Goal: Task Accomplishment & Management: Manage account settings

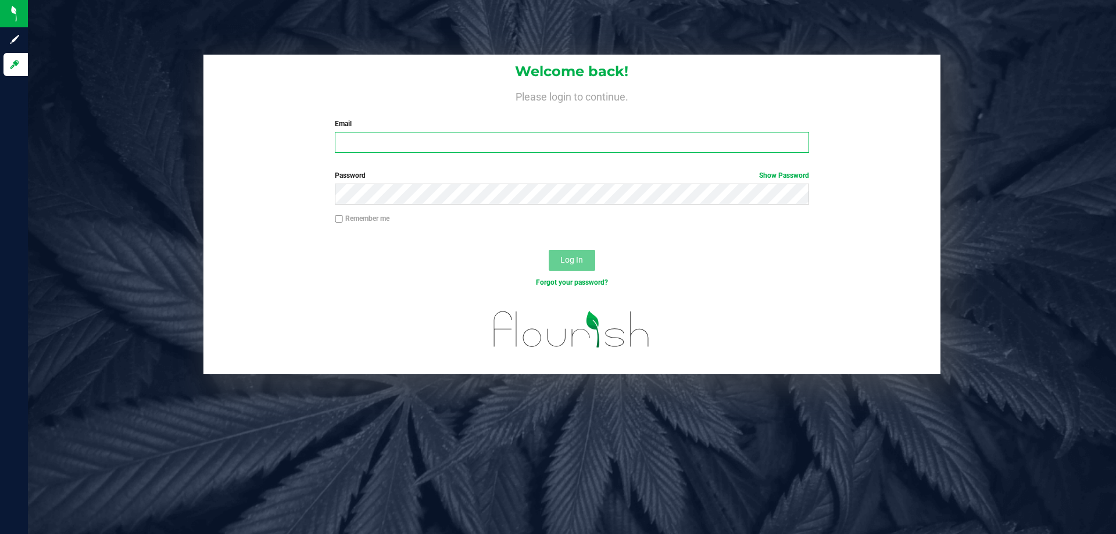
click at [410, 143] on input "Email" at bounding box center [572, 142] width 474 height 21
type input "[EMAIL_ADDRESS][DOMAIN_NAME]"
click at [549, 250] on button "Log In" at bounding box center [572, 260] width 46 height 21
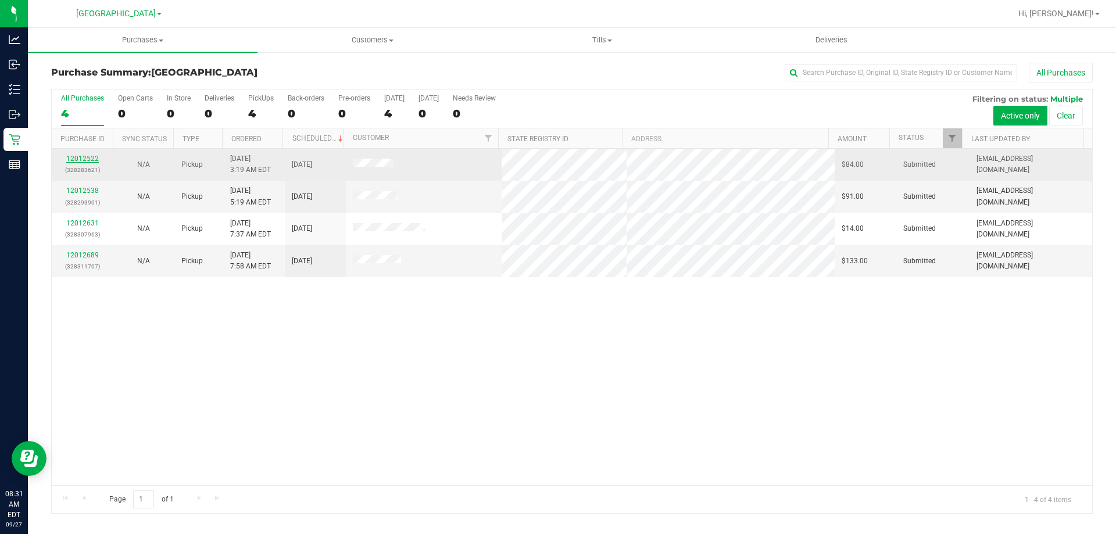
click at [76, 159] on link "12012522" at bounding box center [82, 159] width 33 height 8
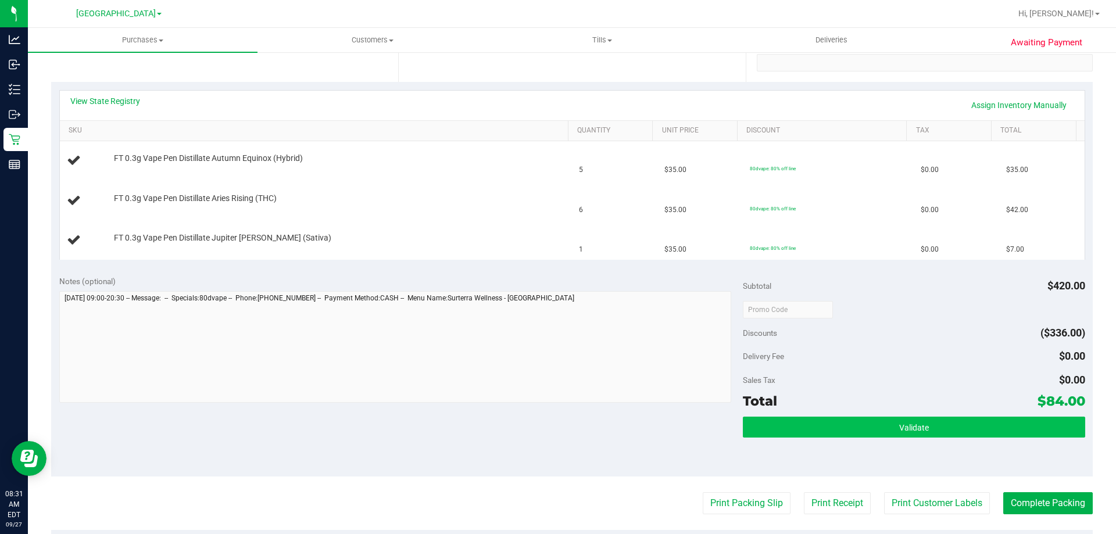
scroll to position [232, 0]
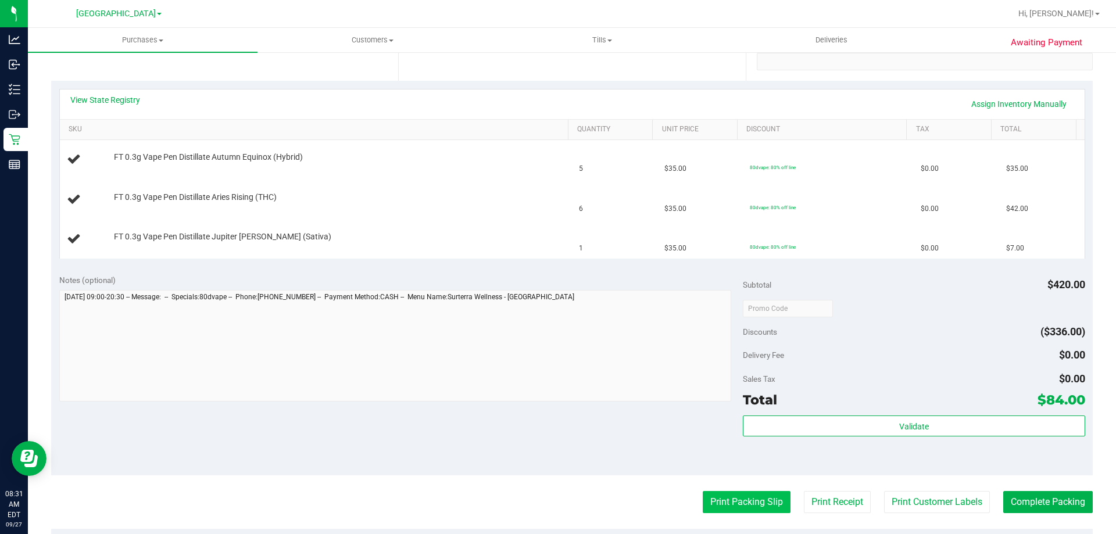
click at [719, 496] on button "Print Packing Slip" at bounding box center [747, 502] width 88 height 22
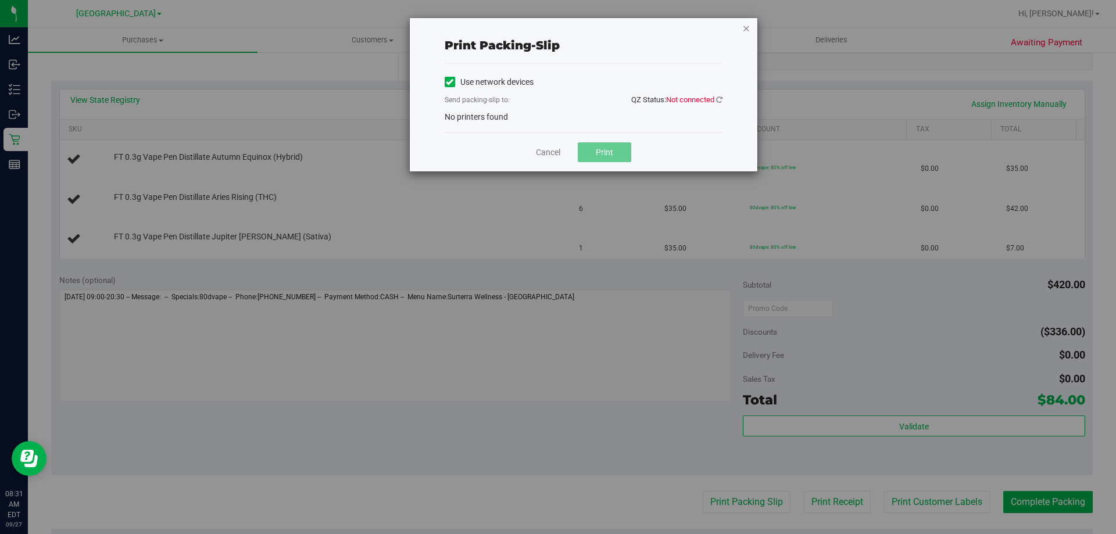
click at [745, 25] on icon "button" at bounding box center [746, 28] width 8 height 14
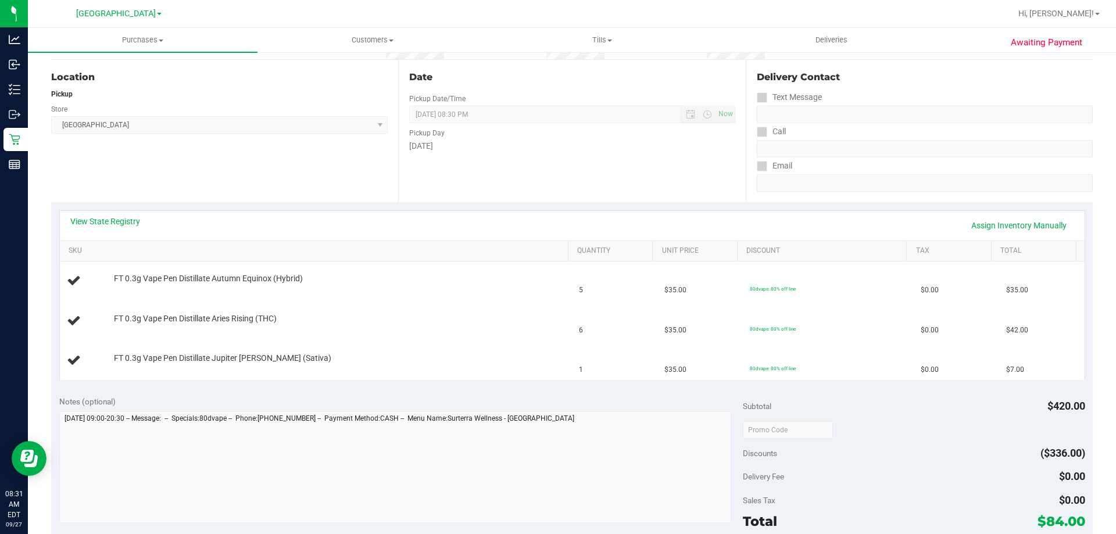
scroll to position [407, 0]
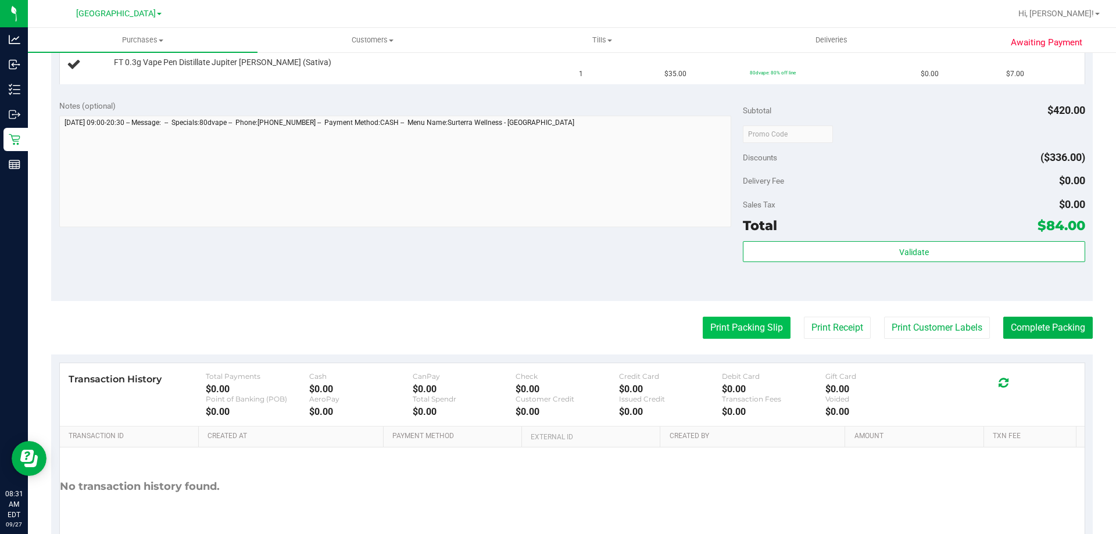
click at [766, 327] on button "Print Packing Slip" at bounding box center [747, 328] width 88 height 22
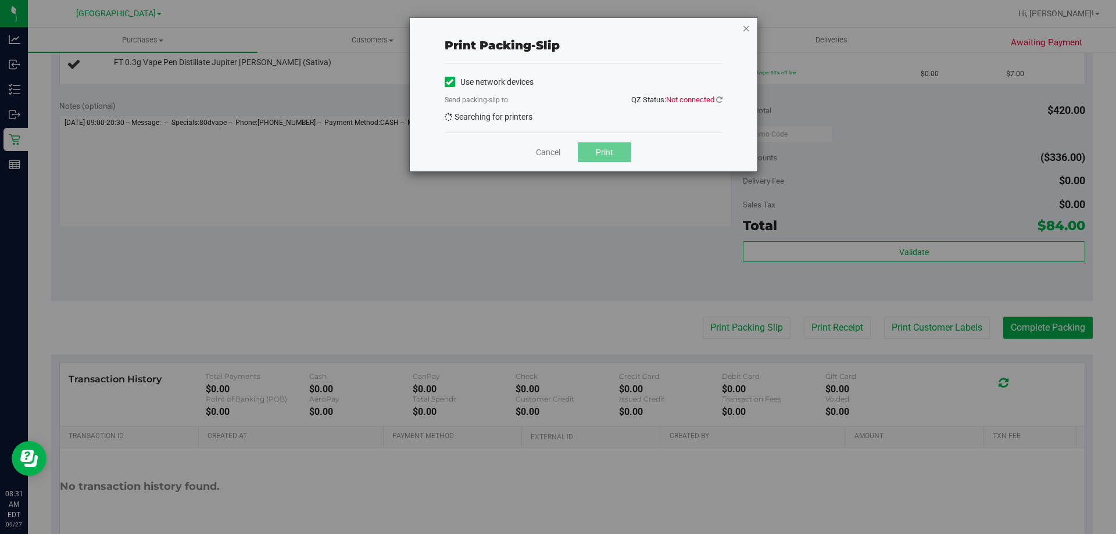
click at [743, 24] on icon "button" at bounding box center [746, 28] width 8 height 14
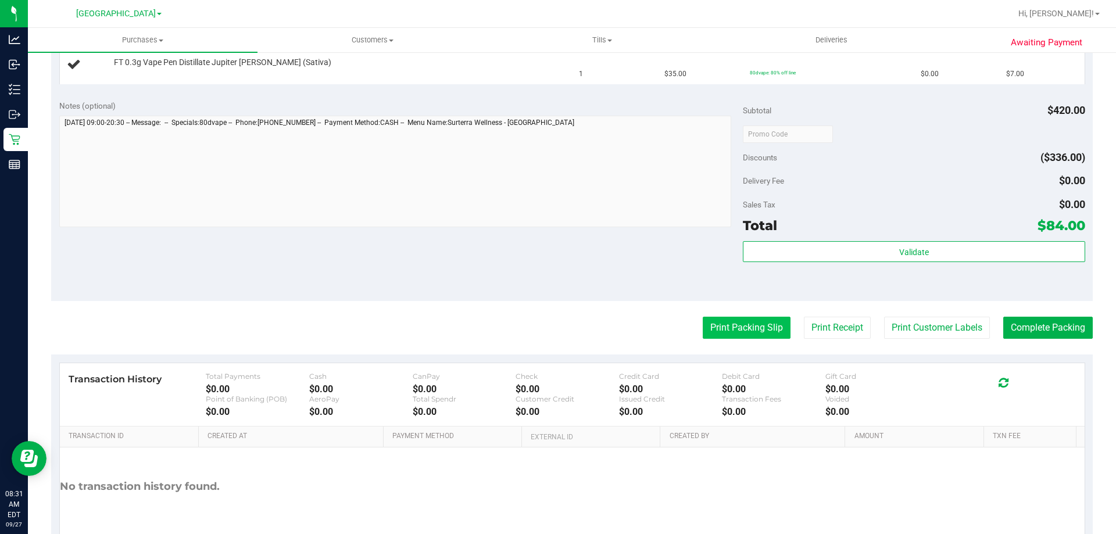
click at [723, 328] on button "Print Packing Slip" at bounding box center [747, 328] width 88 height 22
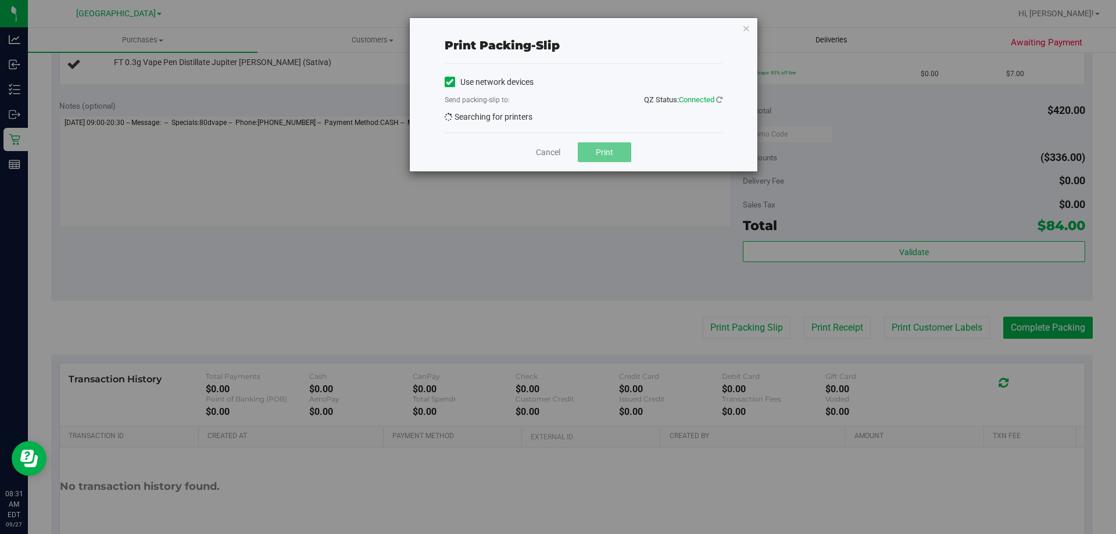
click at [748, 28] on icon "button" at bounding box center [746, 28] width 8 height 14
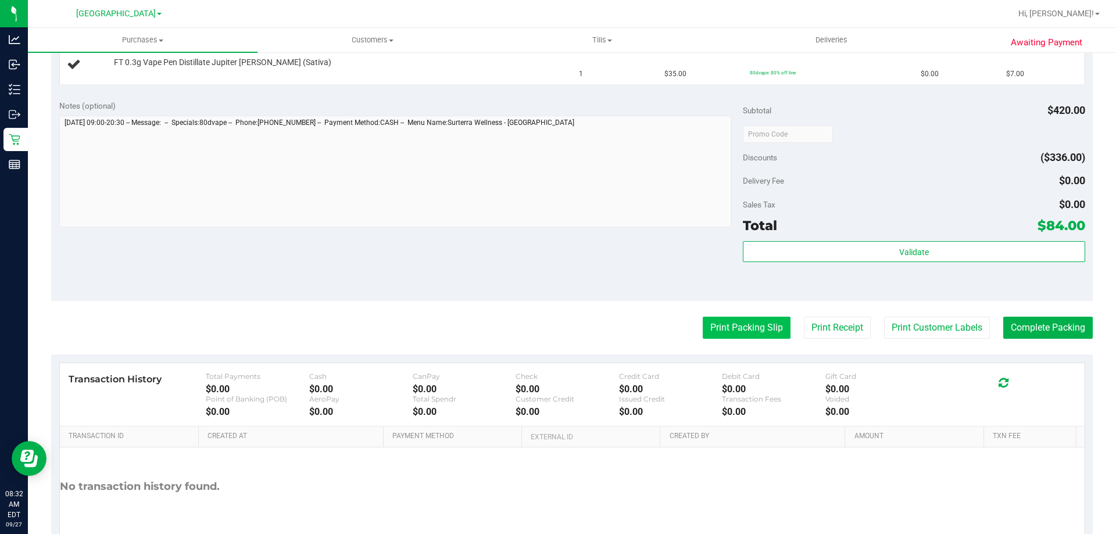
click at [719, 327] on button "Print Packing Slip" at bounding box center [747, 328] width 88 height 22
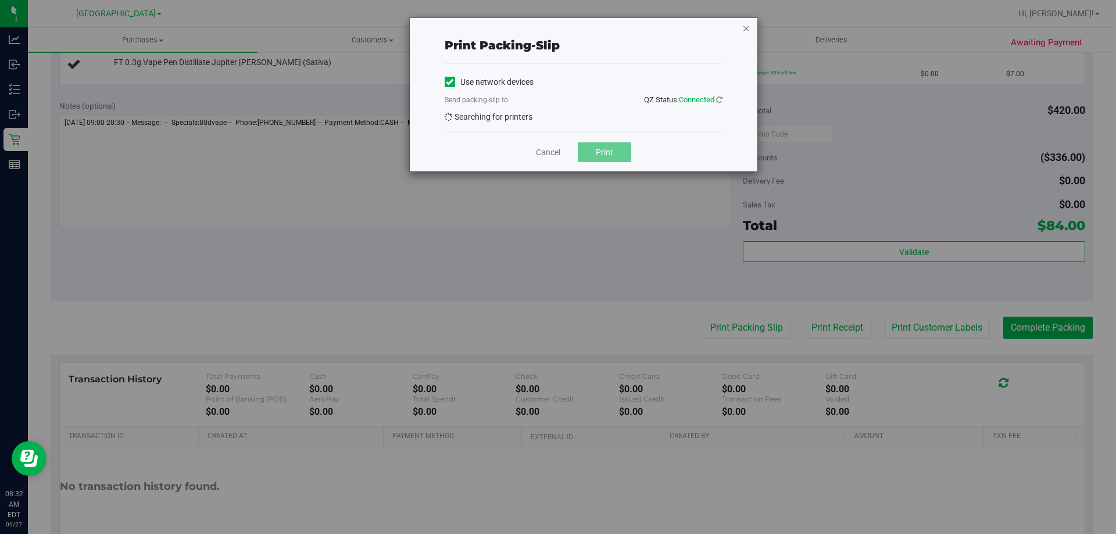
click at [749, 25] on icon "button" at bounding box center [746, 28] width 8 height 14
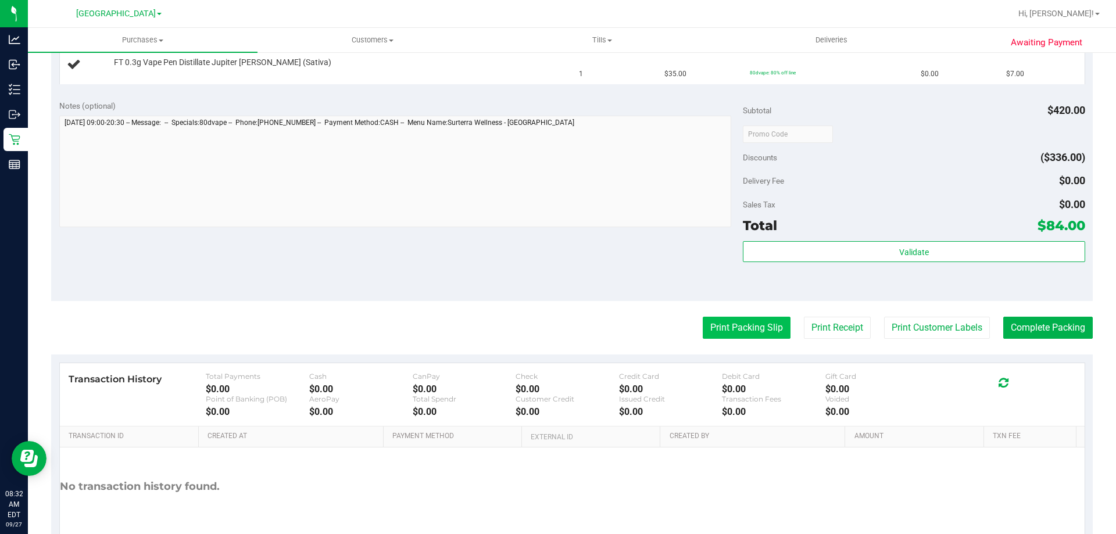
click at [730, 328] on button "Print Packing Slip" at bounding box center [747, 328] width 88 height 22
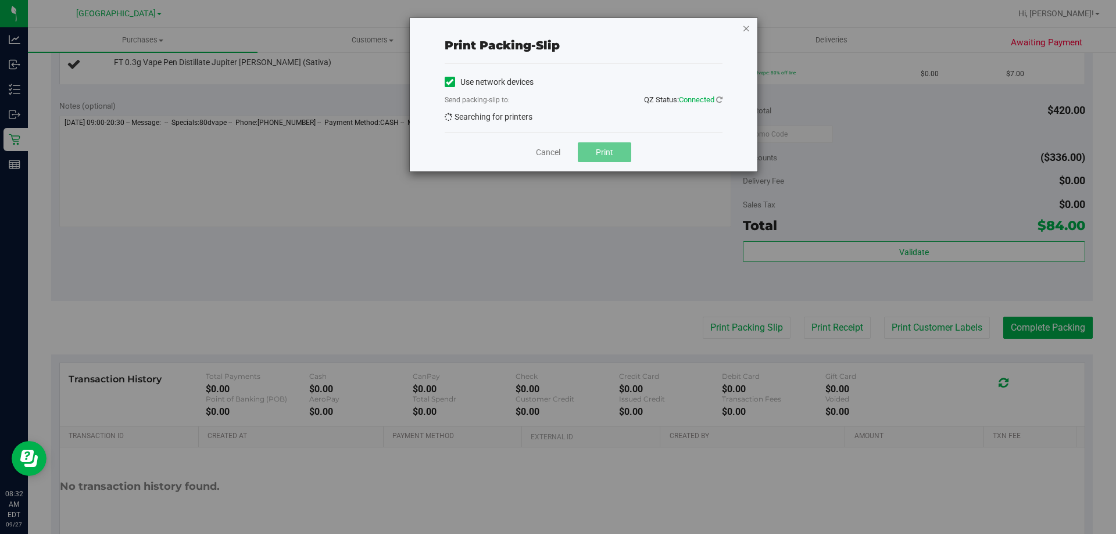
click at [747, 24] on icon "button" at bounding box center [746, 28] width 8 height 14
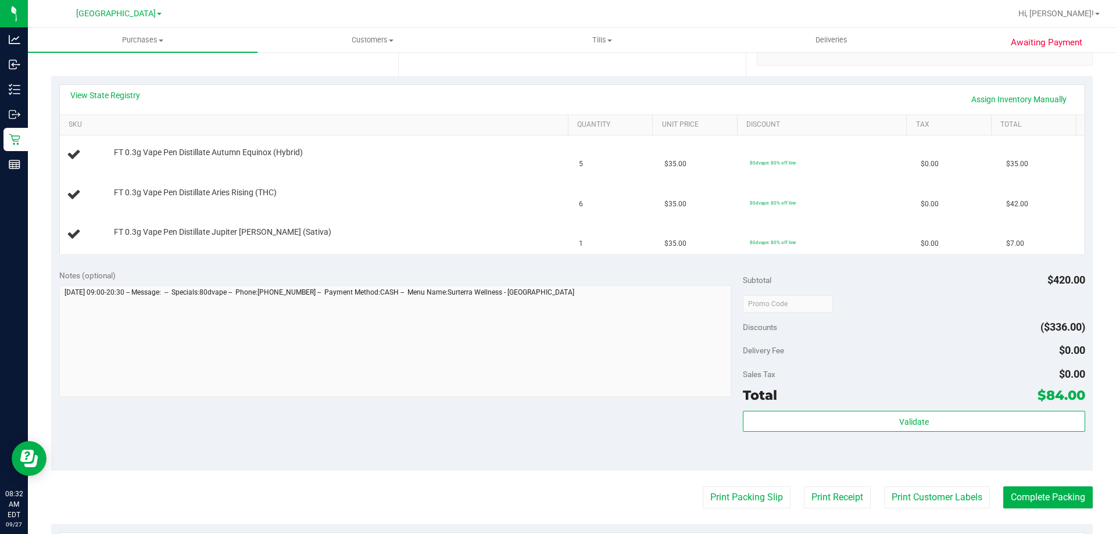
scroll to position [232, 0]
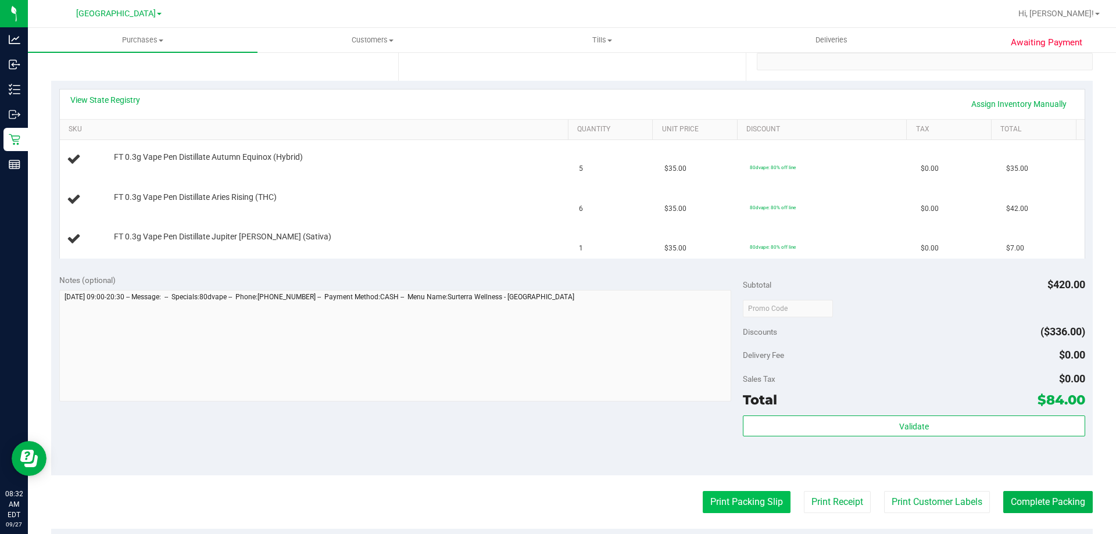
click at [727, 494] on button "Print Packing Slip" at bounding box center [747, 502] width 88 height 22
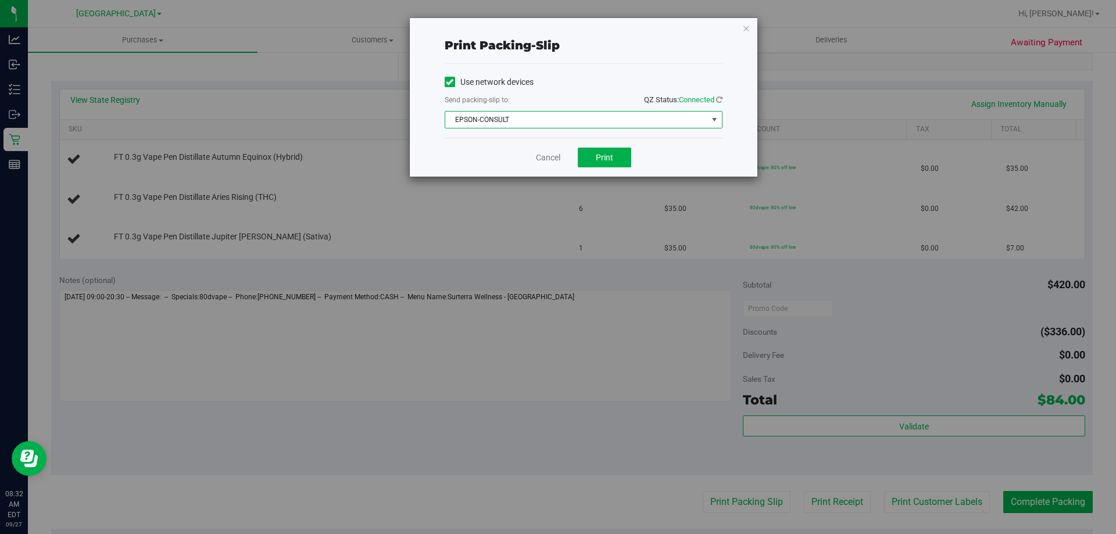
click at [521, 120] on span "EPSON-CONSULT" at bounding box center [576, 120] width 262 height 16
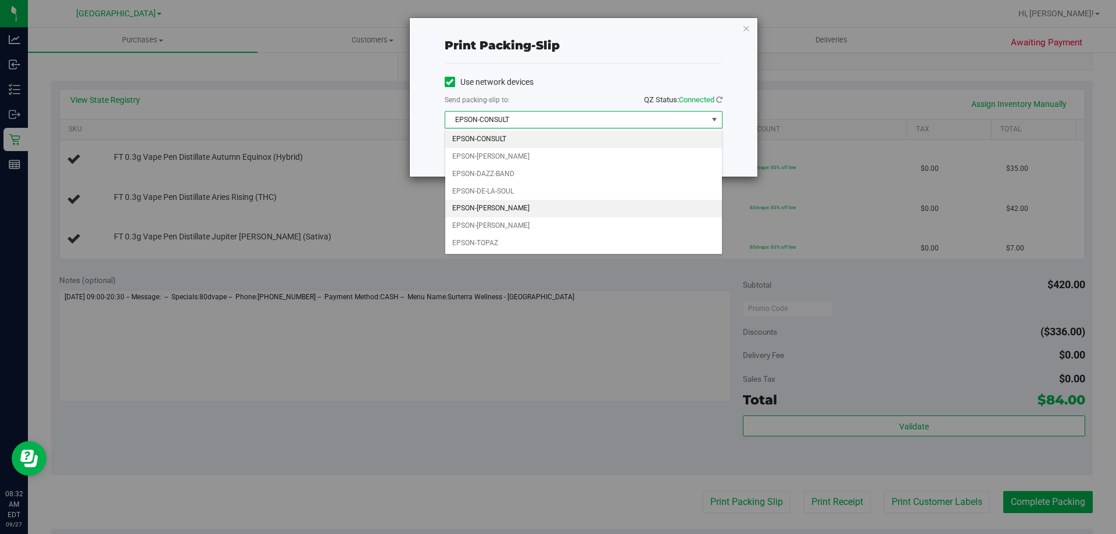
click at [514, 212] on li "EPSON-[PERSON_NAME]" at bounding box center [583, 208] width 277 height 17
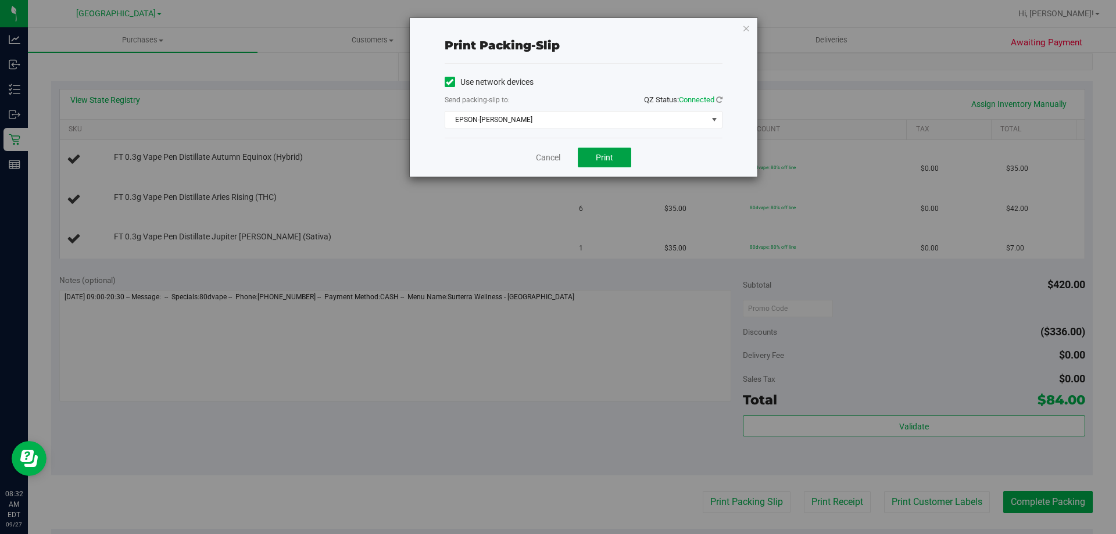
click at [597, 157] on span "Print" at bounding box center [604, 157] width 17 height 9
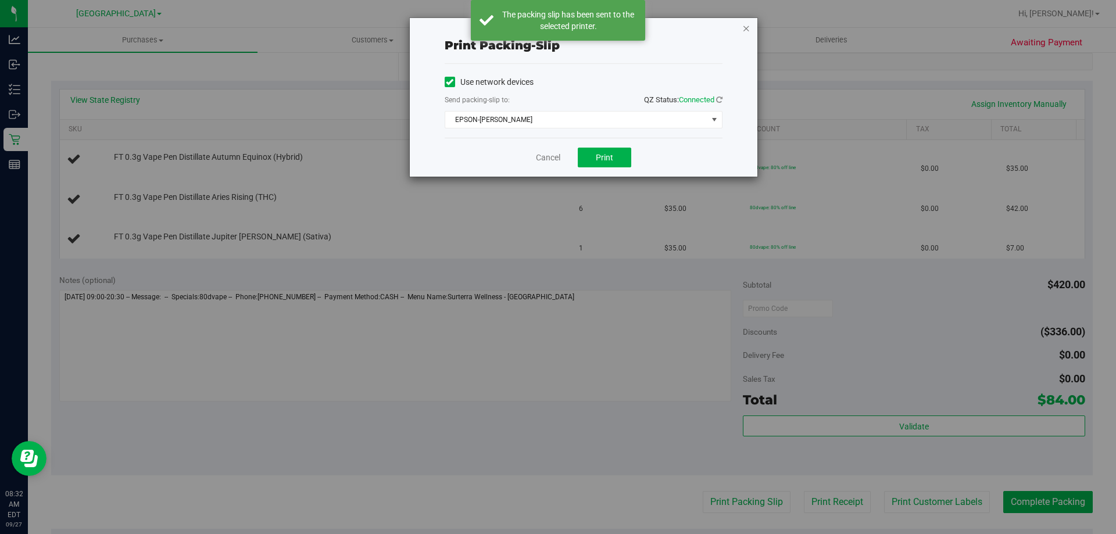
click at [744, 30] on icon "button" at bounding box center [746, 28] width 8 height 14
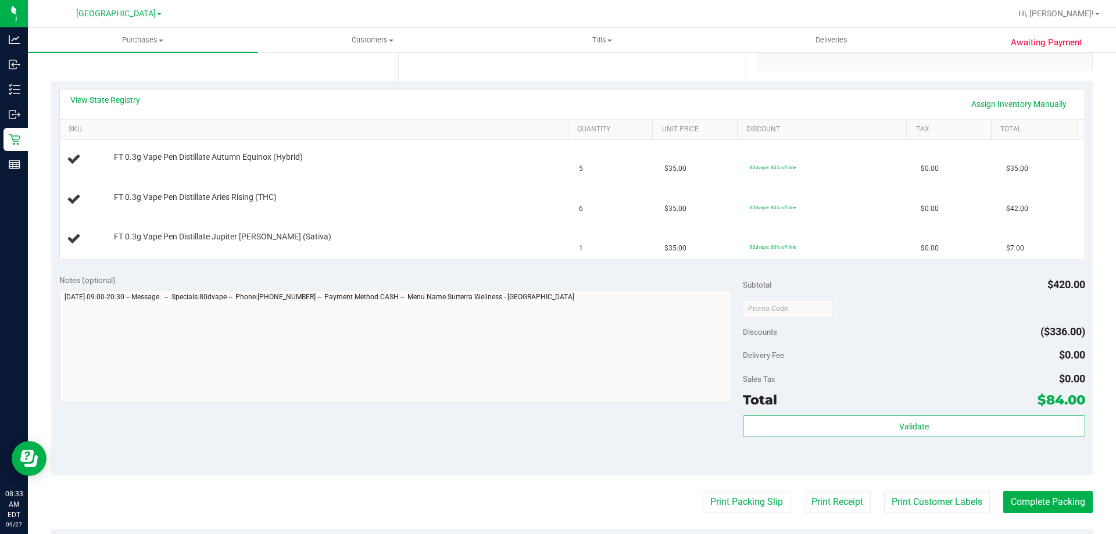
click at [703, 491] on button "Print Packing Slip" at bounding box center [747, 502] width 88 height 22
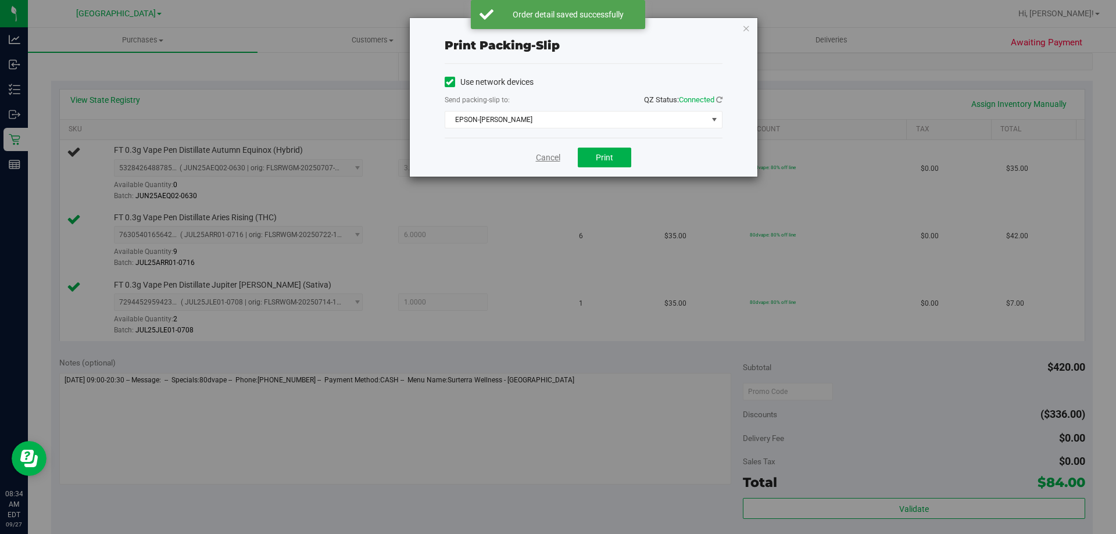
click at [558, 157] on link "Cancel" at bounding box center [548, 158] width 24 height 12
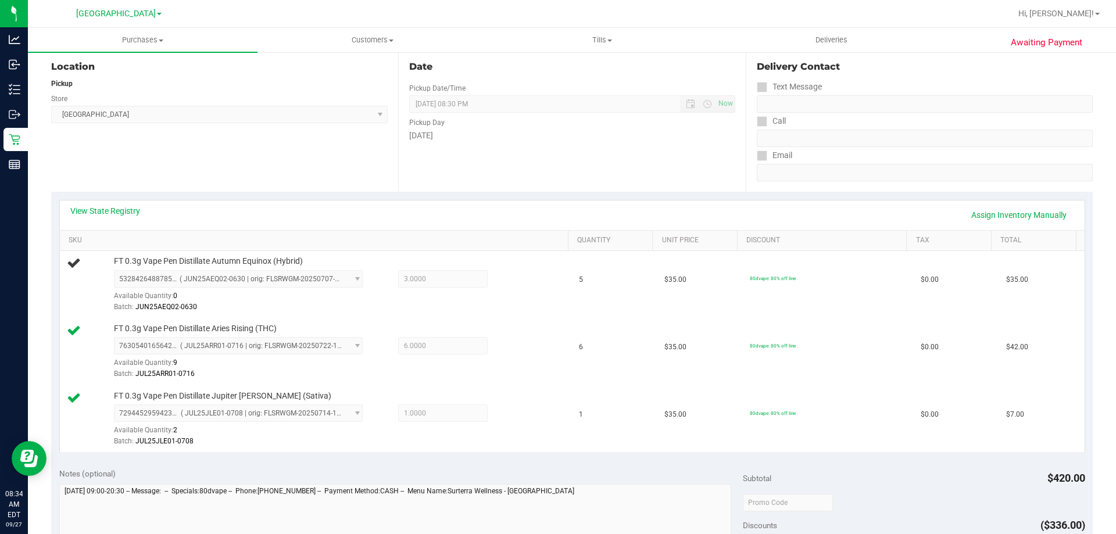
scroll to position [71, 0]
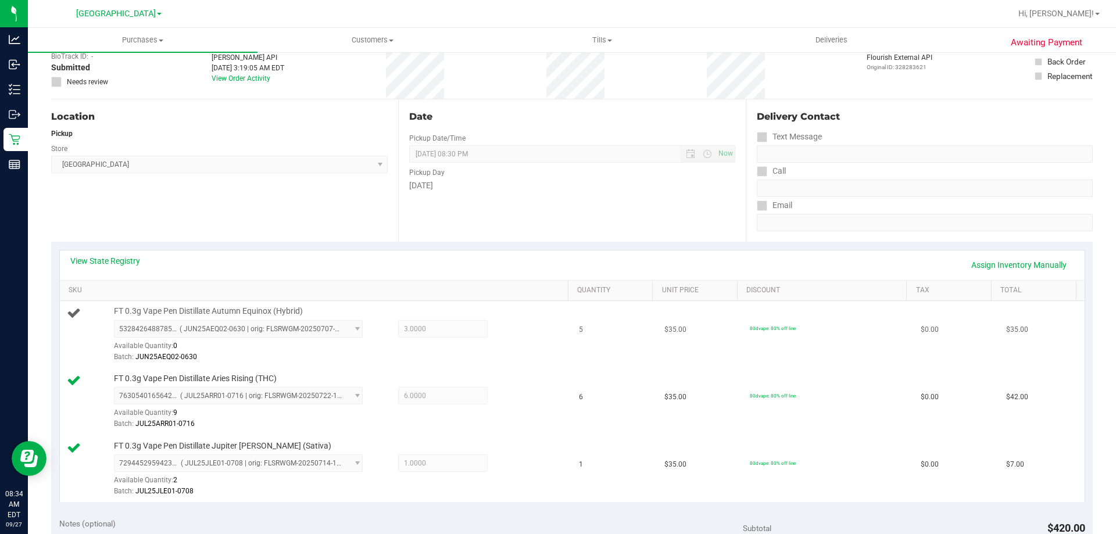
click at [572, 347] on td "5" at bounding box center [614, 334] width 85 height 67
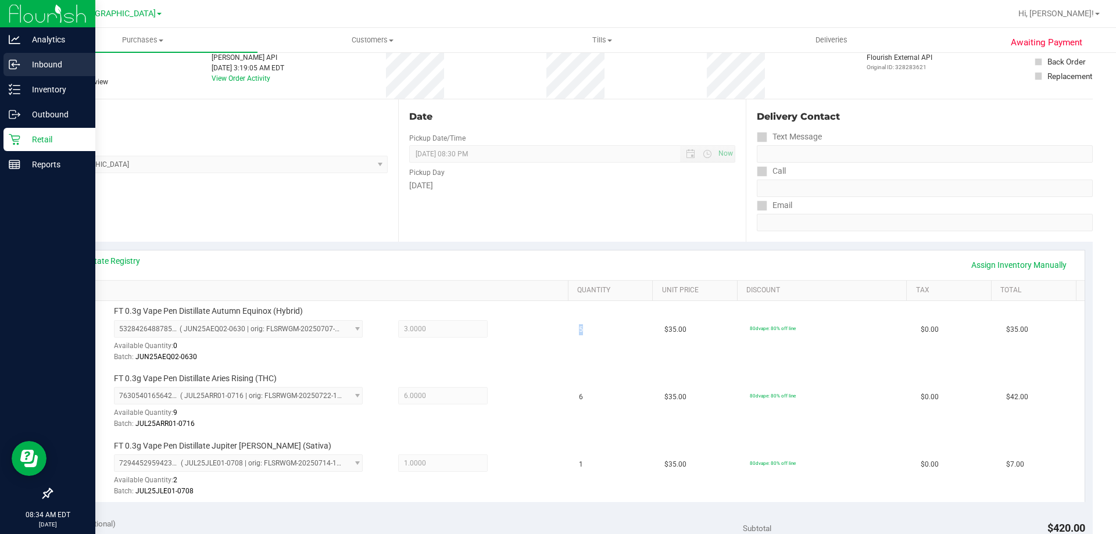
click at [25, 77] on link "Inbound" at bounding box center [47, 65] width 95 height 25
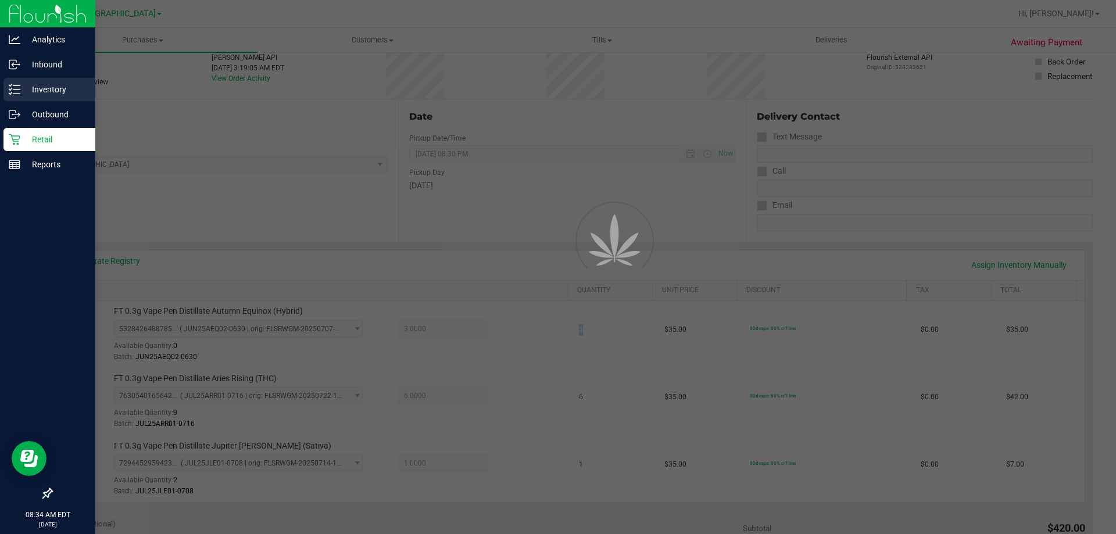
click at [26, 86] on p "Inventory" at bounding box center [55, 90] width 70 height 14
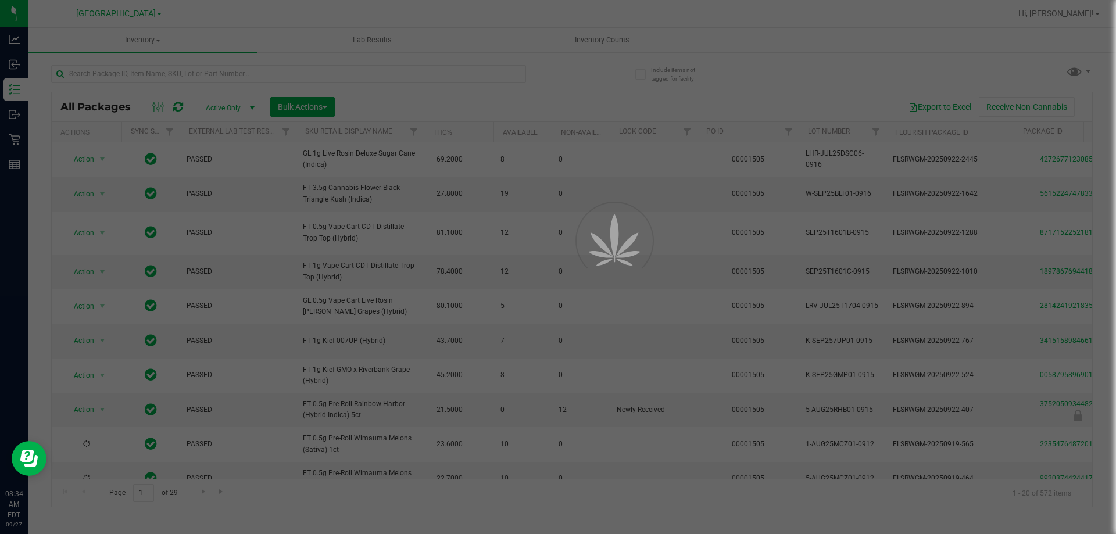
click at [146, 80] on div at bounding box center [558, 267] width 1116 height 534
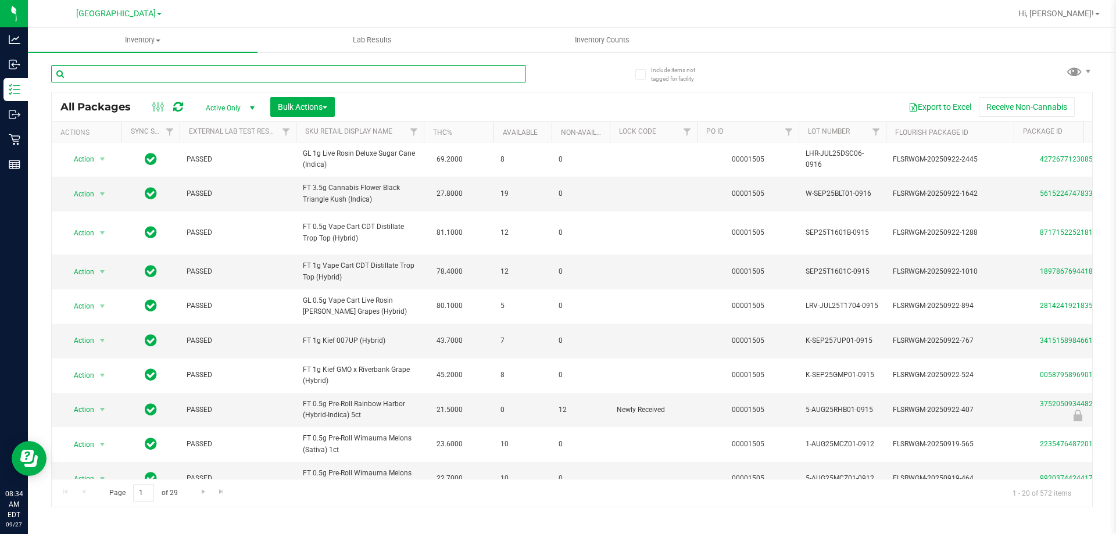
click at [146, 79] on input "text" at bounding box center [288, 73] width 475 height 17
type input "5874977596014037"
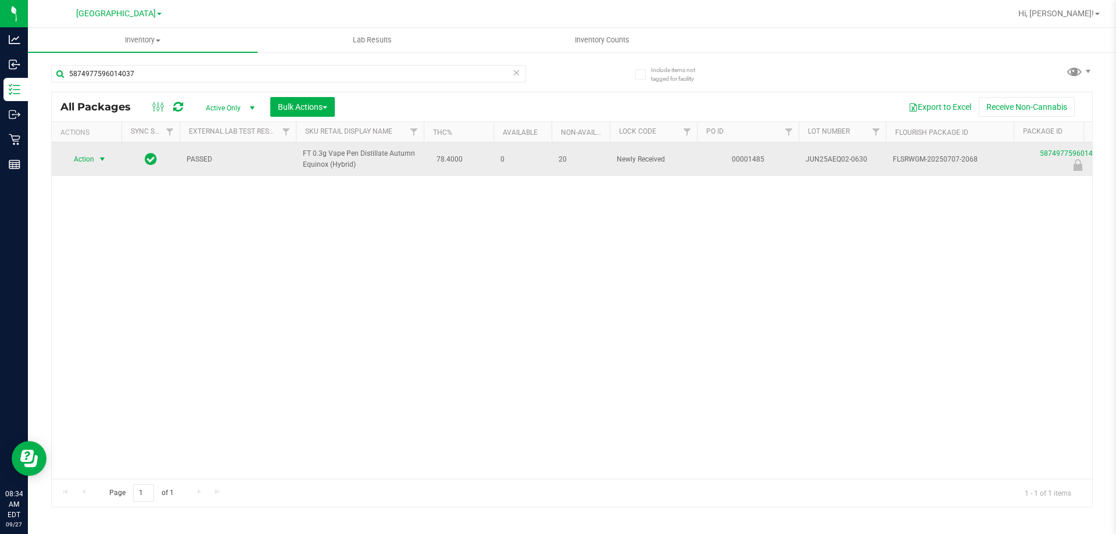
click at [78, 163] on span "Action" at bounding box center [78, 159] width 31 height 16
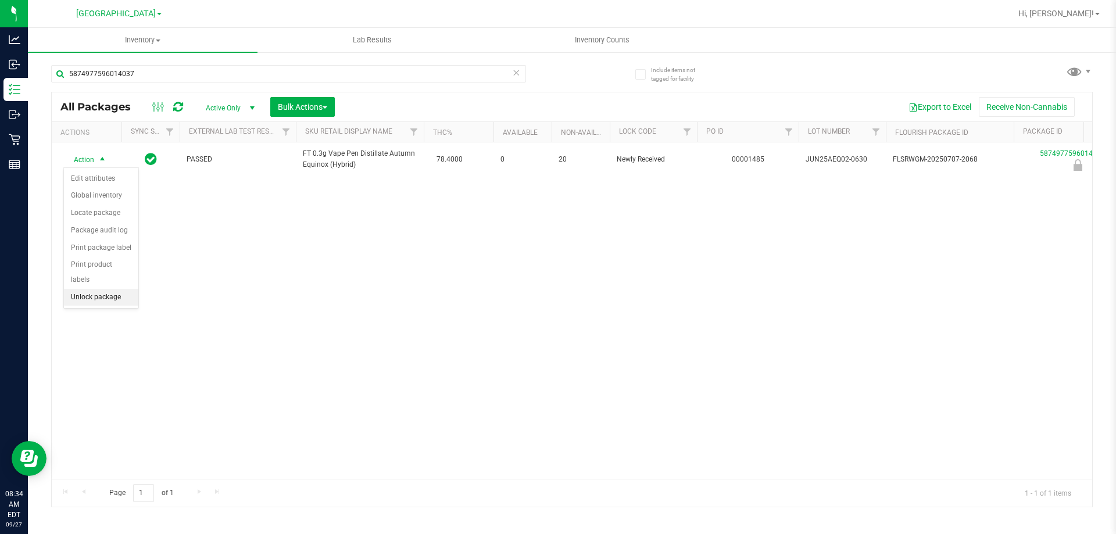
click at [116, 289] on li "Unlock package" at bounding box center [101, 297] width 74 height 17
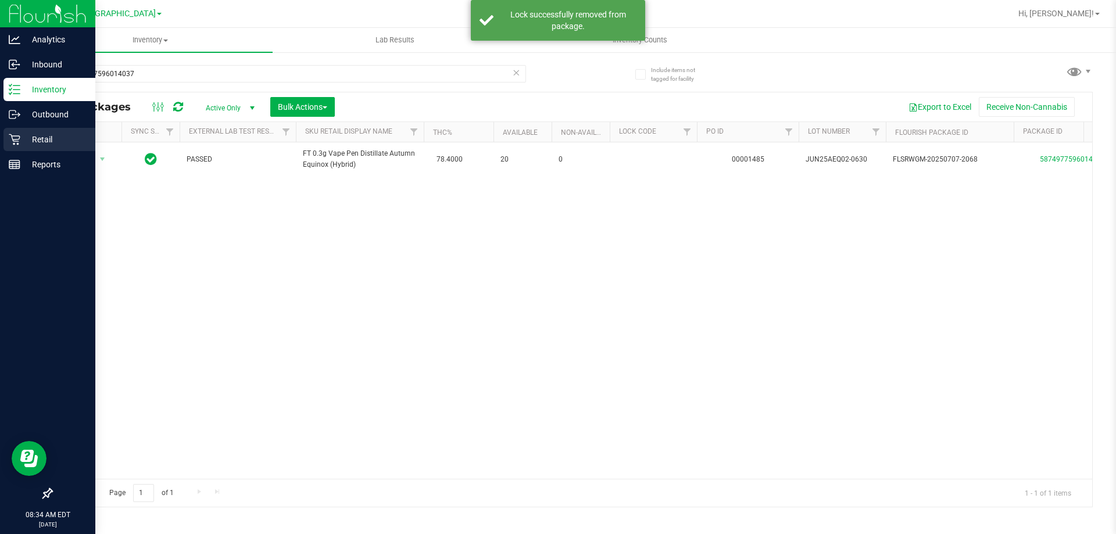
click at [10, 141] on icon at bounding box center [15, 140] width 12 height 12
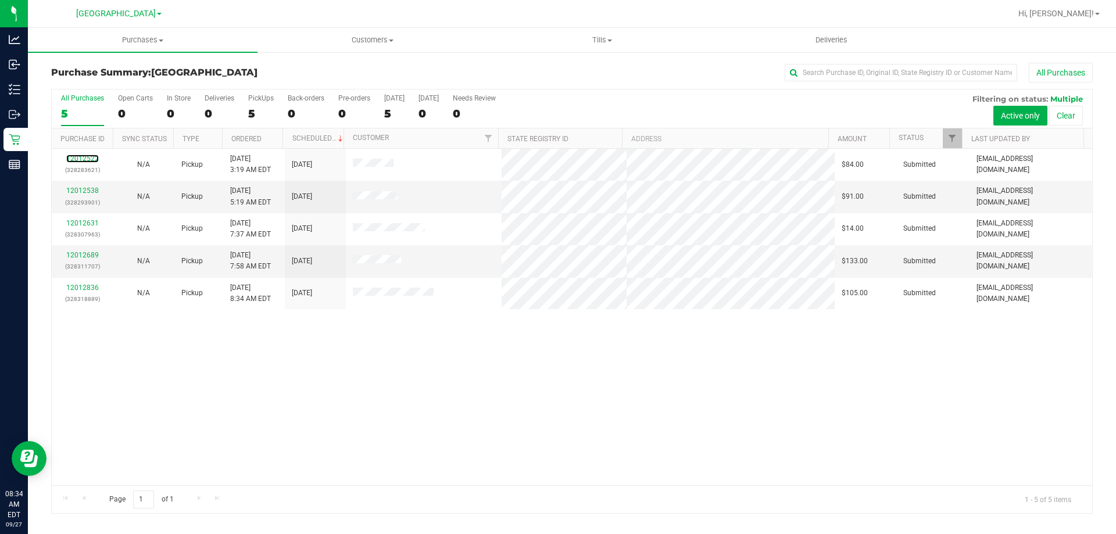
click at [87, 160] on link "12012522" at bounding box center [82, 159] width 33 height 8
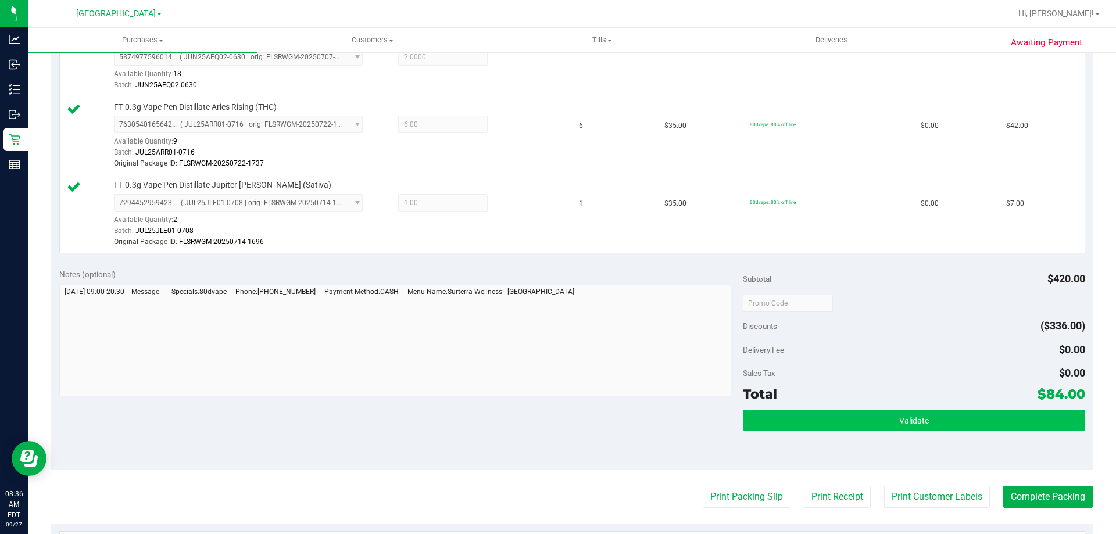
scroll to position [407, 0]
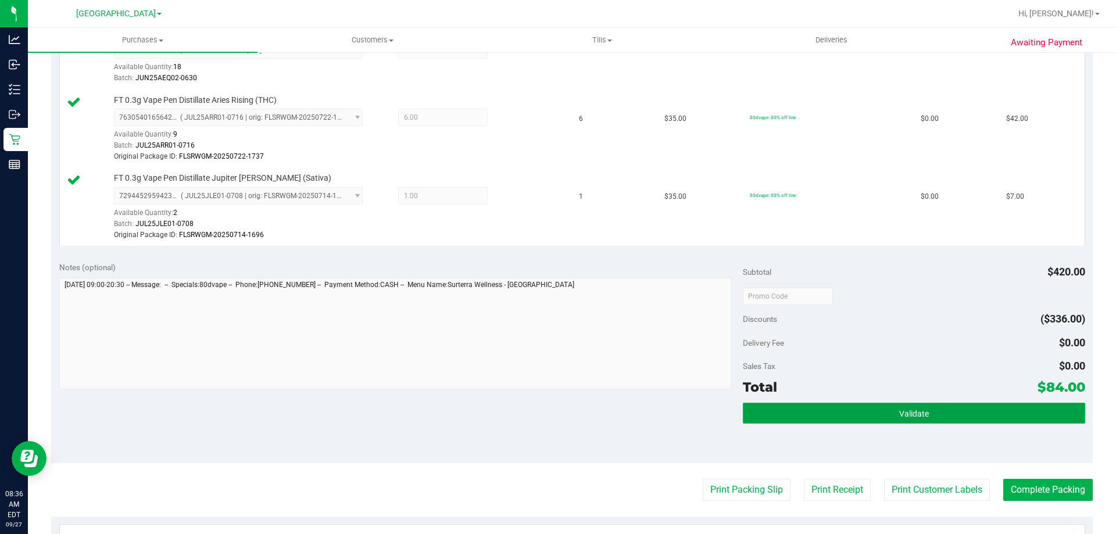
click at [875, 411] on button "Validate" at bounding box center [914, 413] width 342 height 21
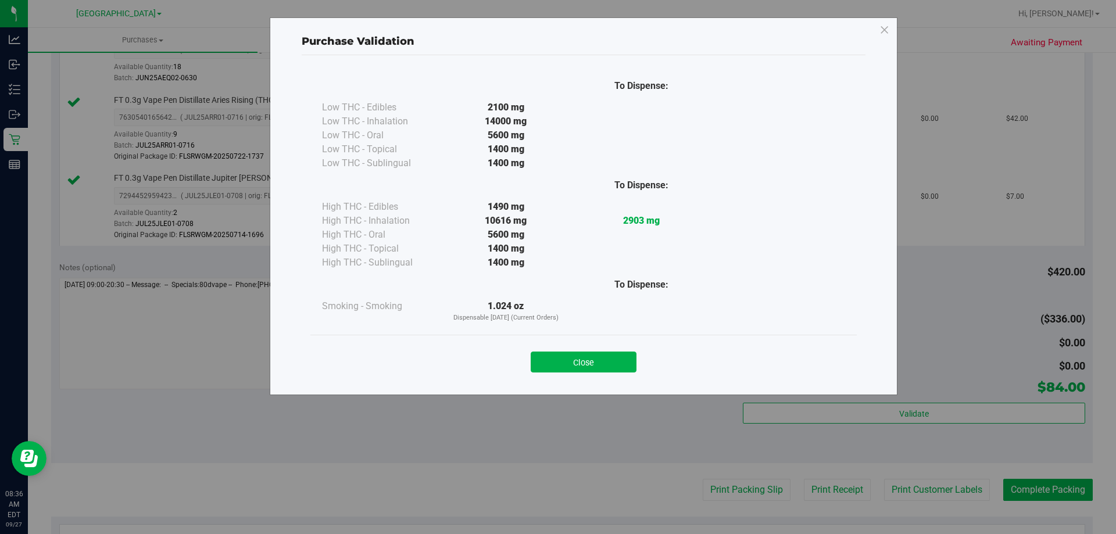
click at [604, 367] on button "Close" at bounding box center [584, 362] width 106 height 21
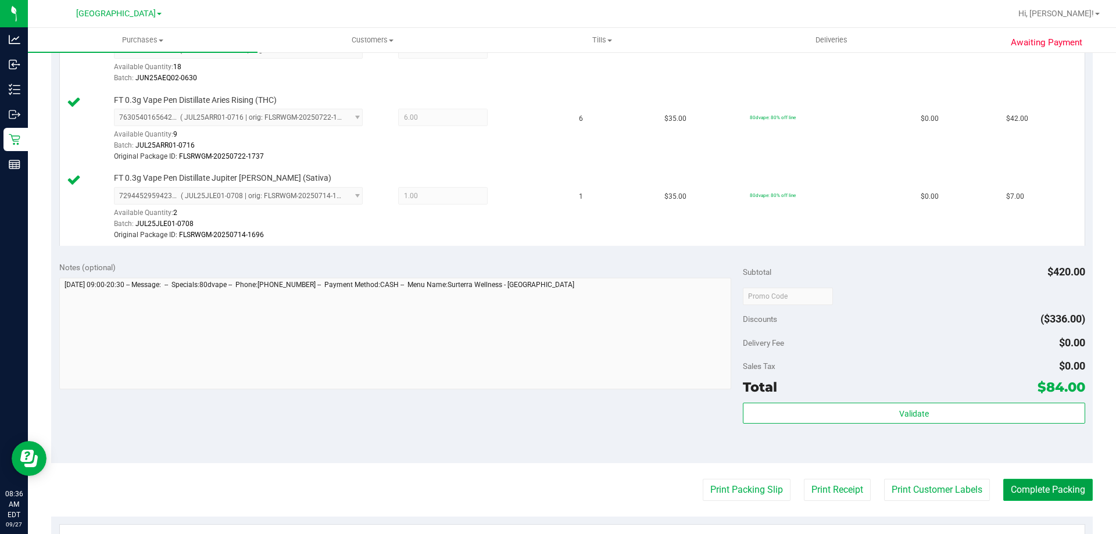
click at [1045, 494] on button "Complete Packing" at bounding box center [1047, 490] width 89 height 22
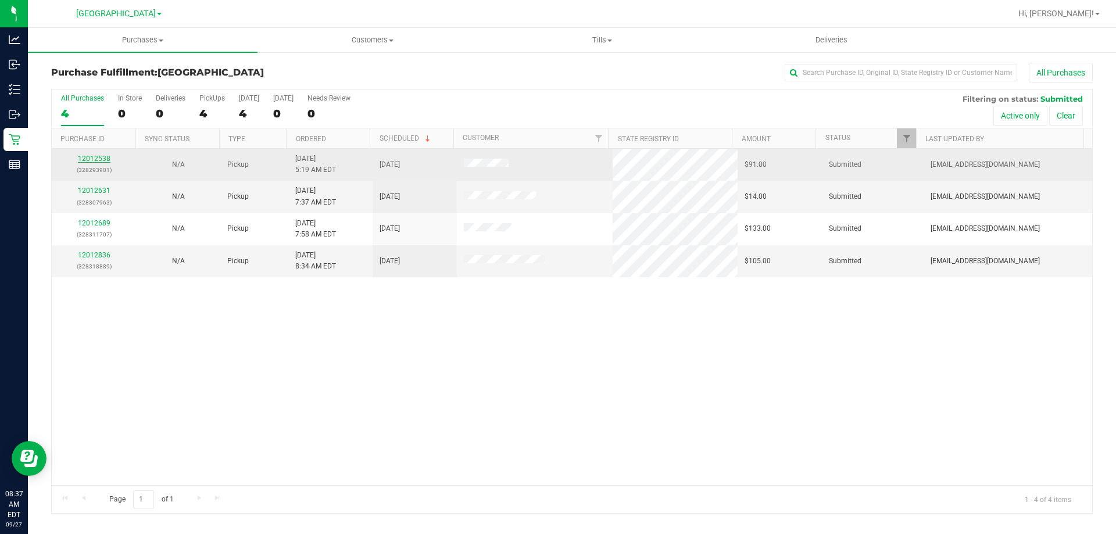
click at [95, 155] on link "12012538" at bounding box center [94, 159] width 33 height 8
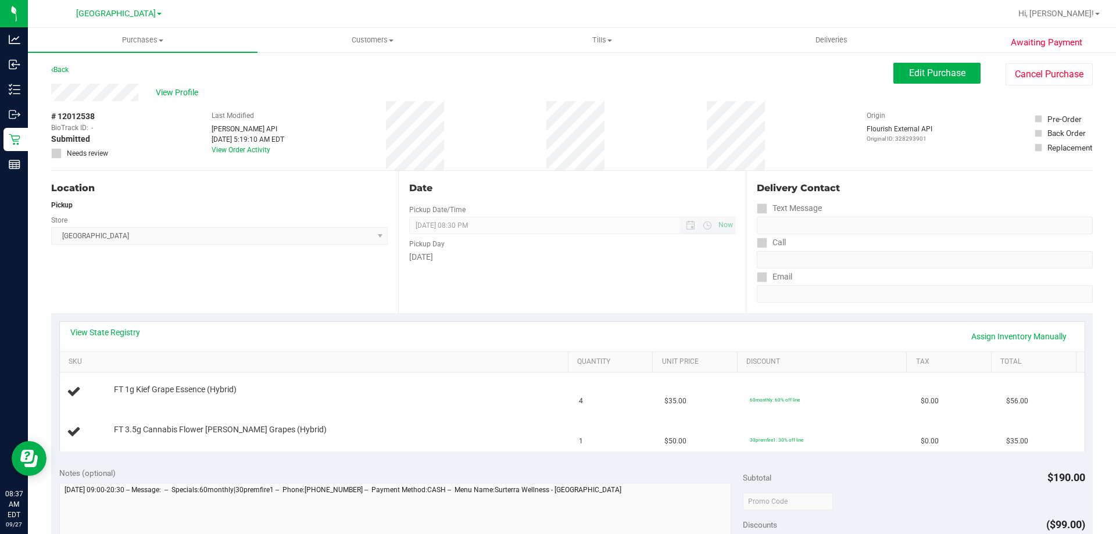
scroll to position [291, 0]
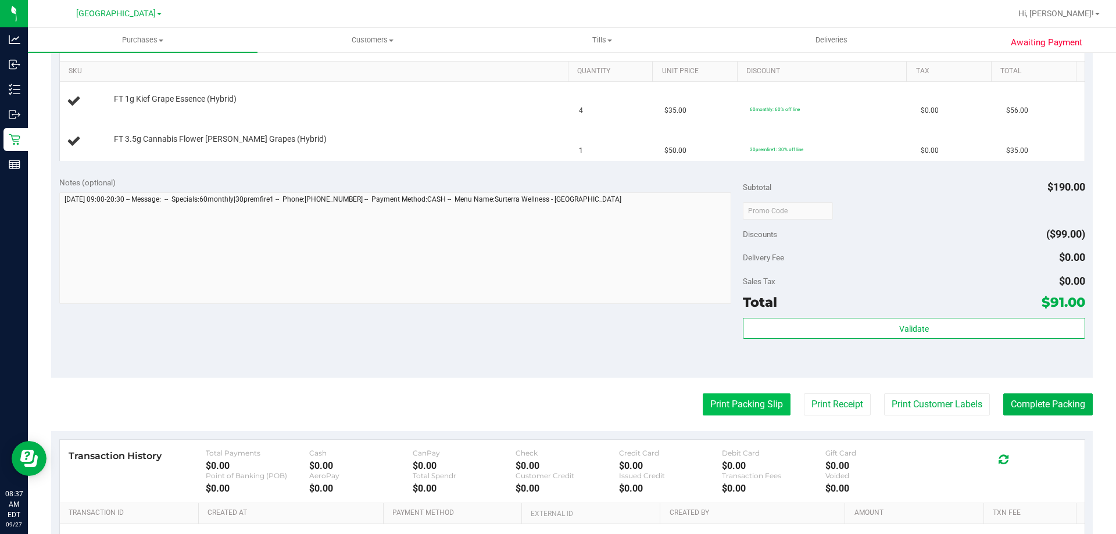
click at [734, 404] on button "Print Packing Slip" at bounding box center [747, 404] width 88 height 22
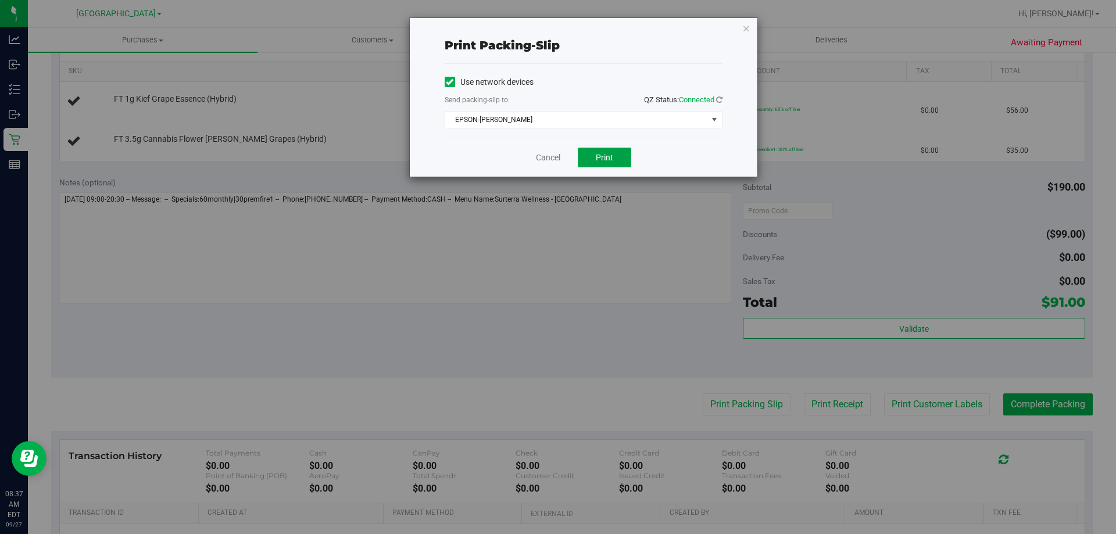
click at [607, 150] on button "Print" at bounding box center [604, 158] width 53 height 20
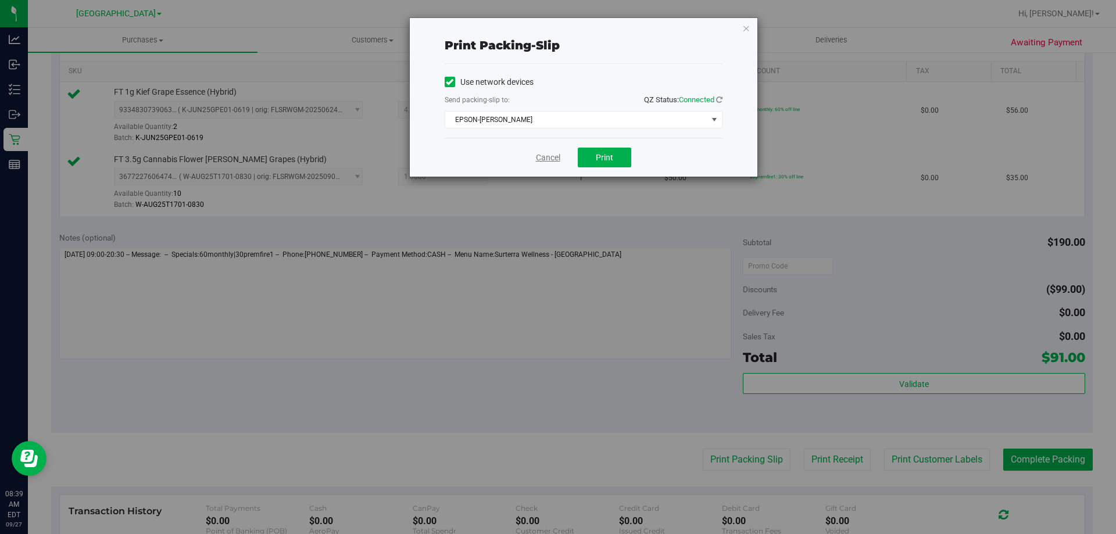
click at [552, 159] on link "Cancel" at bounding box center [548, 158] width 24 height 12
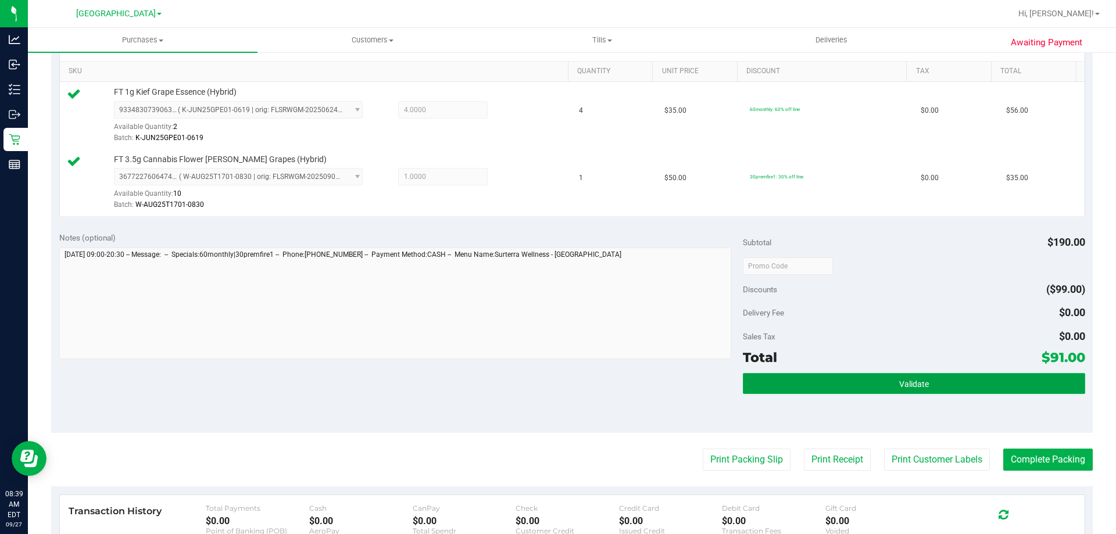
click at [927, 388] on button "Validate" at bounding box center [914, 383] width 342 height 21
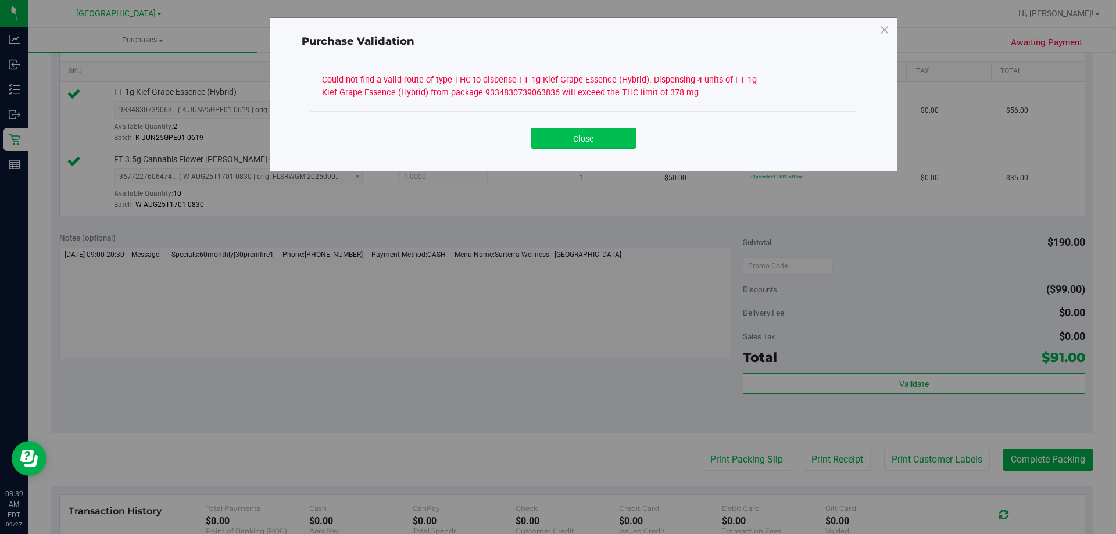
click at [554, 141] on button "Close" at bounding box center [584, 138] width 106 height 21
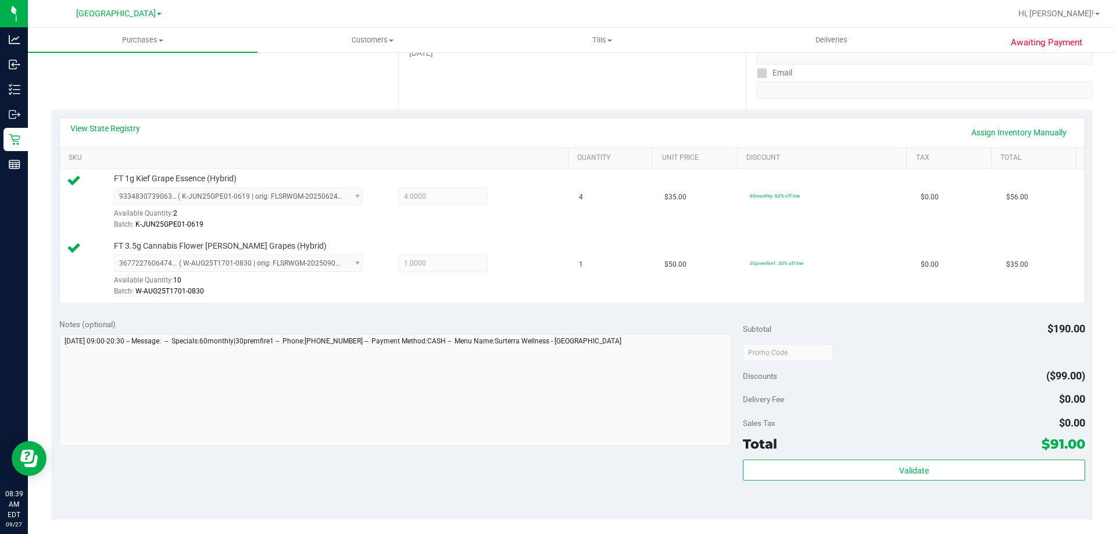
scroll to position [116, 0]
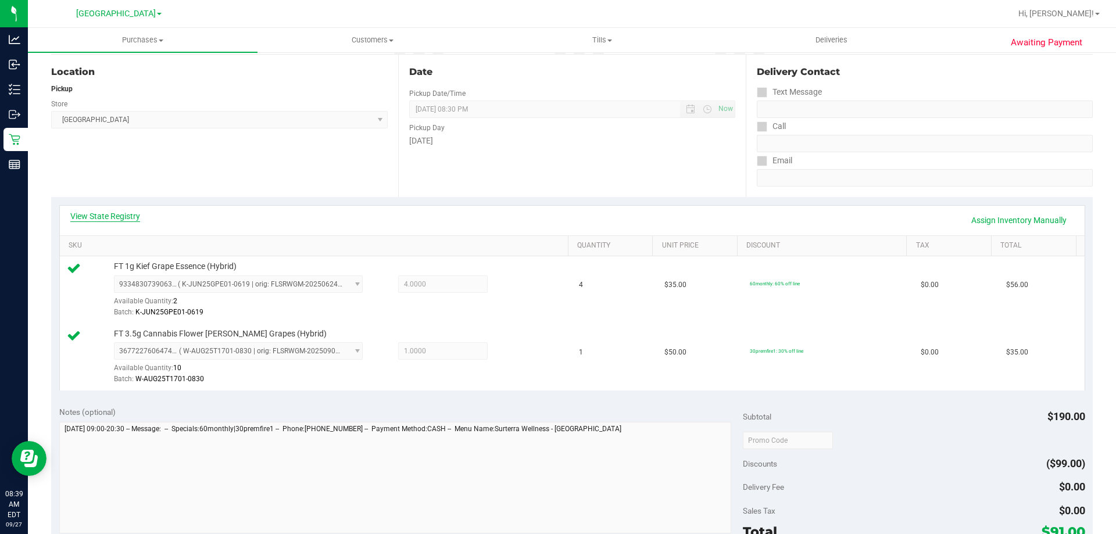
drag, startPoint x: 114, startPoint y: 207, endPoint x: 112, endPoint y: 216, distance: 9.7
click at [114, 207] on div "View State Registry Assign Inventory Manually" at bounding box center [572, 221] width 1024 height 30
click at [112, 216] on link "View State Registry" at bounding box center [105, 216] width 70 height 12
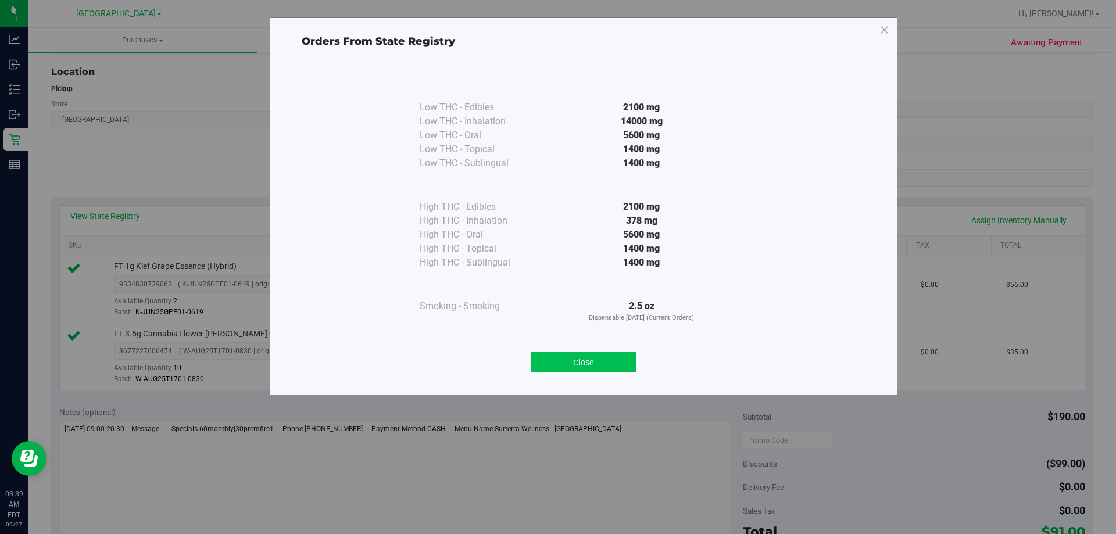
click at [589, 366] on button "Close" at bounding box center [584, 362] width 106 height 21
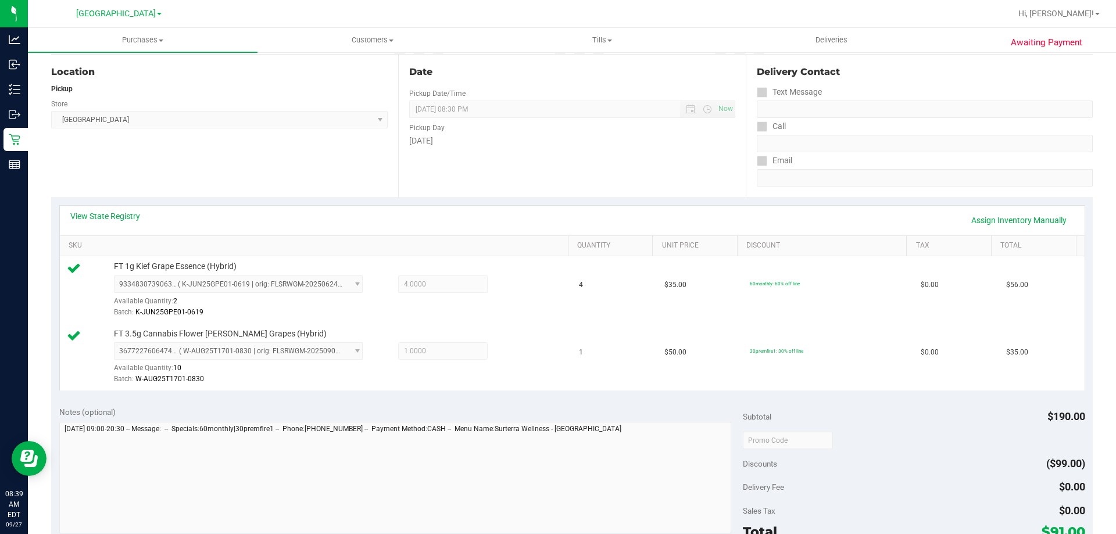
scroll to position [0, 0]
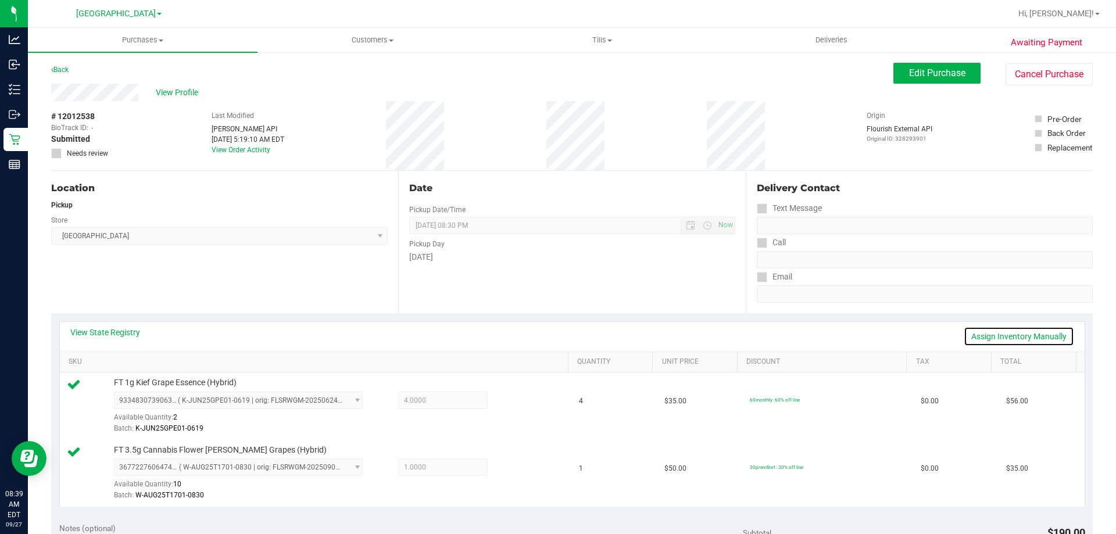
click at [984, 334] on link "Assign Inventory Manually" at bounding box center [1018, 337] width 110 height 20
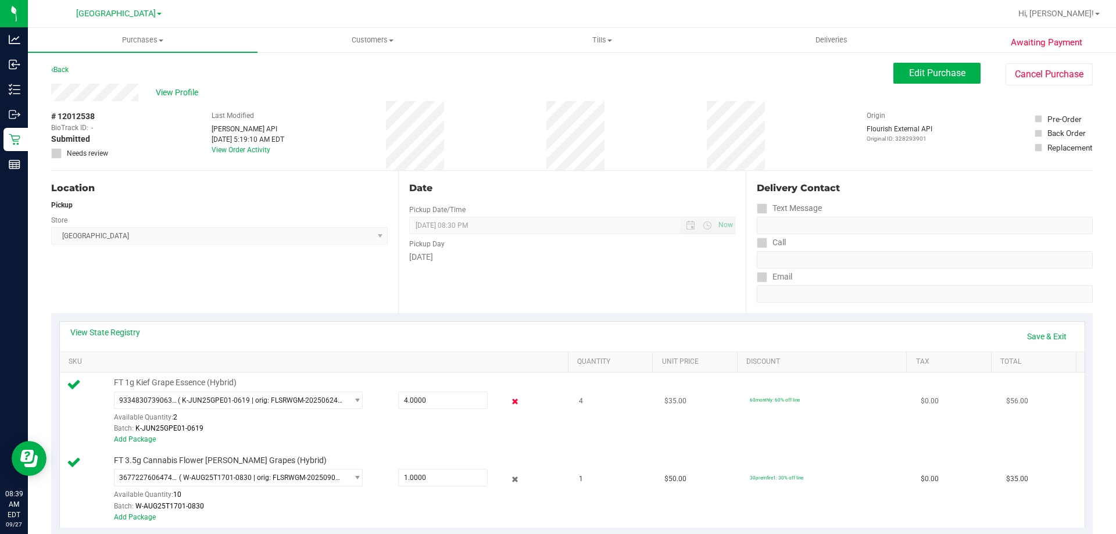
click at [509, 396] on icon at bounding box center [515, 401] width 12 height 13
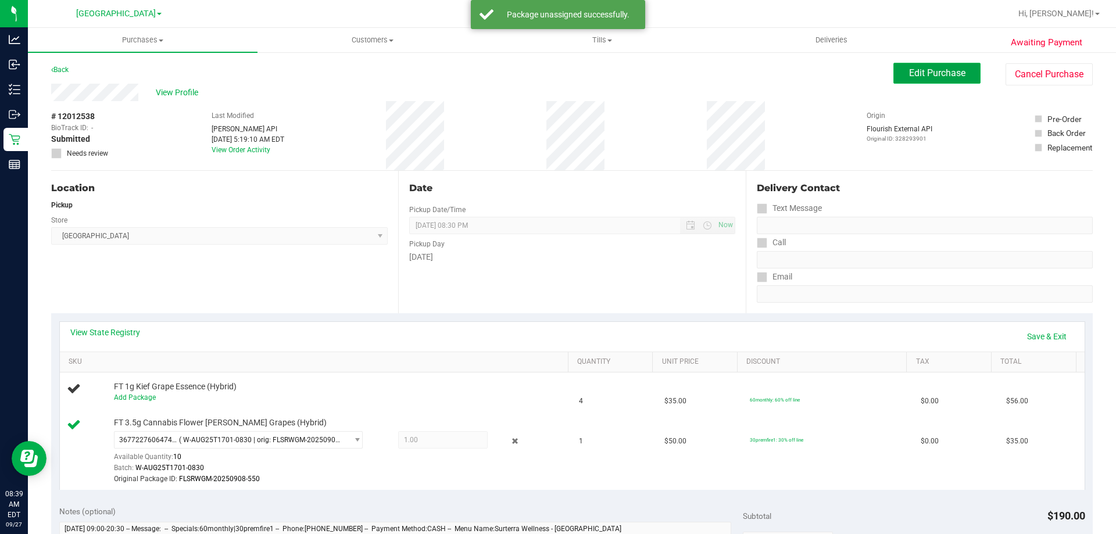
click at [919, 76] on span "Edit Purchase" at bounding box center [937, 72] width 56 height 11
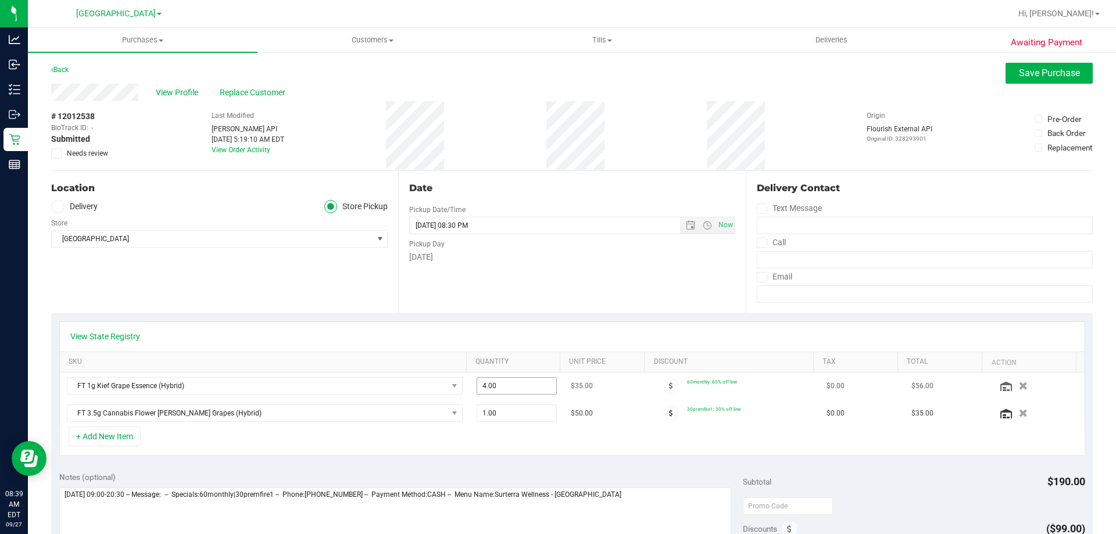
click at [501, 389] on span "4.00 4" at bounding box center [516, 385] width 81 height 17
click at [501, 389] on input "4" at bounding box center [517, 386] width 80 height 16
type input "2"
type input "2.00"
click at [617, 311] on div "Date Pickup Date/Time [DATE] Now [DATE] 08:30 PM Now Pickup Day [DATE]" at bounding box center [571, 242] width 347 height 142
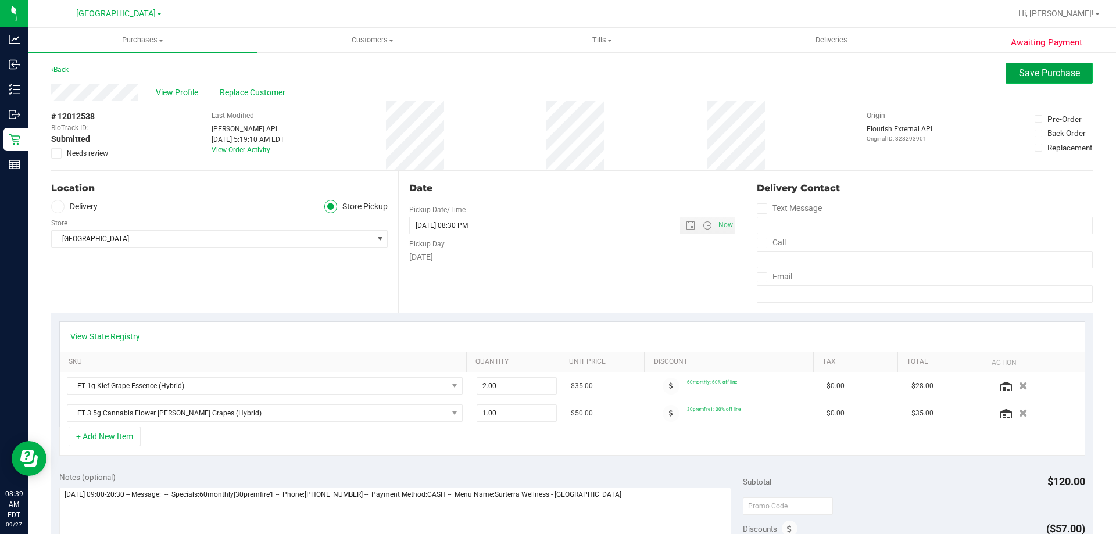
click at [1030, 78] on span "Save Purchase" at bounding box center [1049, 72] width 61 height 11
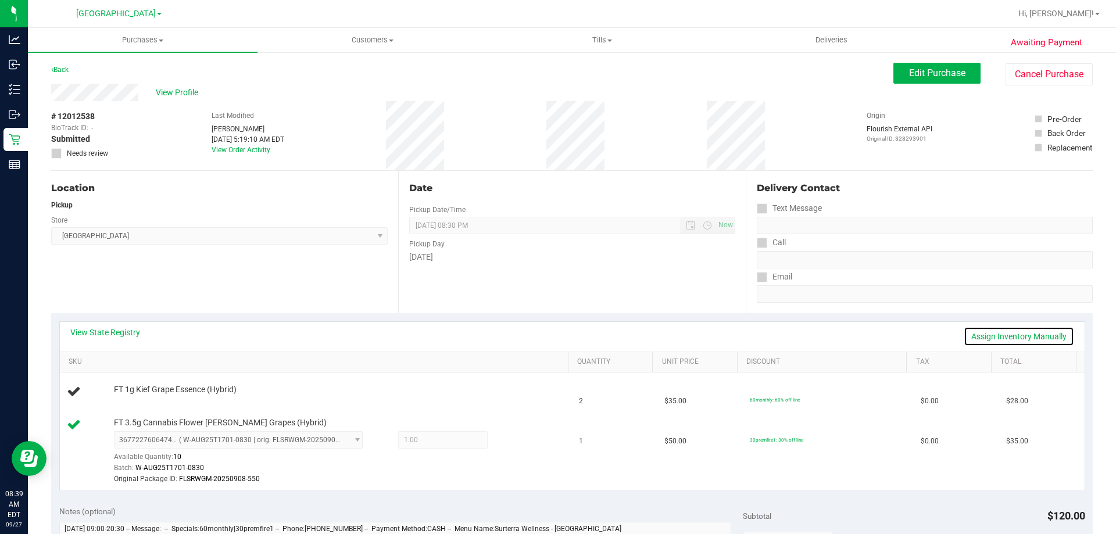
click at [1007, 335] on link "Assign Inventory Manually" at bounding box center [1018, 337] width 110 height 20
click at [152, 394] on link "Add Package" at bounding box center [135, 397] width 42 height 8
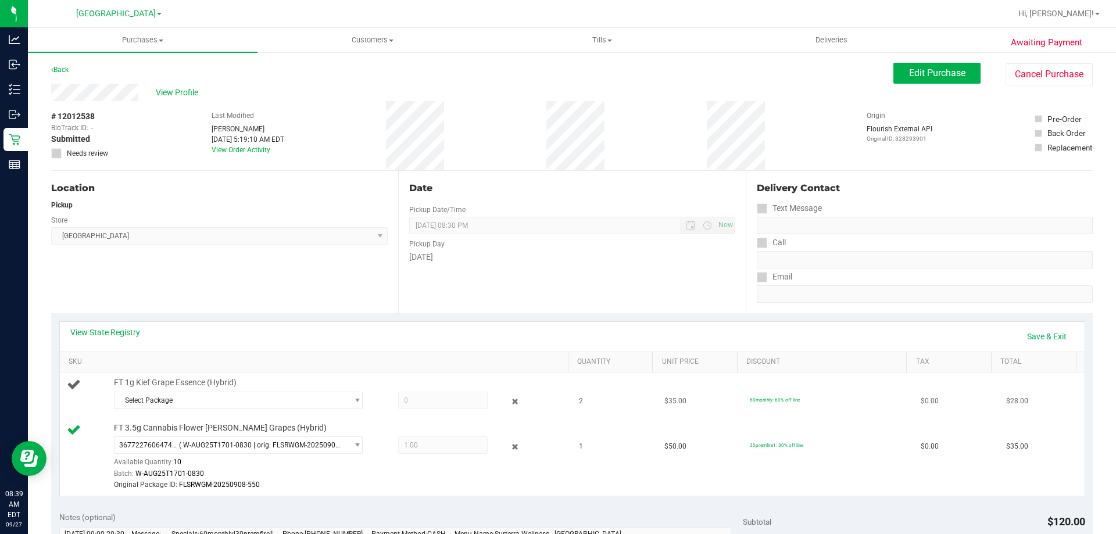
click at [184, 412] on div at bounding box center [338, 412] width 449 height 1
click at [190, 406] on span "Select Package" at bounding box center [230, 400] width 233 height 16
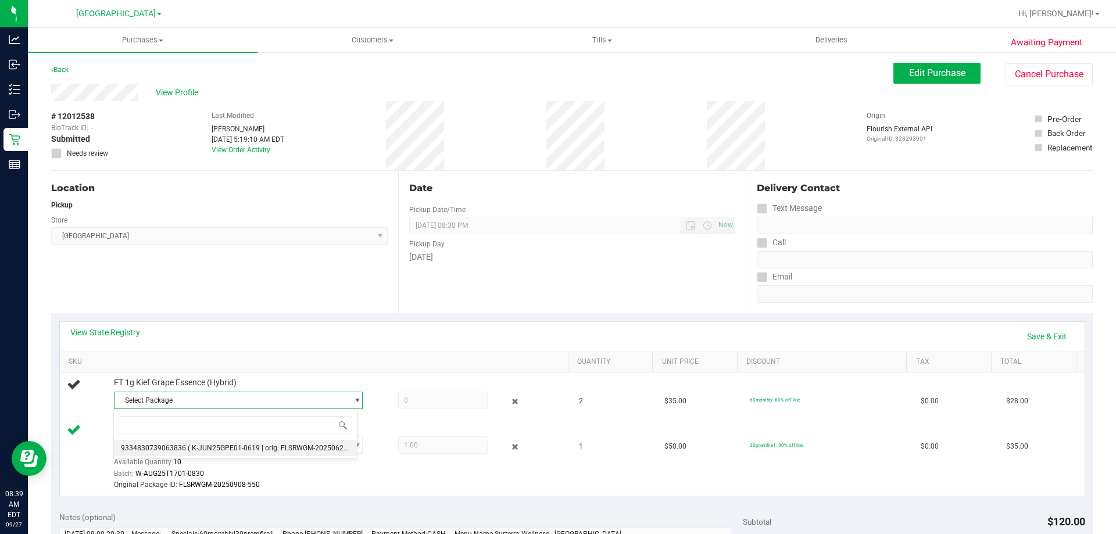
click at [182, 442] on li "9334830739063836 ( K-JUN25GPE01-0619 | orig: FLSRWGM-20250624-1099 )" at bounding box center [235, 448] width 243 height 16
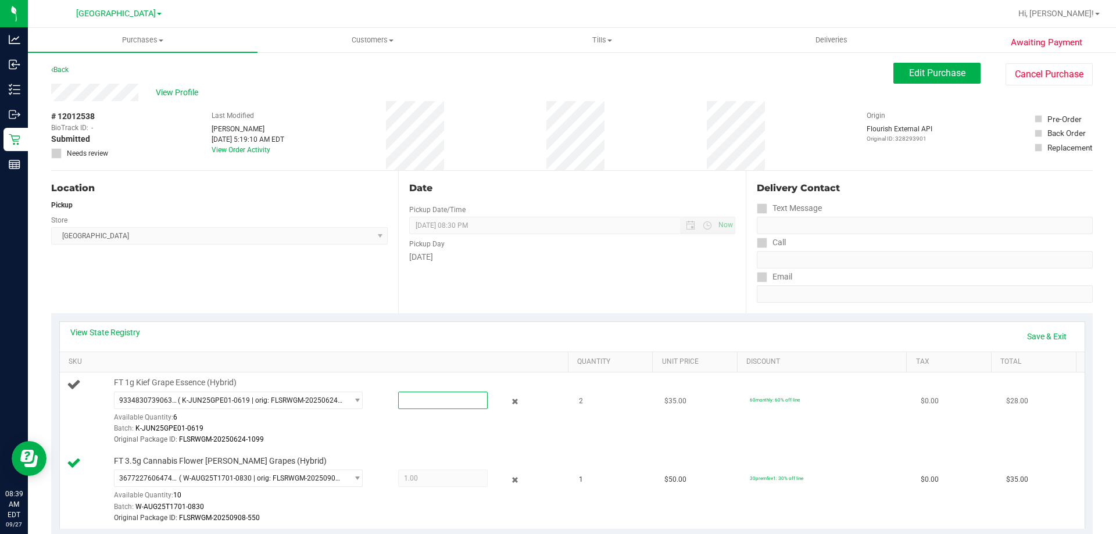
click at [410, 394] on span at bounding box center [442, 400] width 89 height 17
click at [410, 394] on input "text" at bounding box center [443, 400] width 88 height 16
type input "2"
type input "2.0000"
click at [400, 344] on div "View State Registry Save & Exit" at bounding box center [572, 337] width 1004 height 20
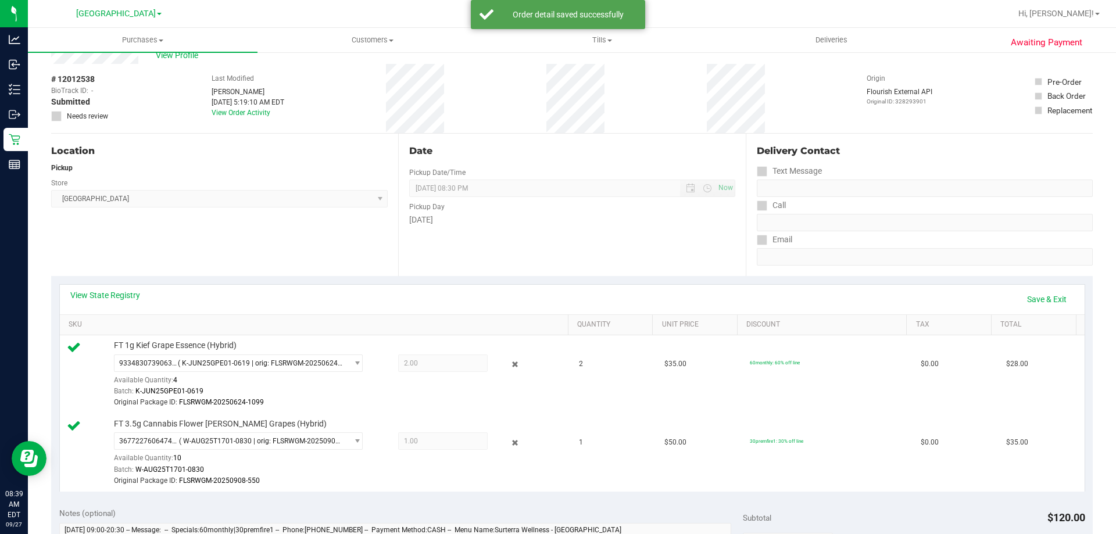
scroll to position [291, 0]
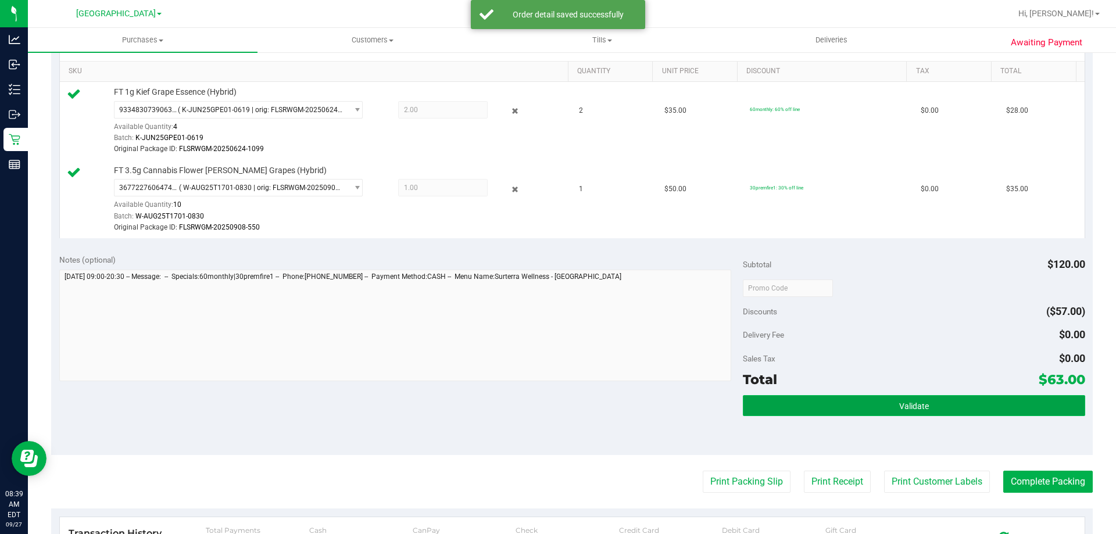
click at [893, 413] on button "Validate" at bounding box center [914, 405] width 342 height 21
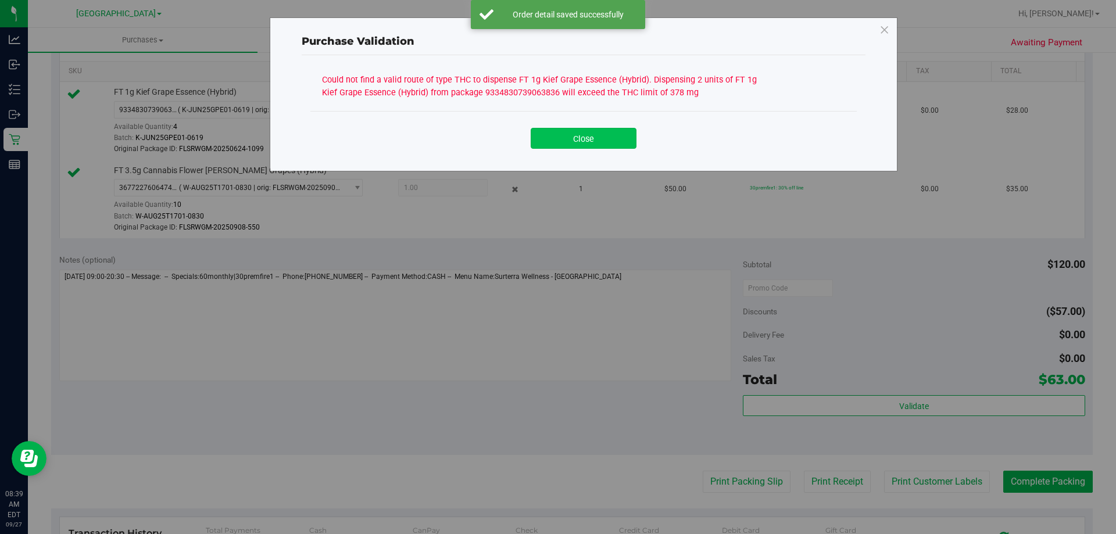
click at [574, 134] on button "Close" at bounding box center [584, 138] width 106 height 21
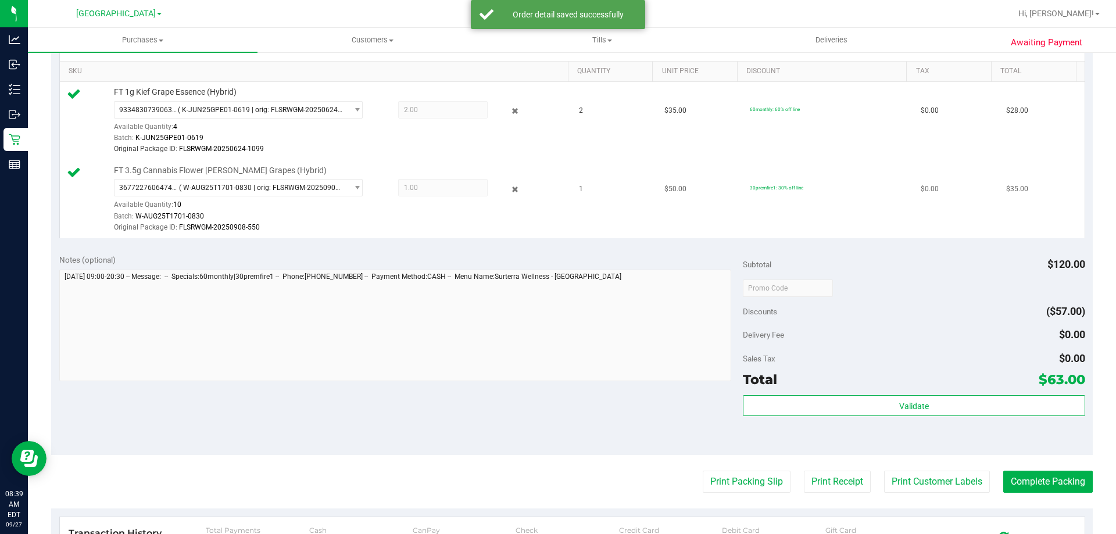
scroll to position [0, 0]
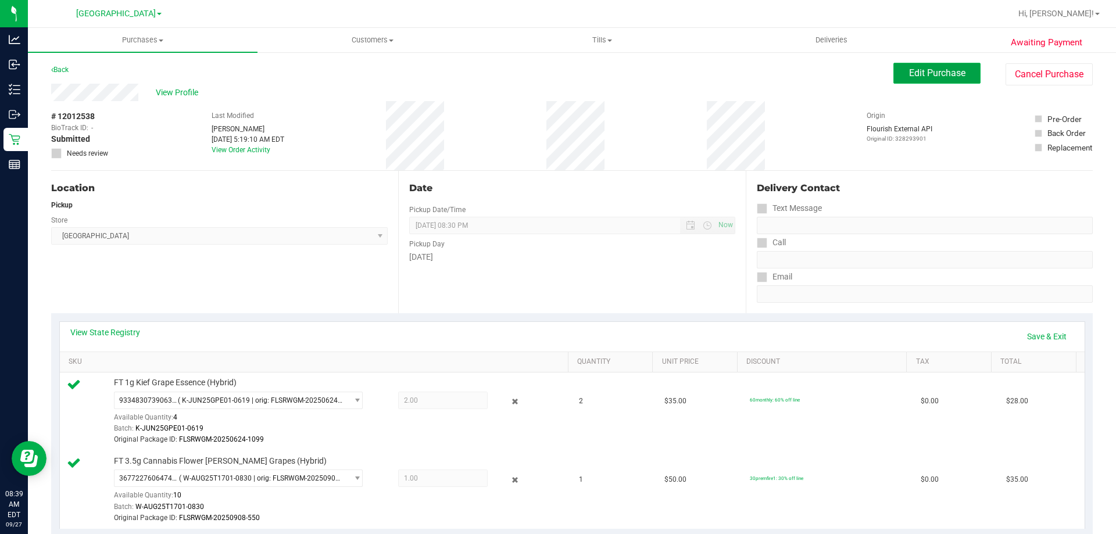
click at [935, 71] on span "Edit Purchase" at bounding box center [937, 72] width 56 height 11
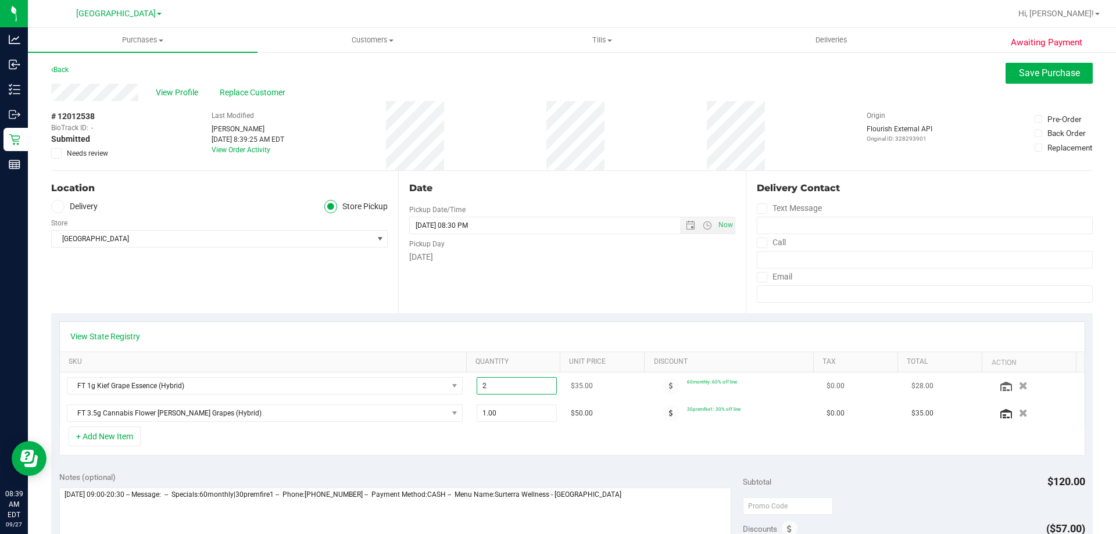
click at [497, 388] on span "2.00 2" at bounding box center [516, 385] width 81 height 17
click at [497, 388] on input "2" at bounding box center [517, 386] width 80 height 16
click at [1029, 70] on span "Save Purchase" at bounding box center [1049, 72] width 61 height 11
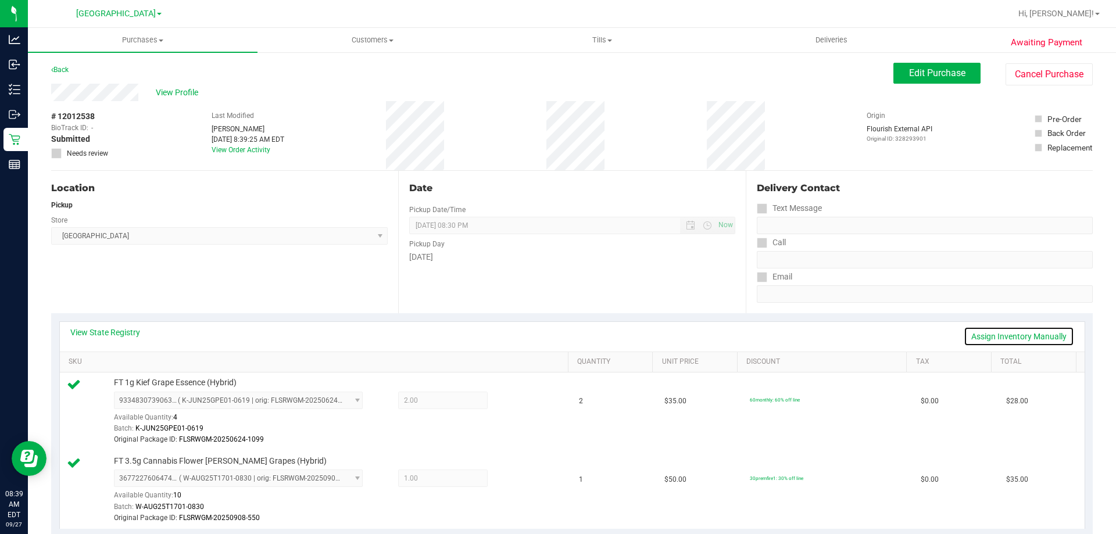
click at [999, 335] on link "Assign Inventory Manually" at bounding box center [1018, 337] width 110 height 20
click at [514, 407] on div at bounding box center [506, 402] width 37 height 14
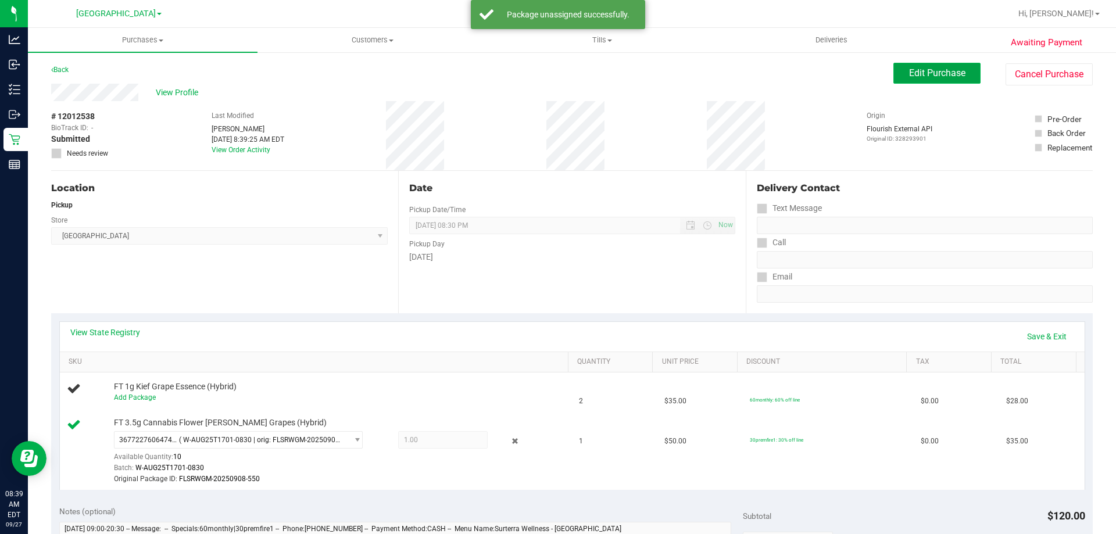
click at [926, 74] on span "Edit Purchase" at bounding box center [937, 72] width 56 height 11
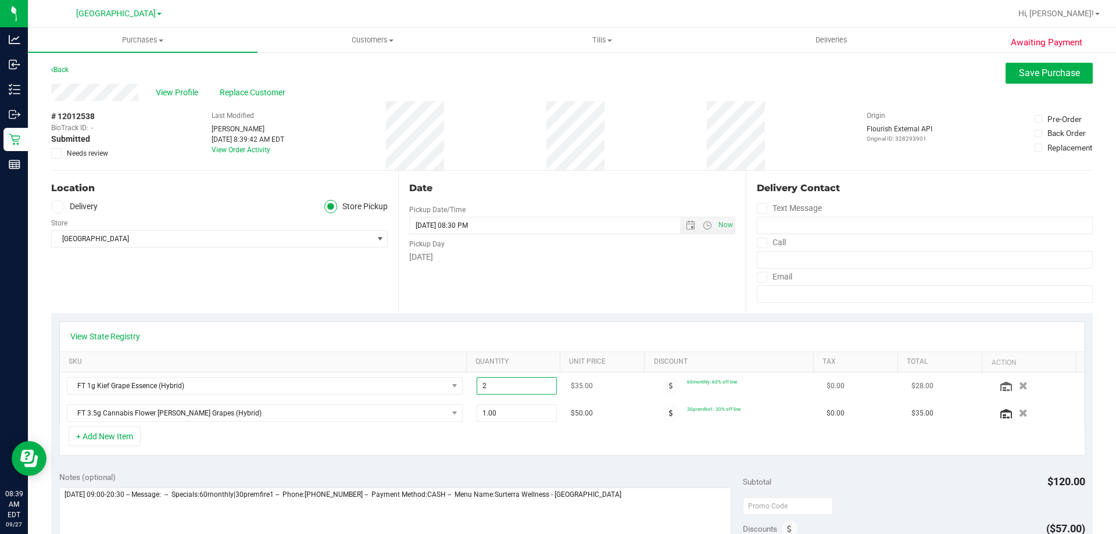
click at [500, 386] on span "2.00 2" at bounding box center [516, 385] width 81 height 17
click at [500, 386] on input "2" at bounding box center [517, 386] width 80 height 16
type input "1"
type input "1.00"
click at [618, 321] on div "View State Registry SKU Quantity Unit Price Discount Tax Total Action FT 1g Kie…" at bounding box center [572, 374] width 1026 height 106
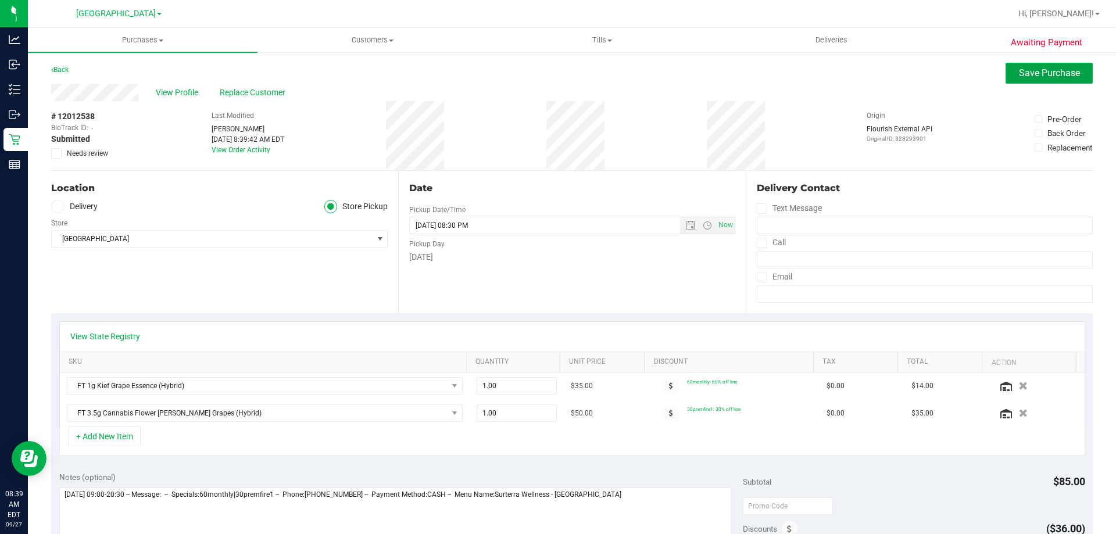
click at [1031, 66] on button "Save Purchase" at bounding box center [1048, 73] width 87 height 21
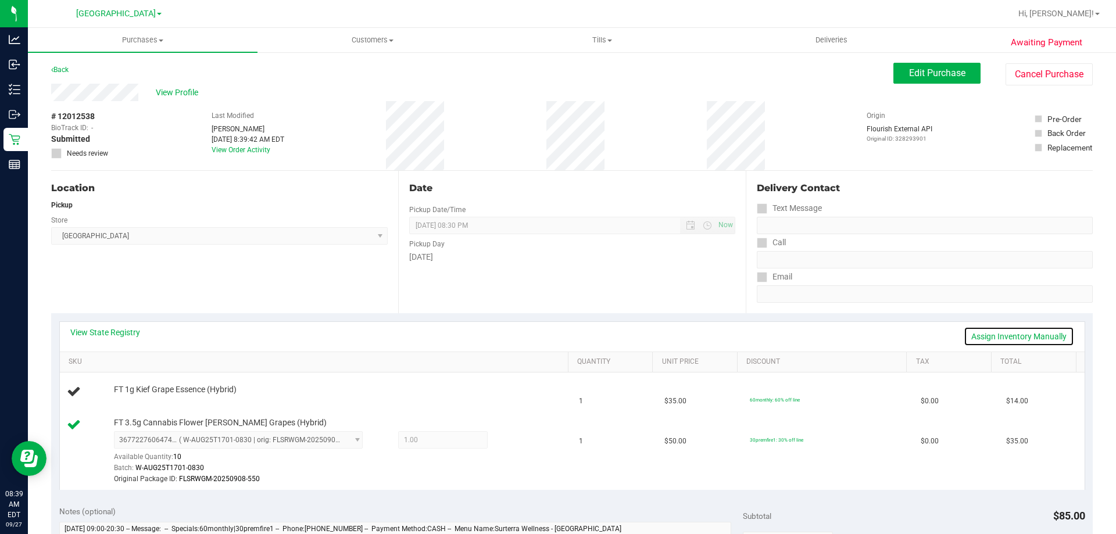
click at [987, 339] on link "Assign Inventory Manually" at bounding box center [1018, 337] width 110 height 20
click at [150, 400] on link "Add Package" at bounding box center [135, 397] width 42 height 8
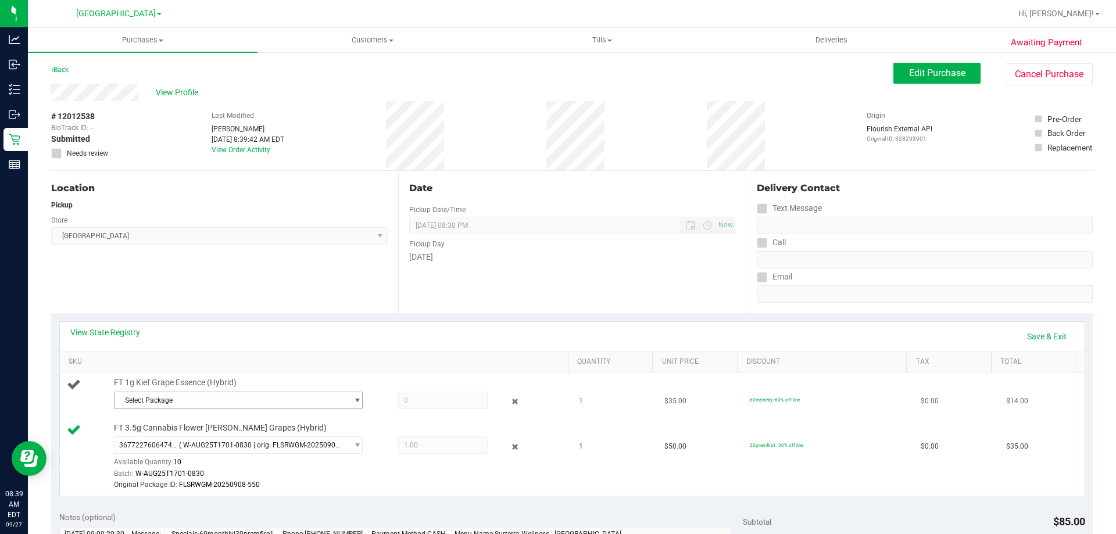
click at [164, 405] on span "Select Package" at bounding box center [230, 400] width 233 height 16
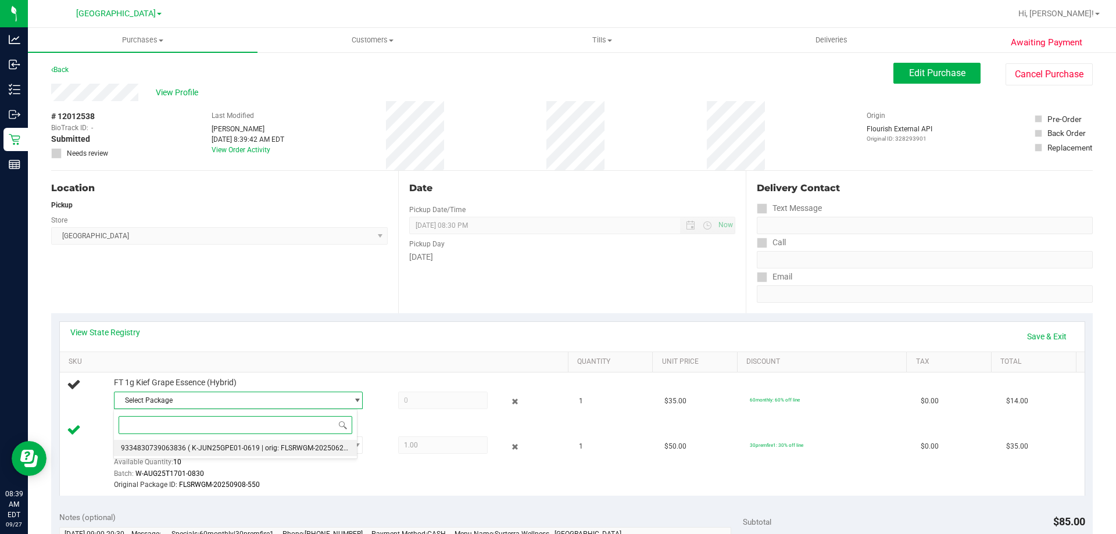
click at [234, 443] on li "9334830739063836 ( K-JUN25GPE01-0619 | orig: FLSRWGM-20250624-1099 )" at bounding box center [235, 448] width 243 height 16
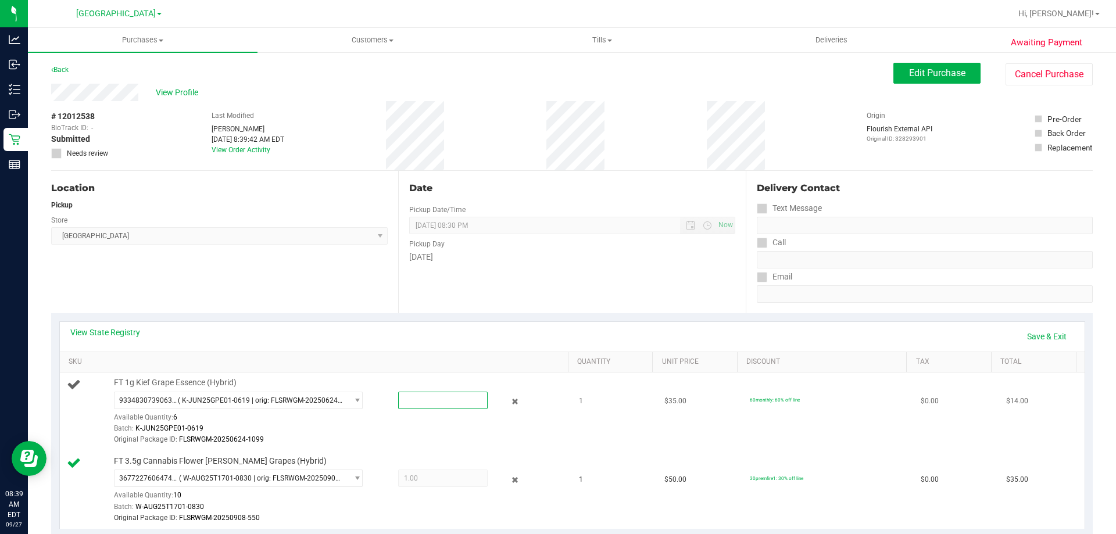
click at [425, 403] on span at bounding box center [442, 400] width 89 height 17
type input "1"
type input "1.0000"
click at [463, 302] on div "Date Pickup Date/Time [DATE] Now [DATE] 08:30 PM Now Pickup Day [DATE]" at bounding box center [571, 242] width 347 height 142
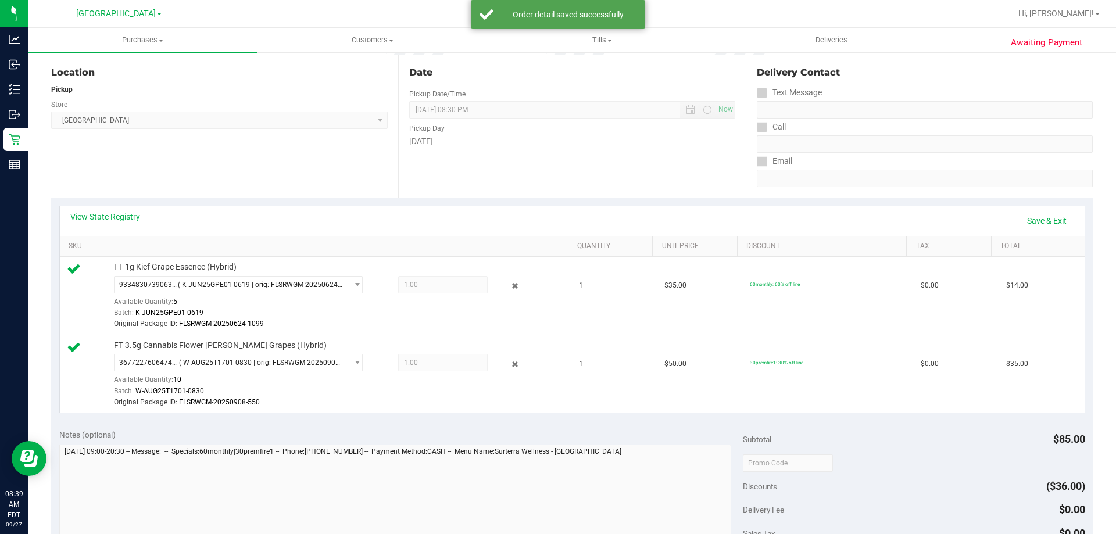
scroll to position [291, 0]
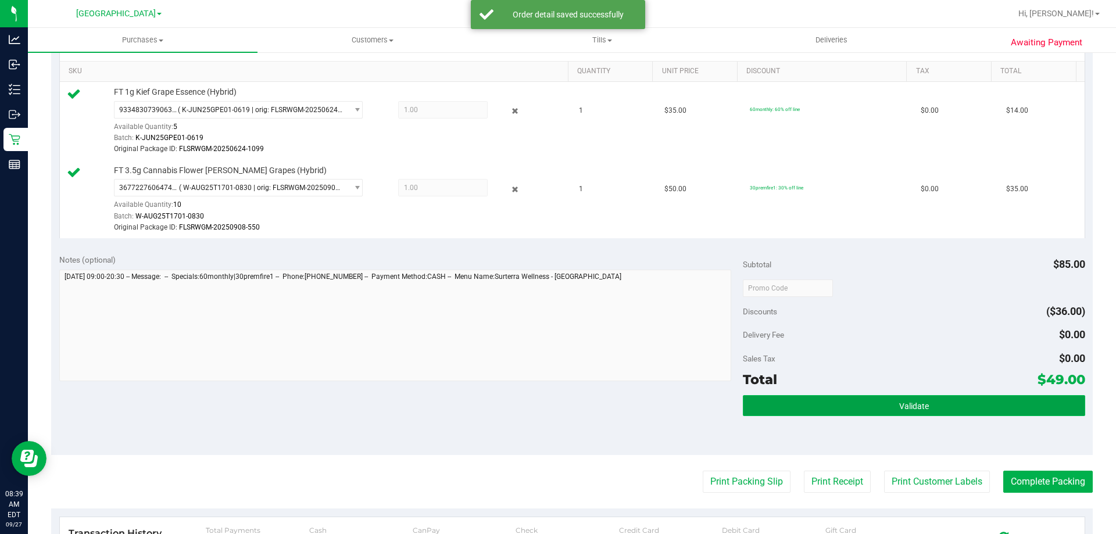
click at [857, 415] on button "Validate" at bounding box center [914, 405] width 342 height 21
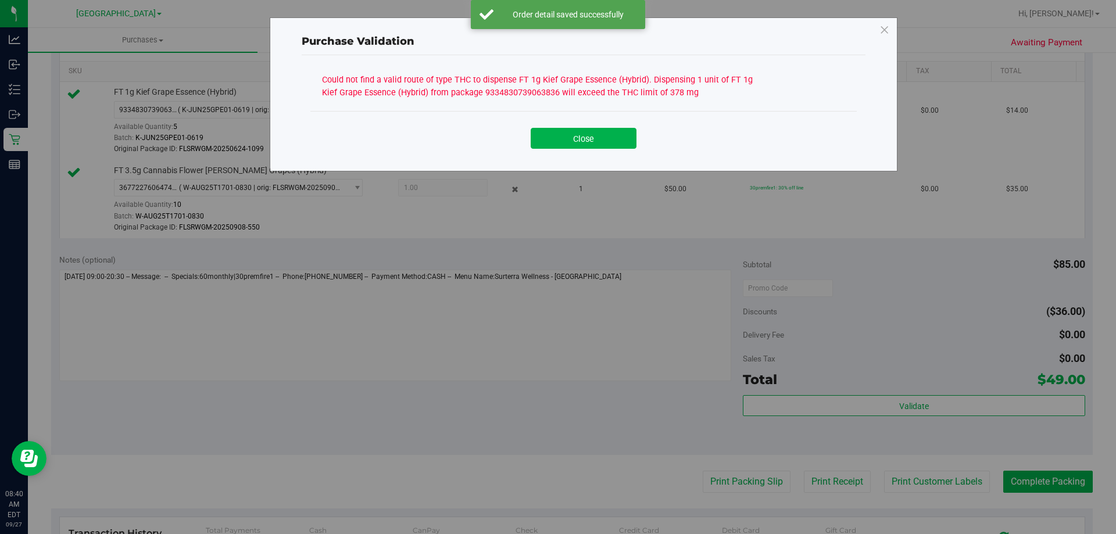
click at [583, 107] on div "Could not find a valid route of type THC to dispense FT 1g Kief Grape Essence (…" at bounding box center [583, 91] width 546 height 40
click at [583, 123] on div "Close" at bounding box center [583, 134] width 529 height 29
click at [591, 134] on button "Close" at bounding box center [584, 138] width 106 height 21
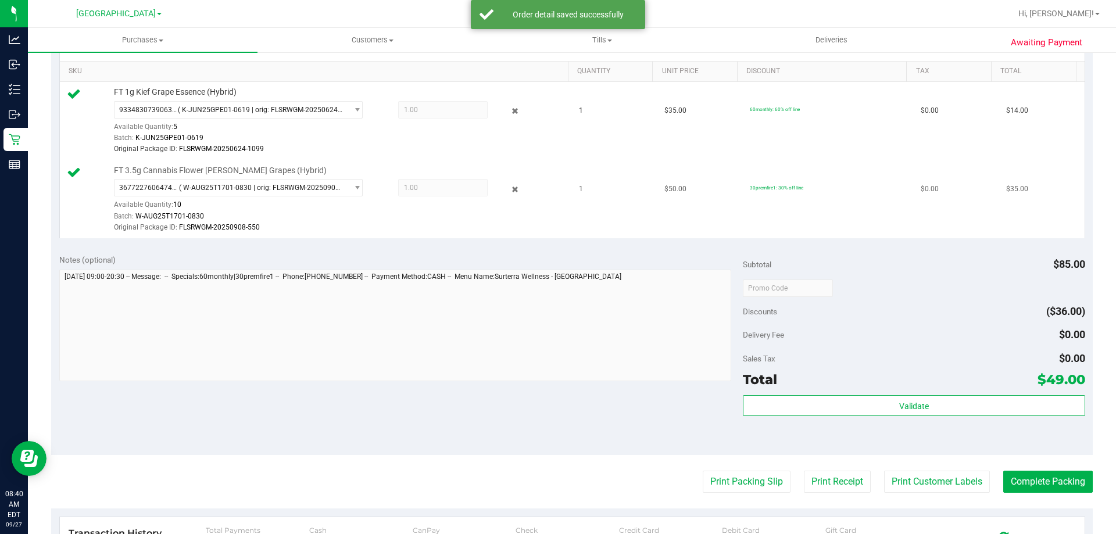
scroll to position [0, 0]
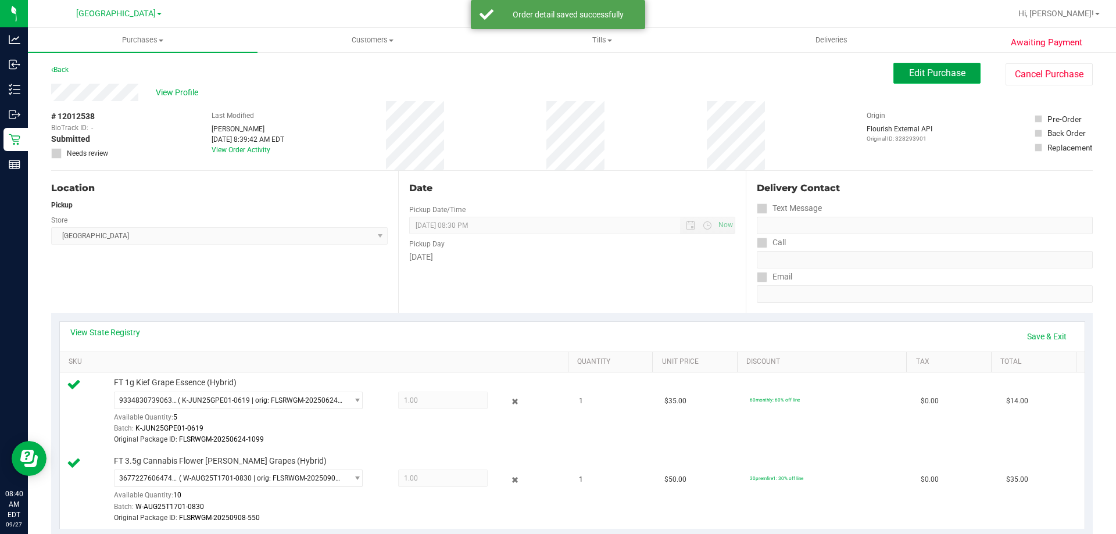
click at [932, 77] on span "Edit Purchase" at bounding box center [937, 72] width 56 height 11
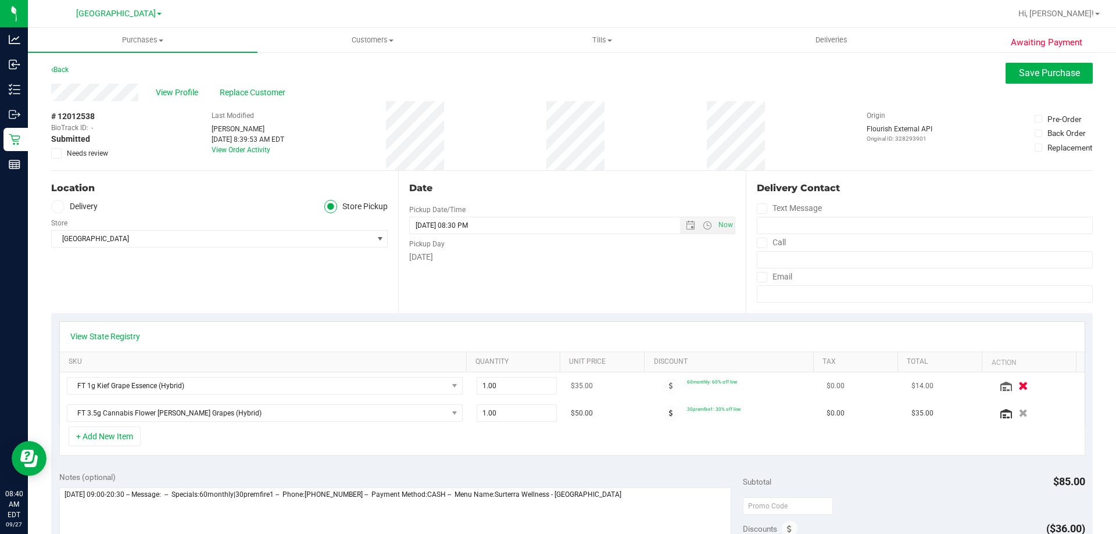
click at [1015, 384] on button "button" at bounding box center [1023, 385] width 20 height 12
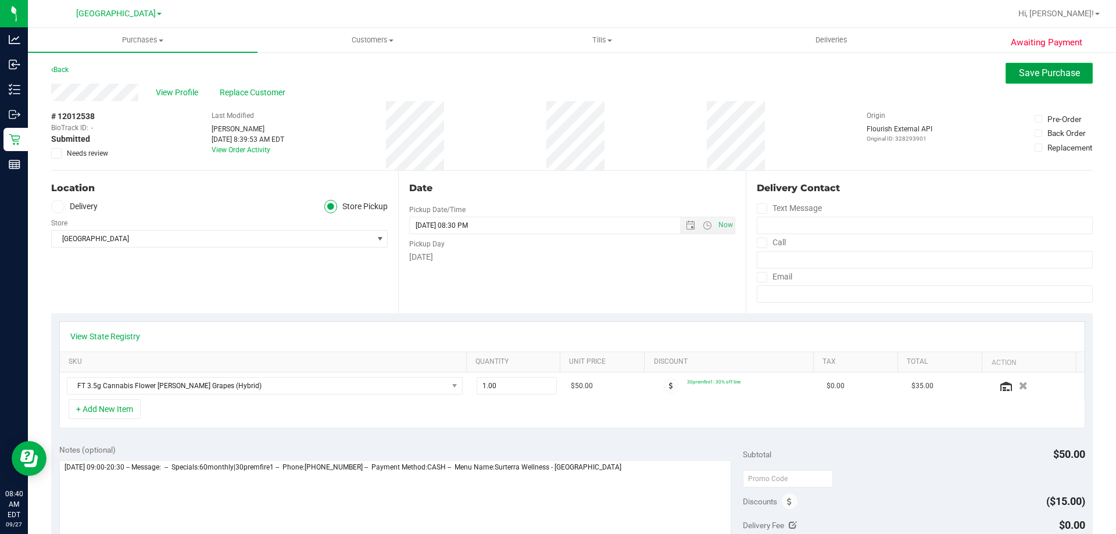
click at [1005, 73] on button "Save Purchase" at bounding box center [1048, 73] width 87 height 21
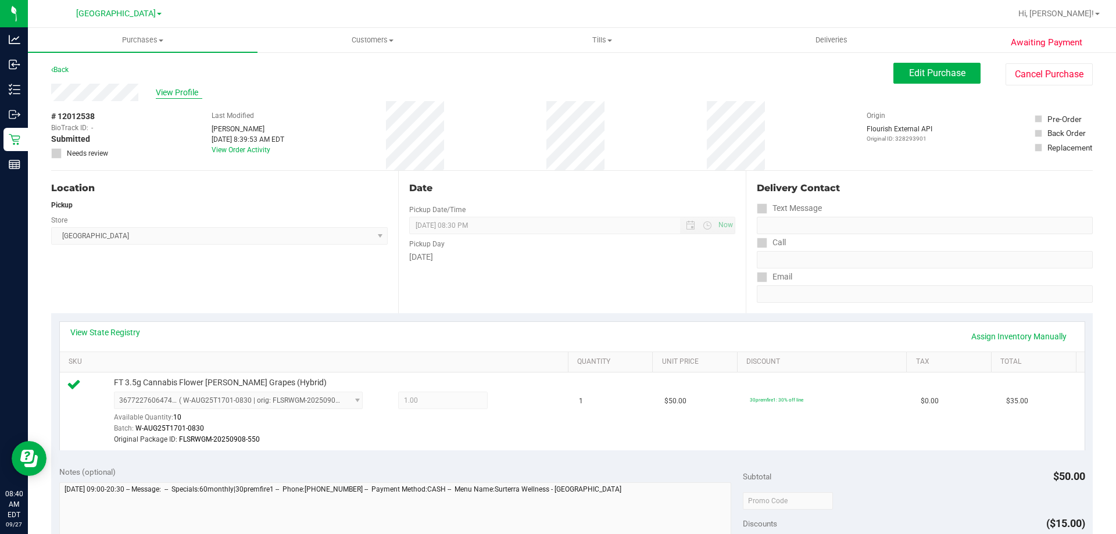
click at [170, 94] on span "View Profile" at bounding box center [179, 93] width 46 height 12
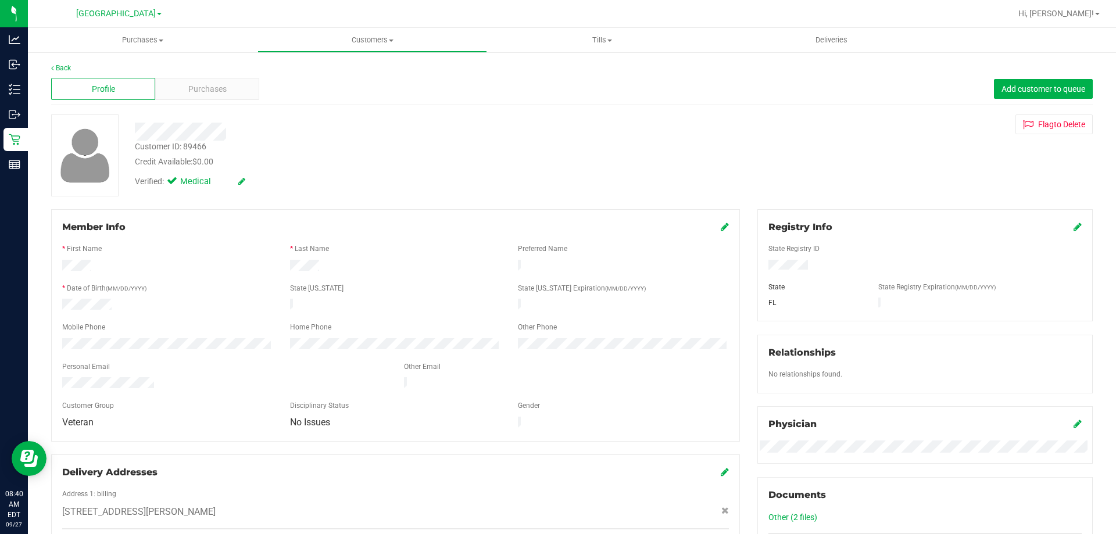
click at [194, 149] on div "Customer ID: 89466" at bounding box center [170, 147] width 71 height 12
copy div "89466"
click at [271, 141] on div "Customer ID: 89466 Credit Available: $0.00" at bounding box center [390, 154] width 529 height 27
click at [191, 83] on span "Purchases" at bounding box center [207, 89] width 38 height 12
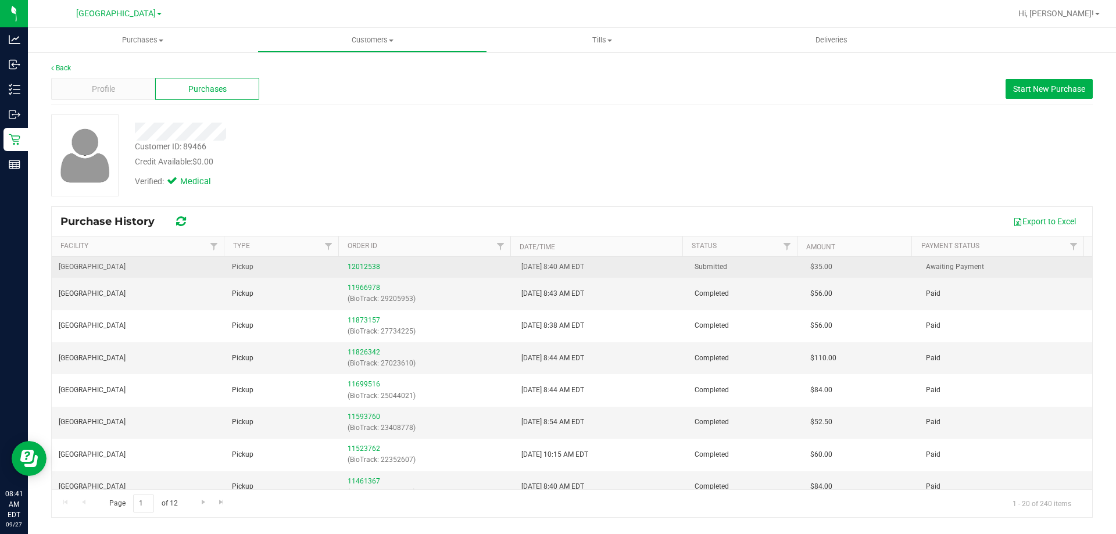
click at [364, 262] on div "12012538" at bounding box center [426, 266] width 159 height 11
click at [364, 267] on link "12012538" at bounding box center [363, 267] width 33 height 8
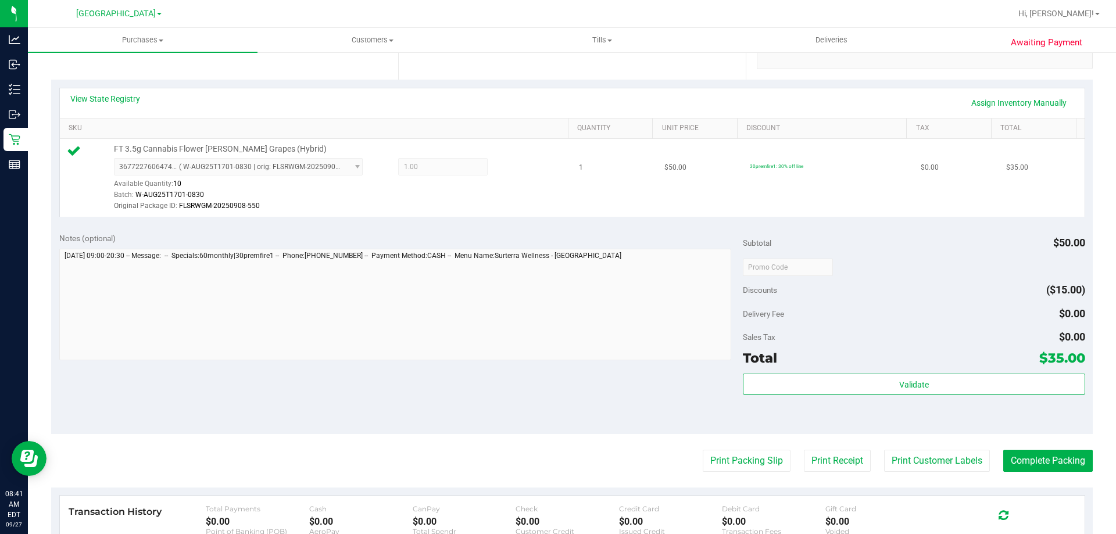
scroll to position [407, 0]
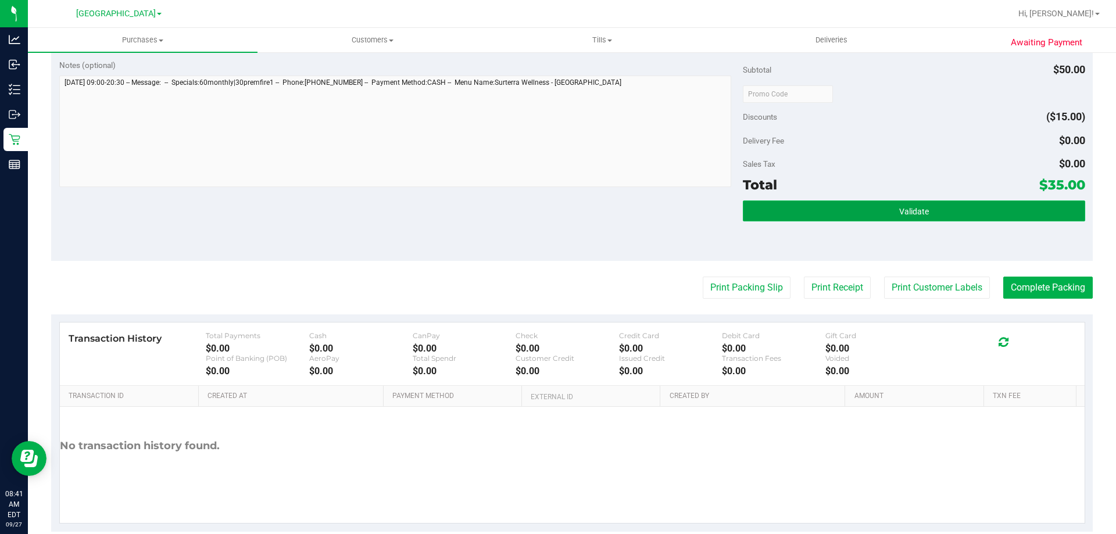
click at [880, 206] on button "Validate" at bounding box center [914, 210] width 342 height 21
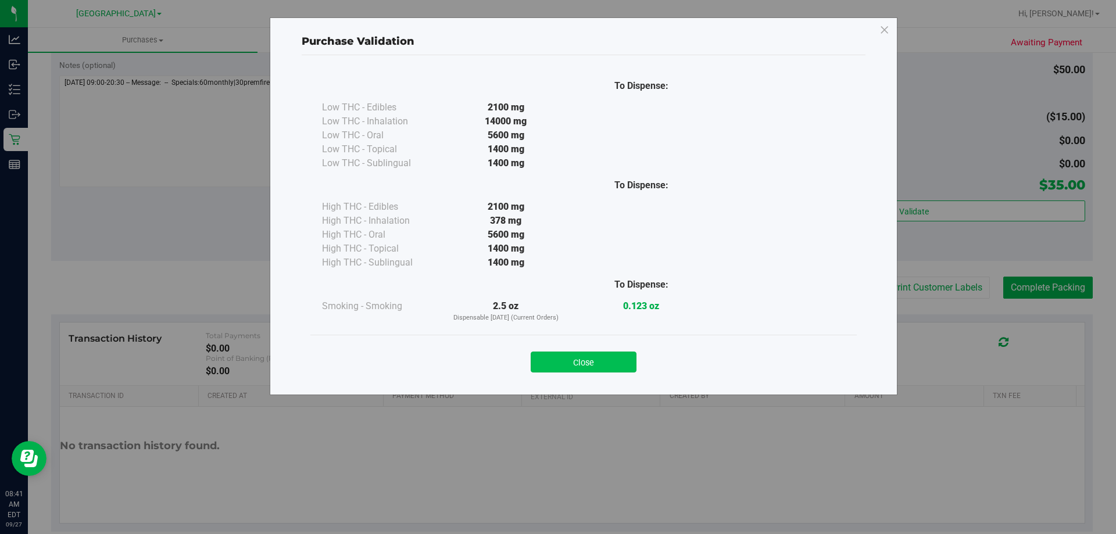
click at [616, 356] on button "Close" at bounding box center [584, 362] width 106 height 21
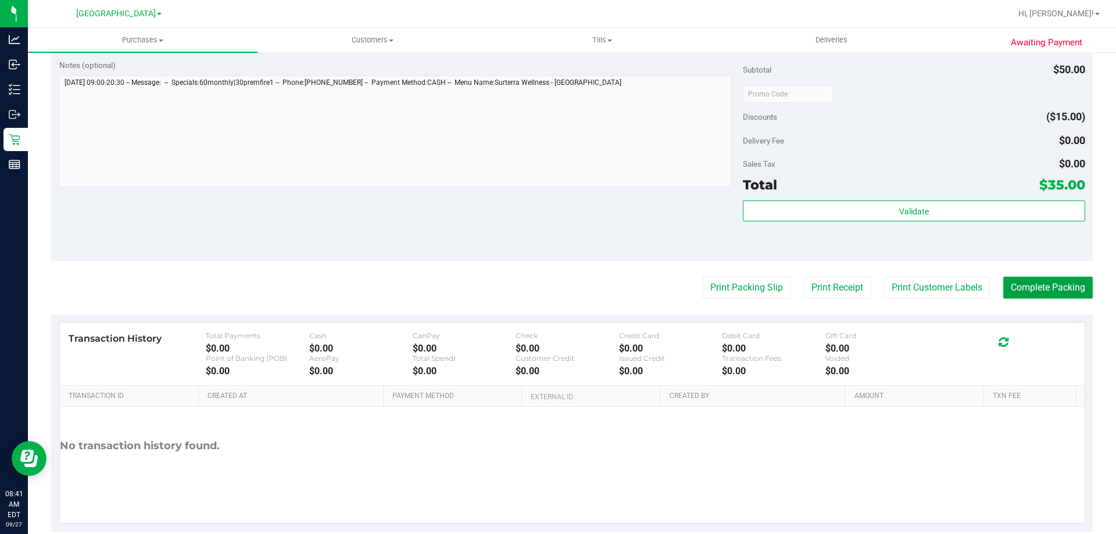
click at [1060, 288] on button "Complete Packing" at bounding box center [1047, 288] width 89 height 22
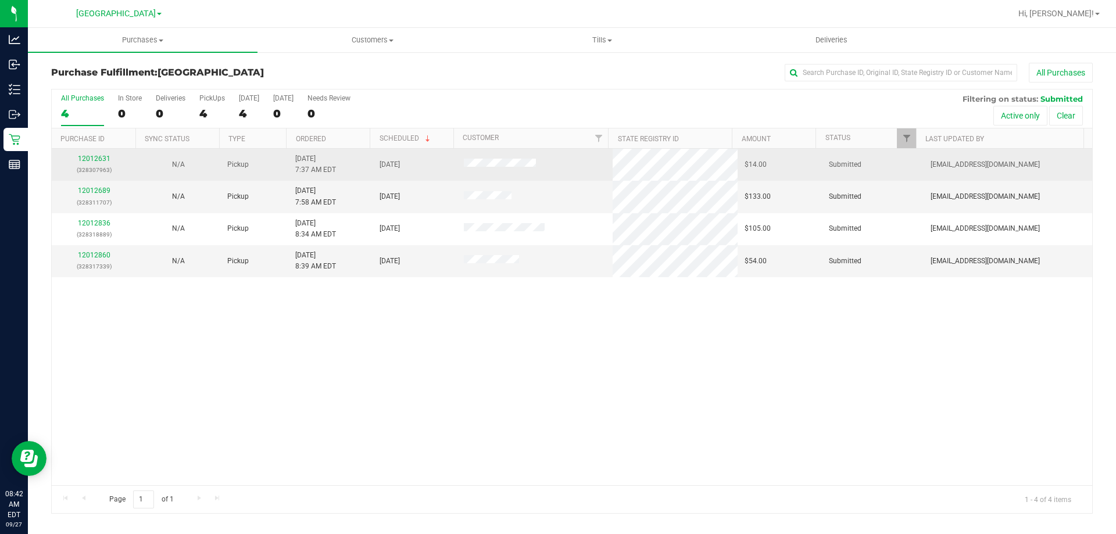
click at [86, 163] on div "12012631 (328307963)" at bounding box center [94, 164] width 70 height 22
click at [92, 156] on link "12012631" at bounding box center [94, 159] width 33 height 8
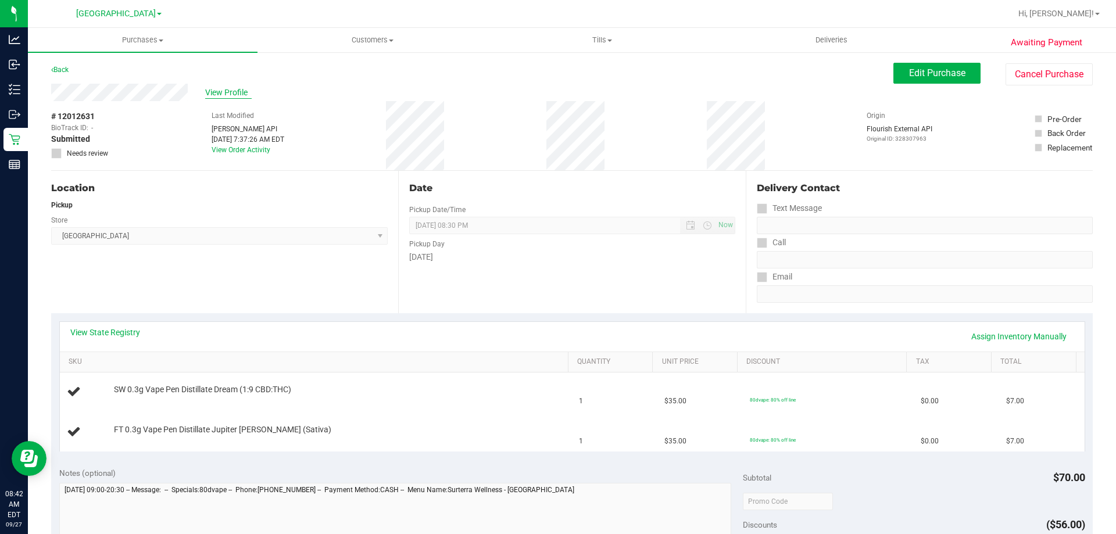
click at [220, 90] on span "View Profile" at bounding box center [228, 93] width 46 height 12
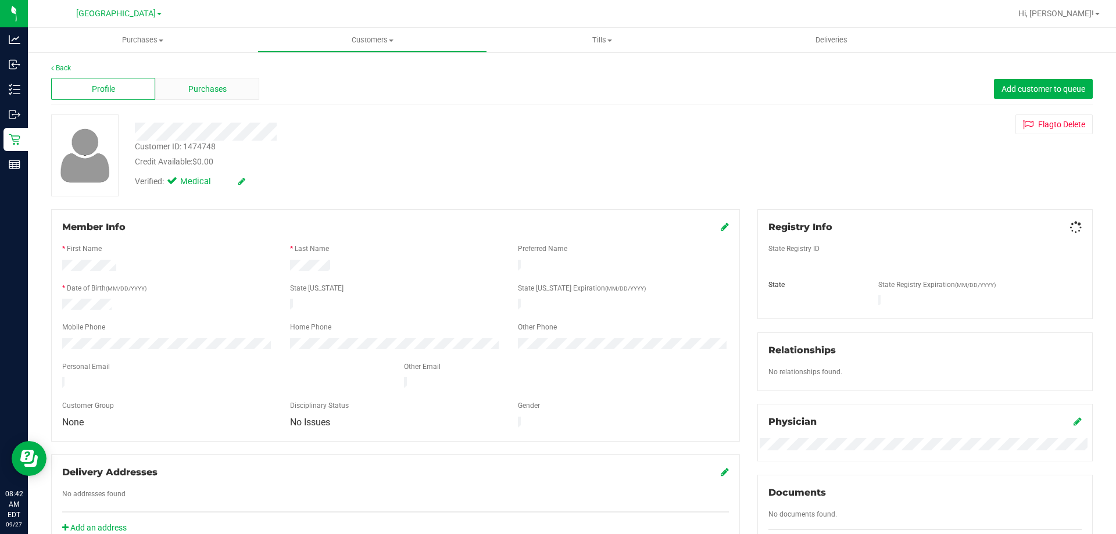
click at [232, 94] on div "Purchases" at bounding box center [207, 89] width 104 height 22
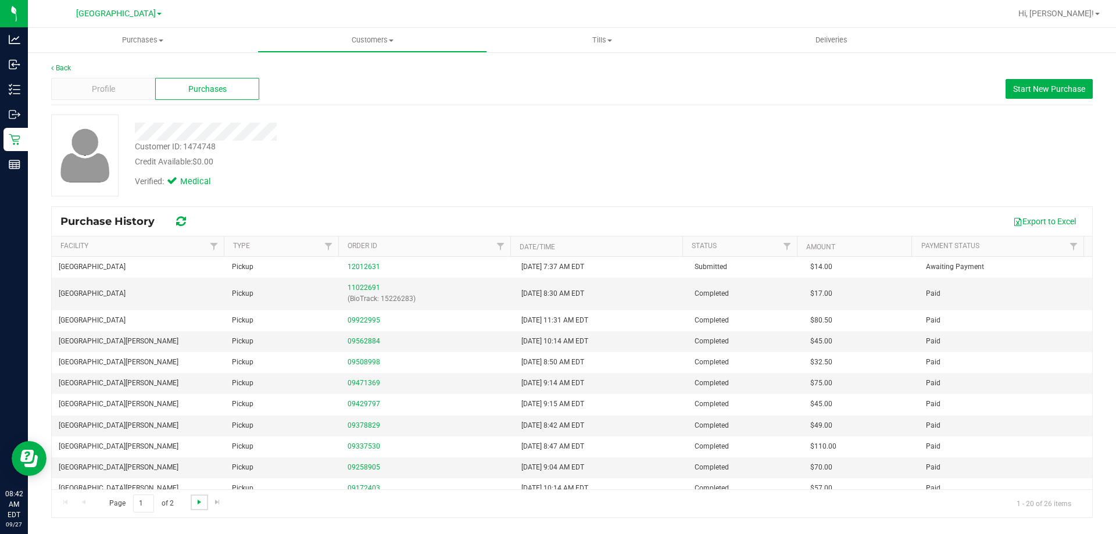
click at [203, 506] on span "Go to the next page" at bounding box center [199, 501] width 9 height 9
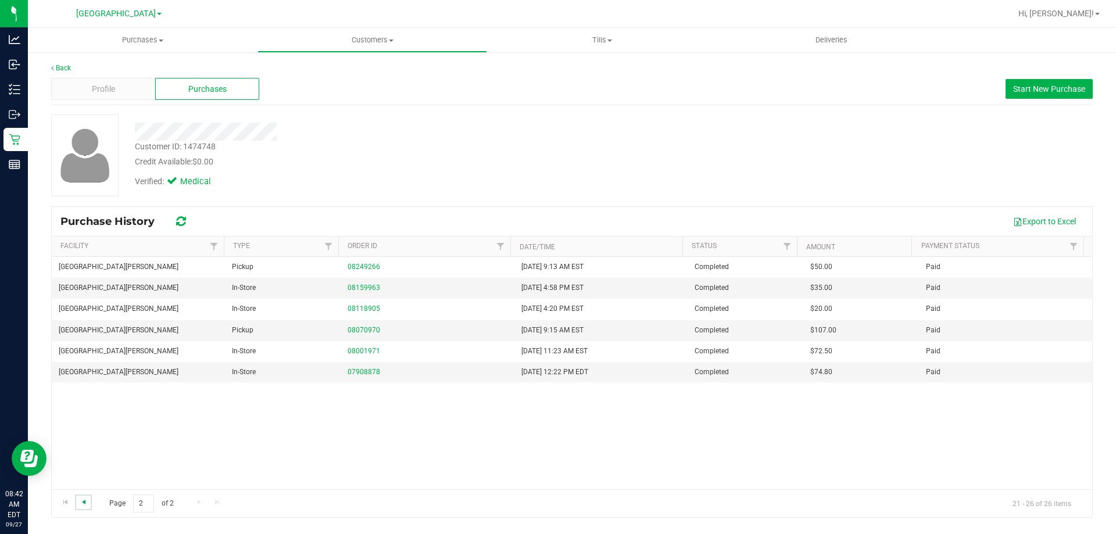
click at [79, 501] on span "Go to the previous page" at bounding box center [83, 501] width 9 height 9
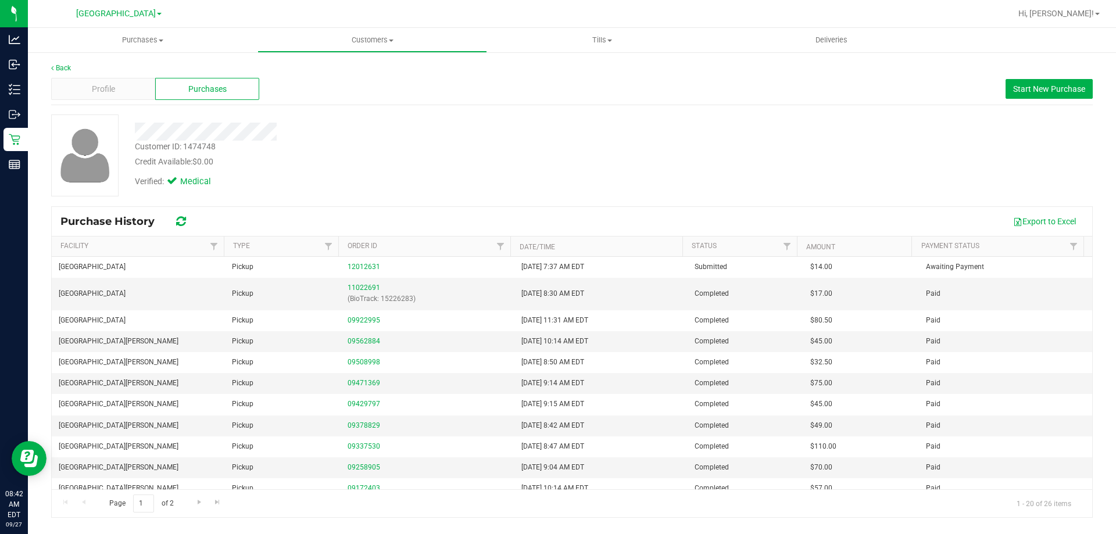
click at [195, 148] on div "Customer ID: 1474748" at bounding box center [175, 147] width 81 height 12
copy div "1474748"
click at [449, 160] on div "Credit Available: $0.00" at bounding box center [391, 162] width 512 height 12
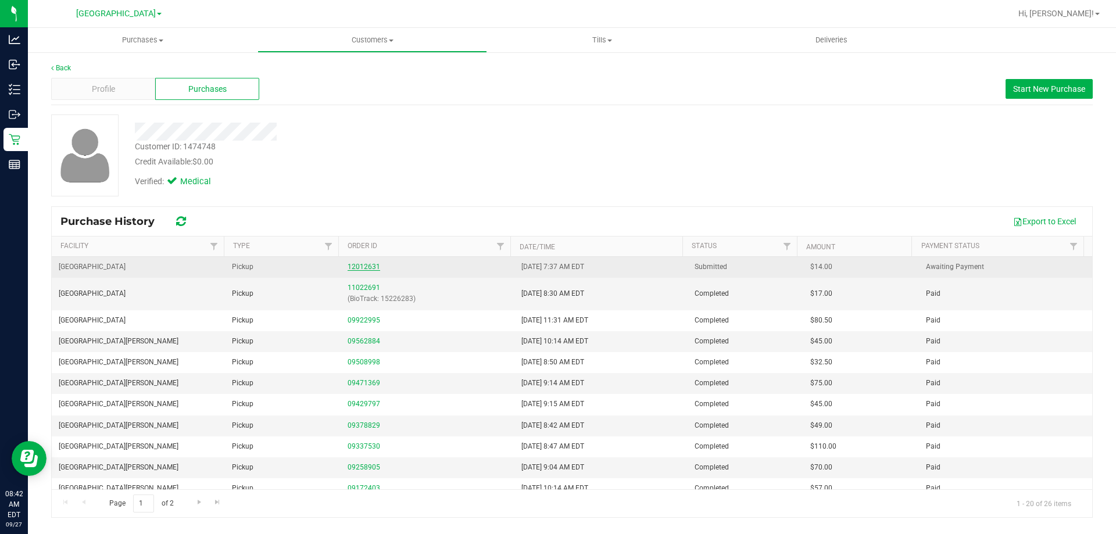
click at [369, 268] on link "12012631" at bounding box center [363, 267] width 33 height 8
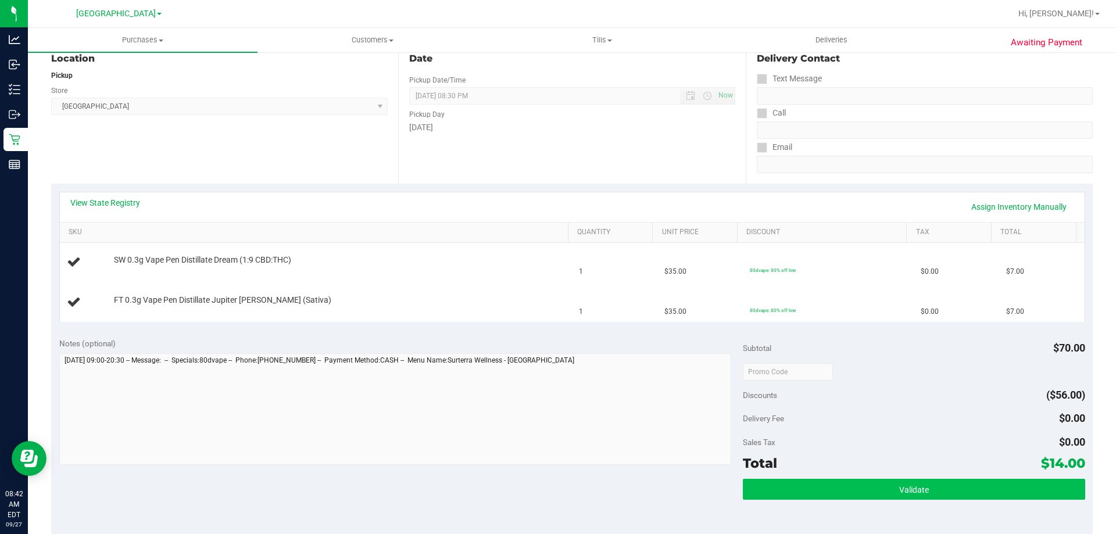
scroll to position [291, 0]
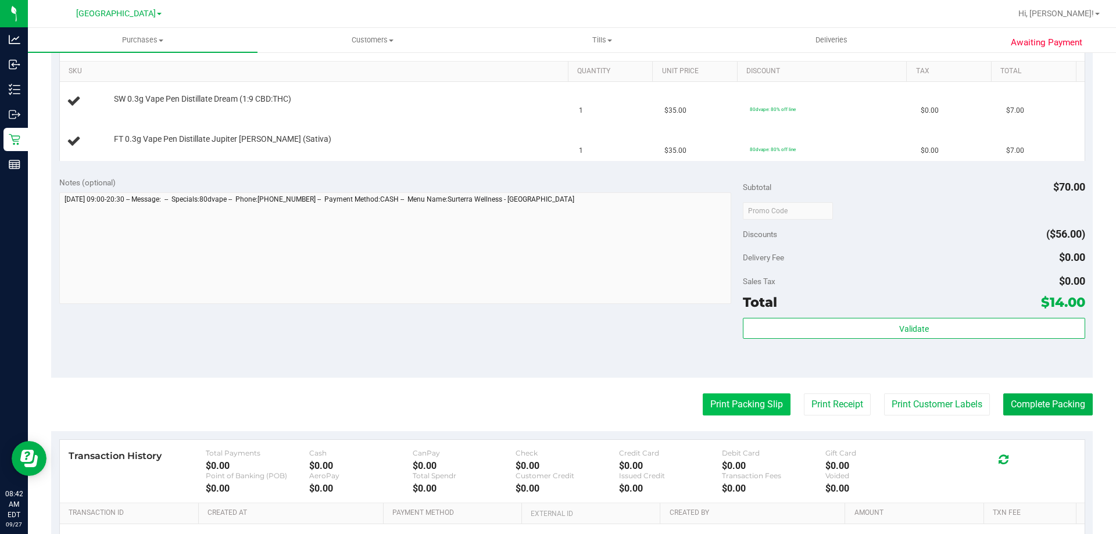
click at [722, 396] on button "Print Packing Slip" at bounding box center [747, 404] width 88 height 22
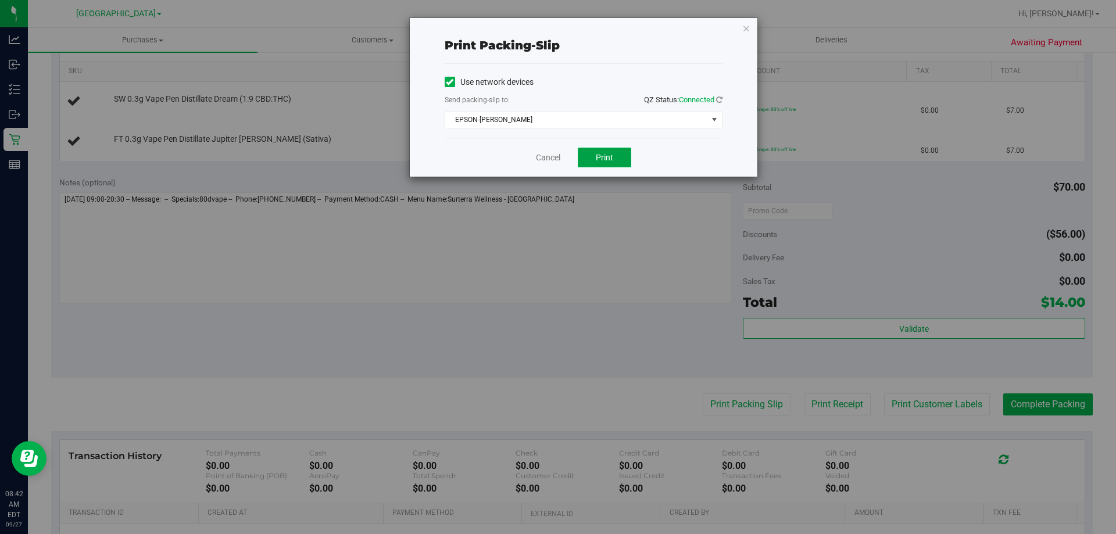
click at [613, 156] on button "Print" at bounding box center [604, 158] width 53 height 20
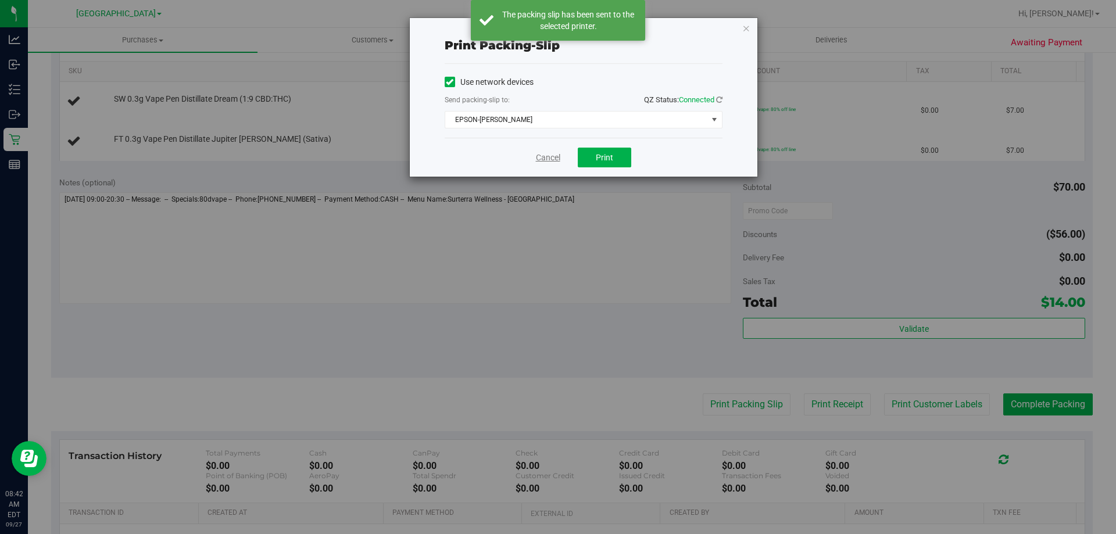
click at [537, 155] on link "Cancel" at bounding box center [548, 158] width 24 height 12
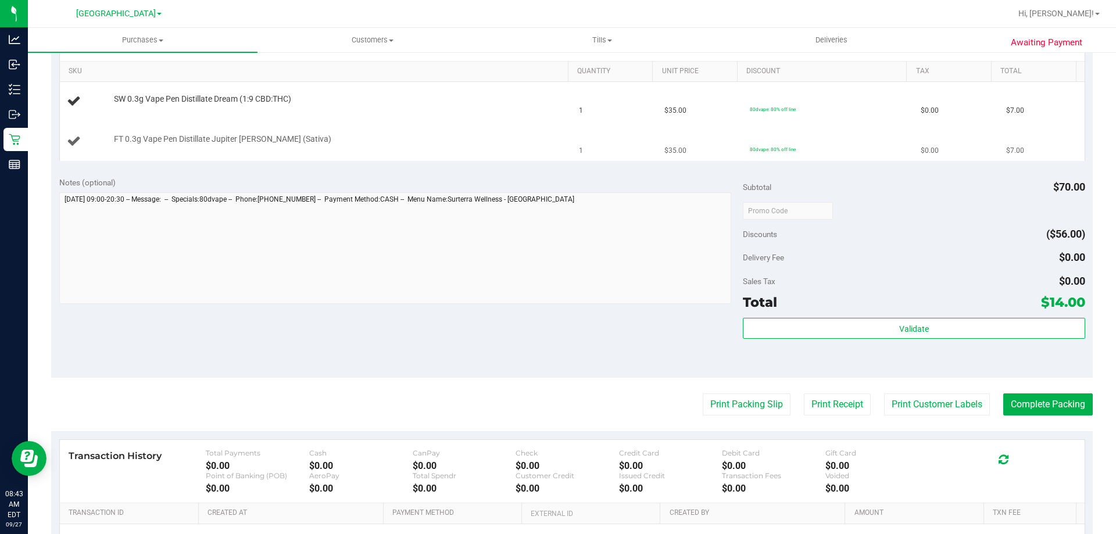
click at [703, 393] on button "Print Packing Slip" at bounding box center [747, 404] width 88 height 22
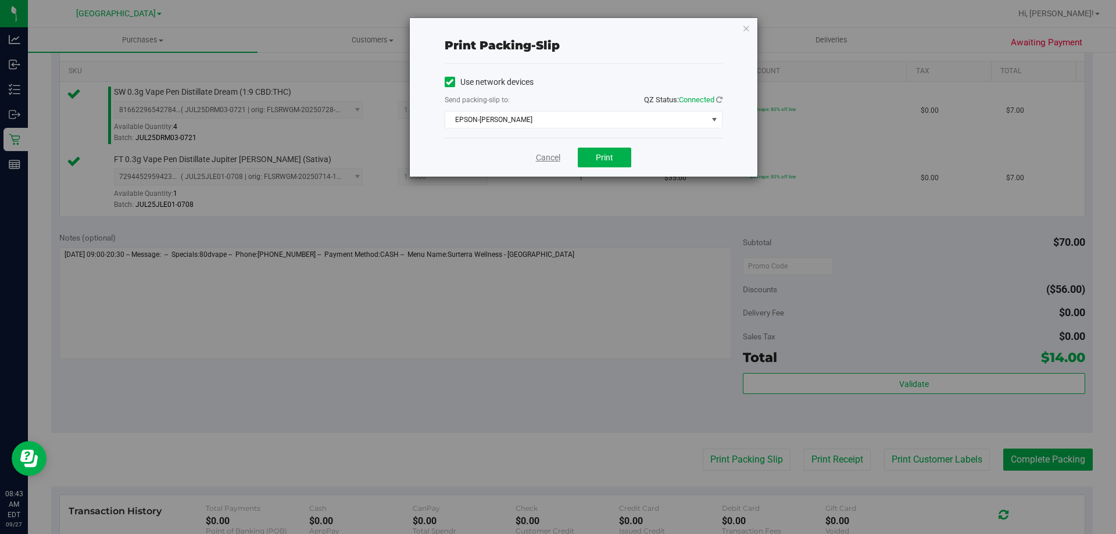
click at [539, 159] on link "Cancel" at bounding box center [548, 158] width 24 height 12
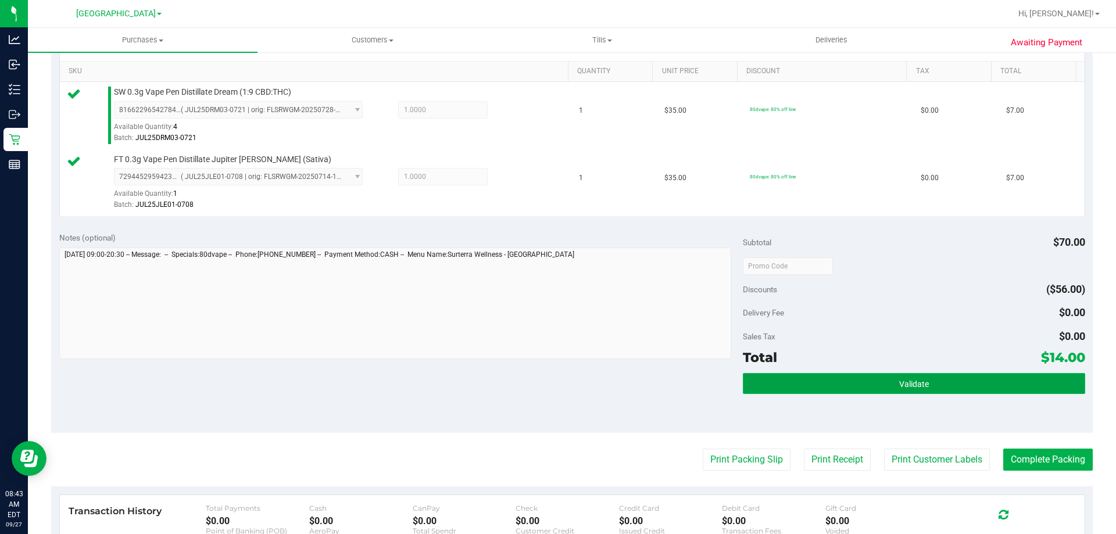
click at [863, 382] on button "Validate" at bounding box center [914, 383] width 342 height 21
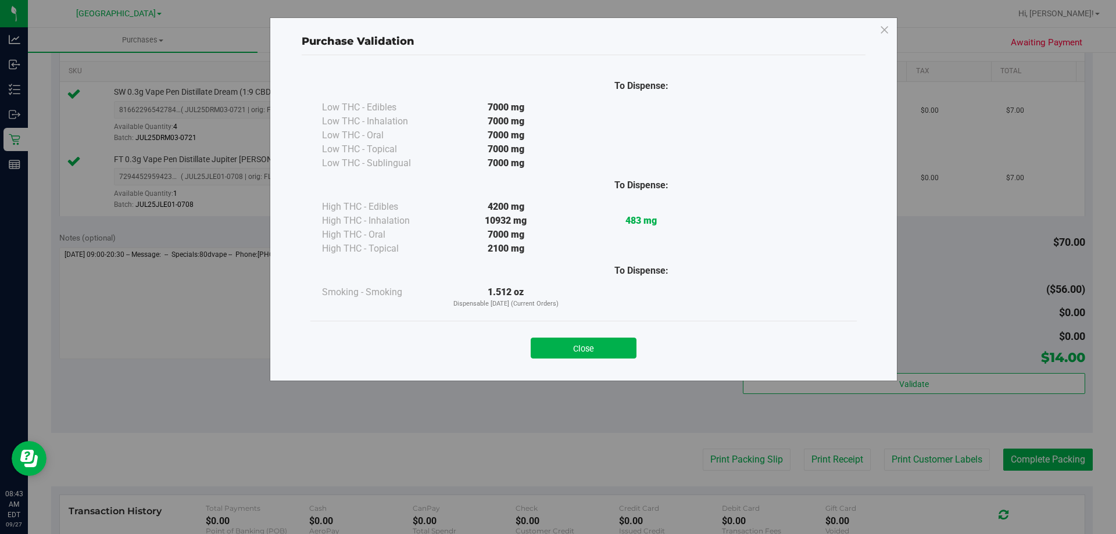
click at [607, 334] on div "Close" at bounding box center [583, 344] width 529 height 29
click at [605, 338] on button "Close" at bounding box center [584, 348] width 106 height 21
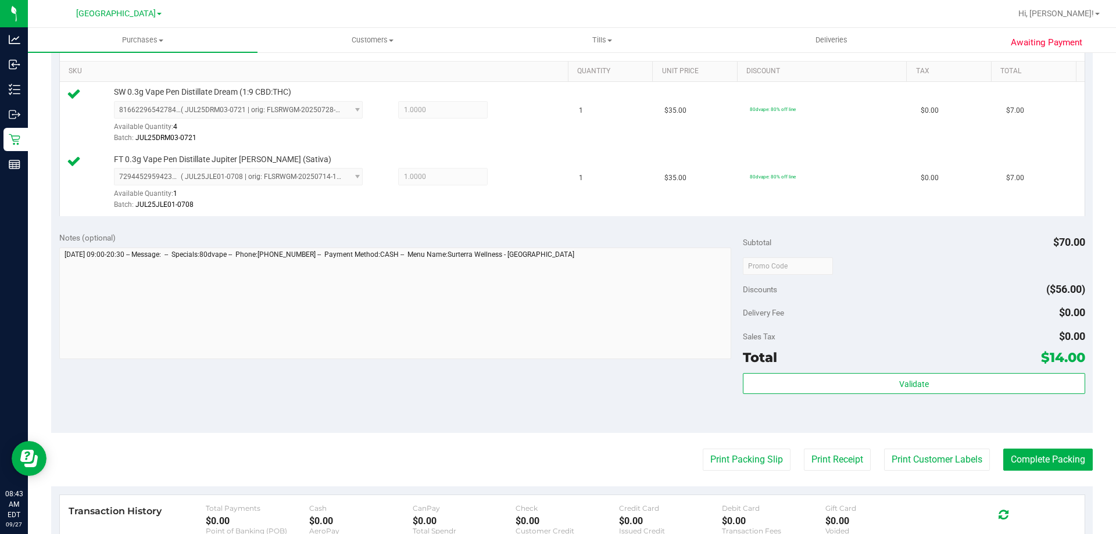
click at [1026, 447] on purchase-details "Back Edit Purchase Cancel Purchase View Profile # 12012631 BioTrack ID: - Submi…" at bounding box center [571, 237] width 1041 height 931
click at [1024, 451] on button "Complete Packing" at bounding box center [1047, 460] width 89 height 22
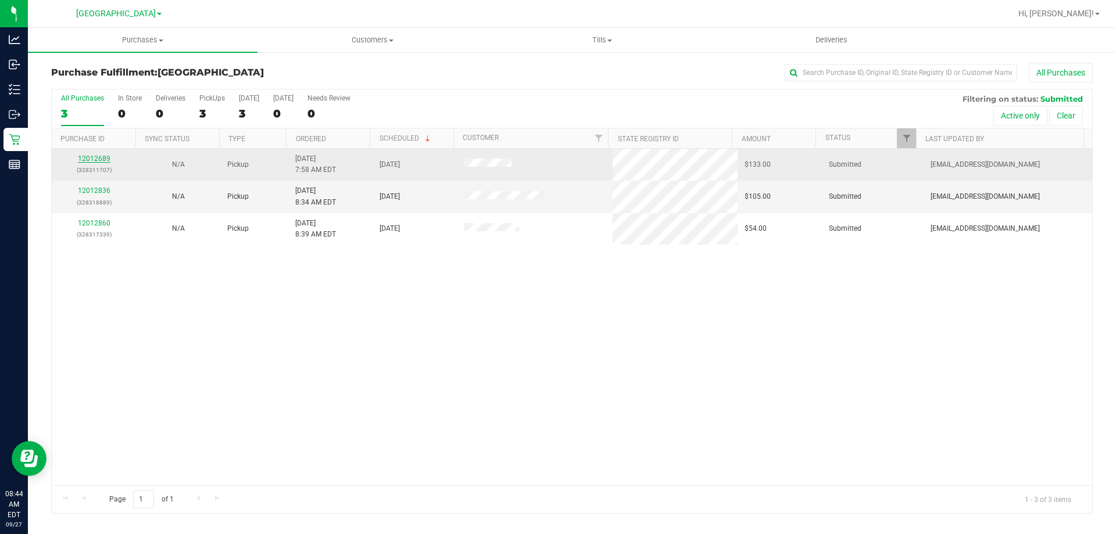
click at [95, 161] on link "12012689" at bounding box center [94, 159] width 33 height 8
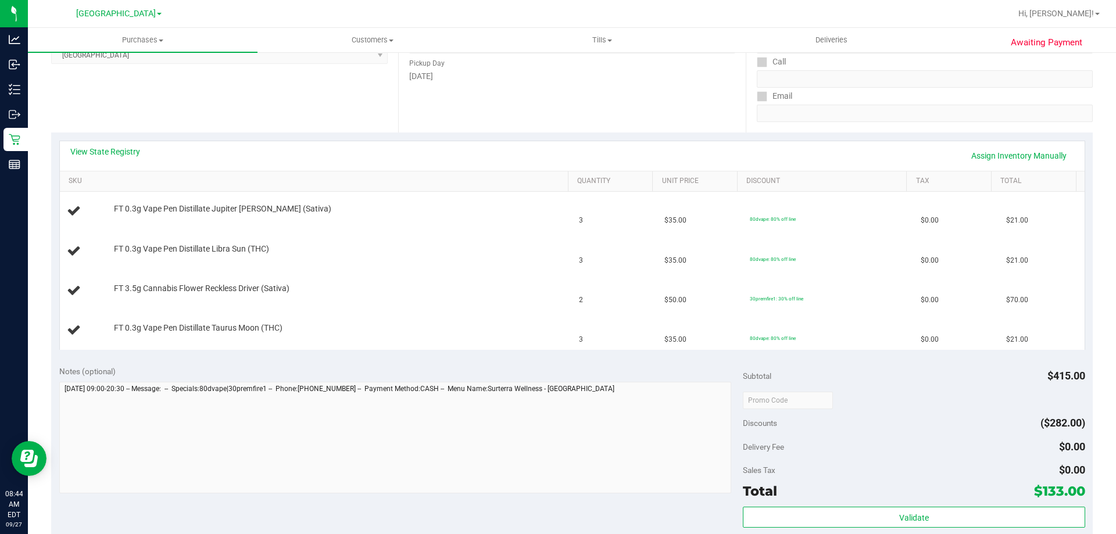
scroll to position [174, 0]
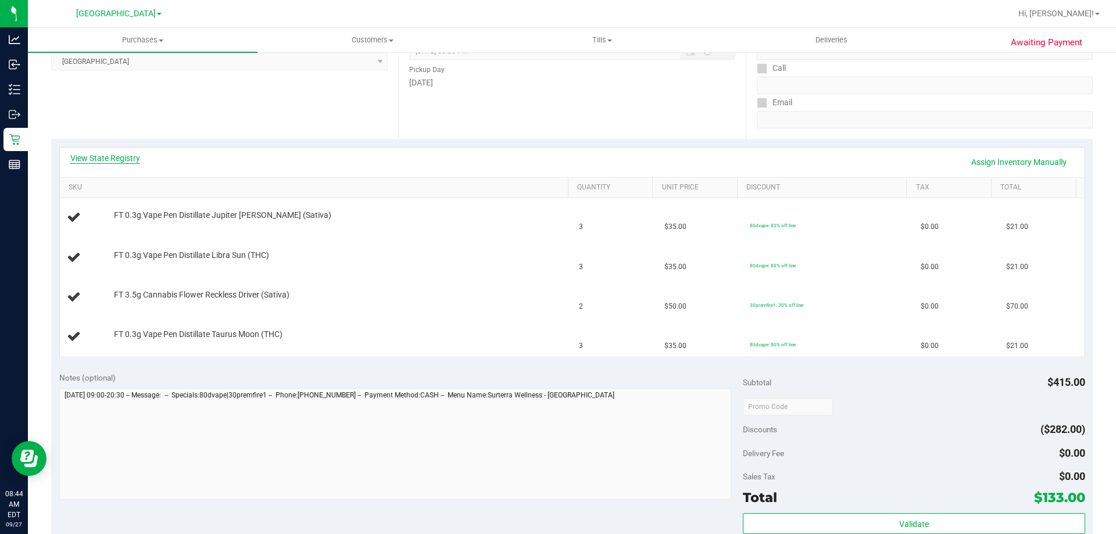
click at [134, 155] on link "View State Registry" at bounding box center [105, 158] width 70 height 12
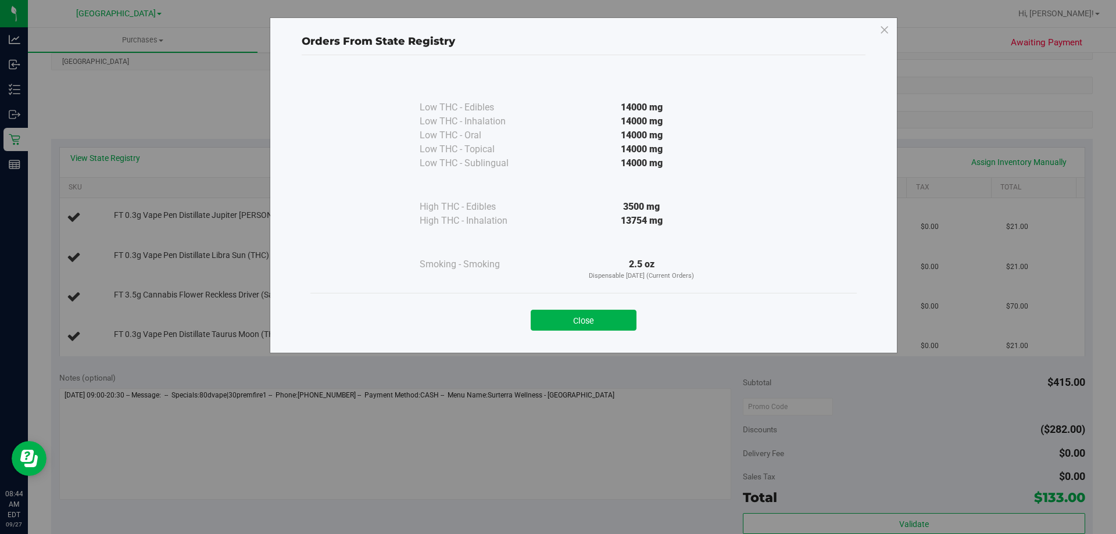
click at [621, 304] on div "Close" at bounding box center [583, 316] width 529 height 29
click at [618, 313] on button "Close" at bounding box center [584, 320] width 106 height 21
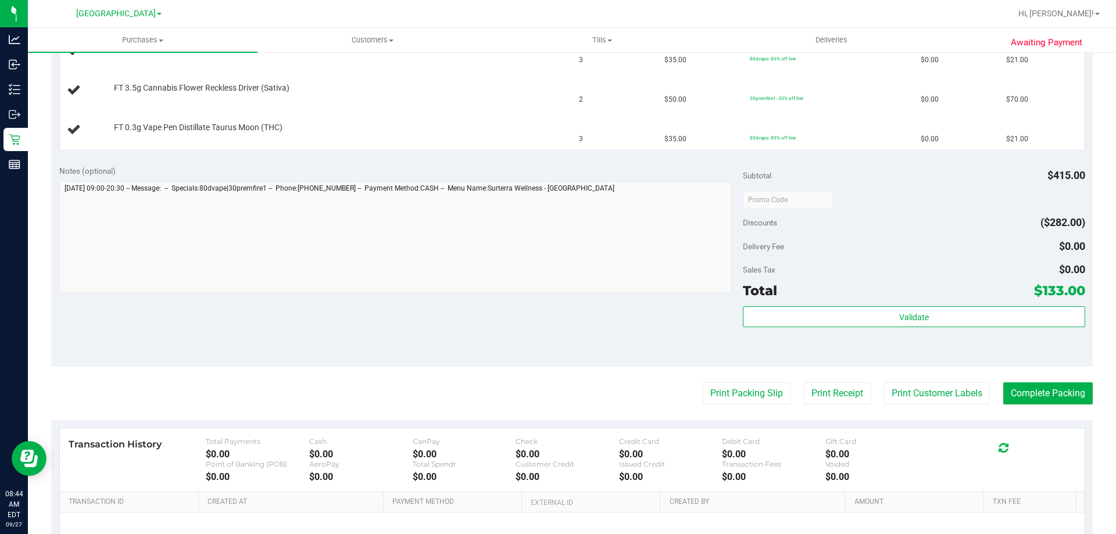
scroll to position [407, 0]
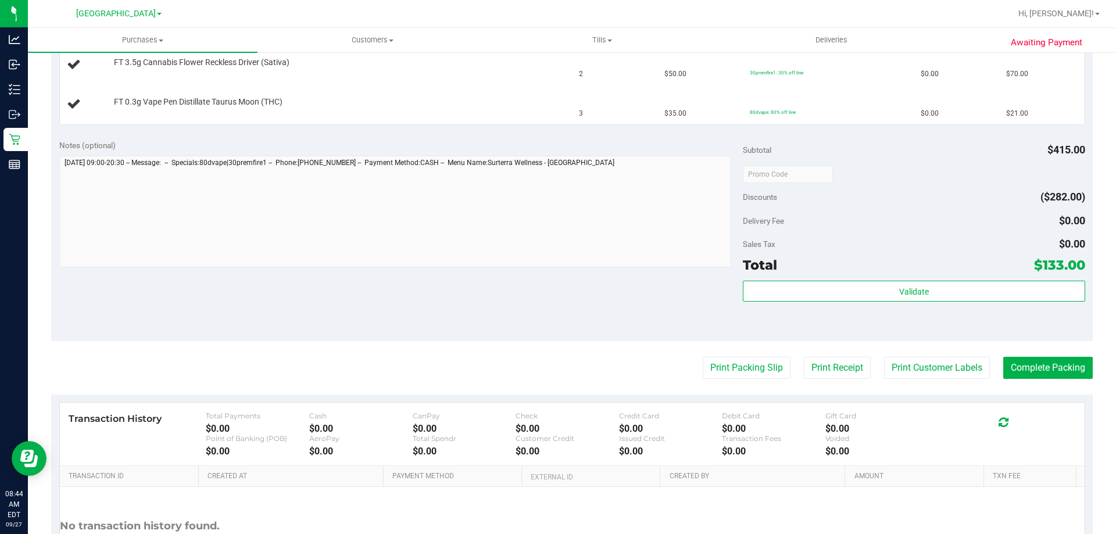
click at [760, 355] on purchase-details "Back Edit Purchase Cancel Purchase View Profile # 12012689 BioTrack ID: - Submi…" at bounding box center [571, 134] width 1041 height 956
click at [754, 360] on button "Print Packing Slip" at bounding box center [747, 368] width 88 height 22
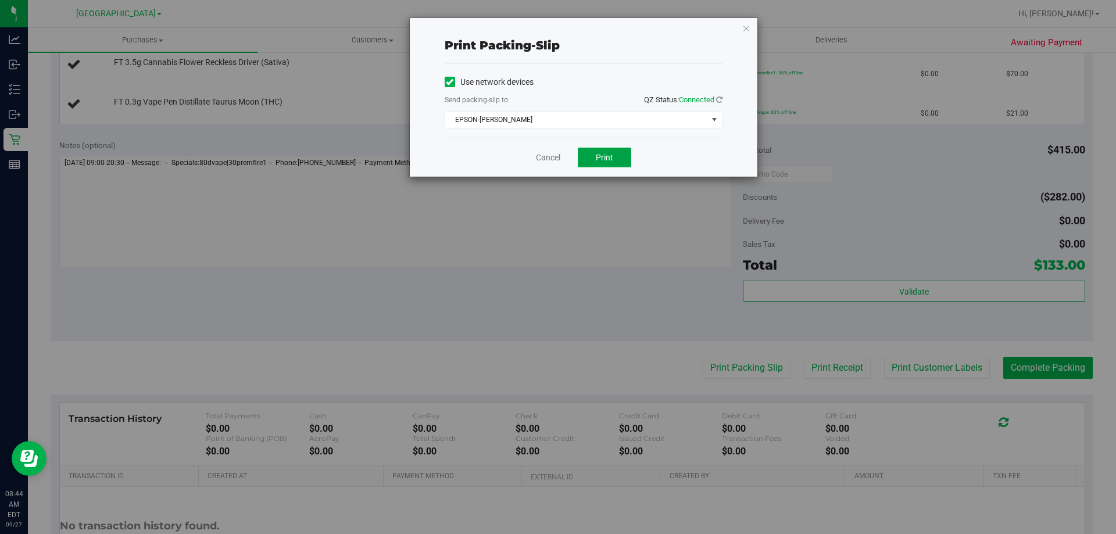
click at [604, 155] on span "Print" at bounding box center [604, 157] width 17 height 9
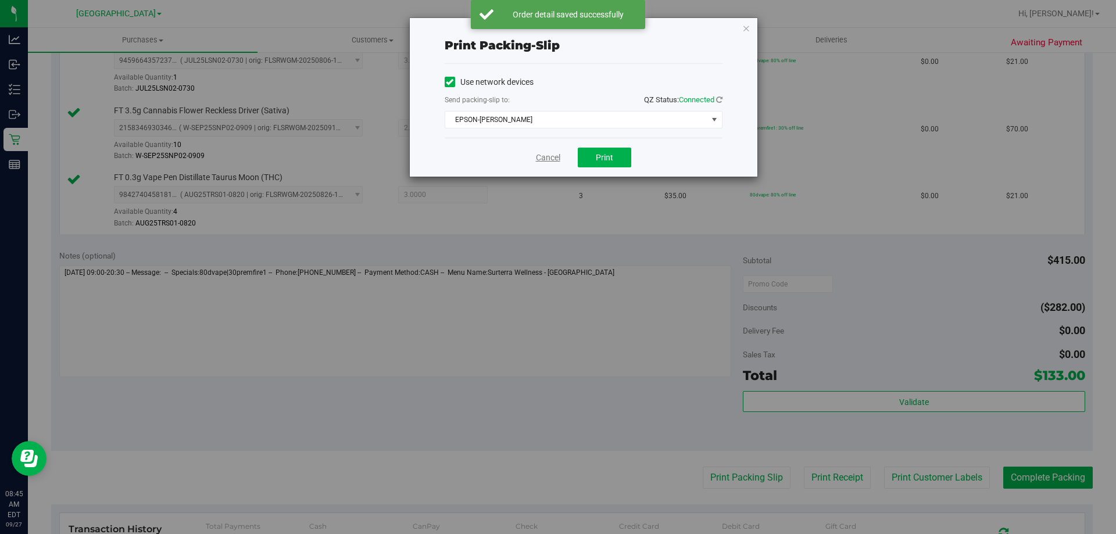
click at [541, 160] on link "Cancel" at bounding box center [548, 158] width 24 height 12
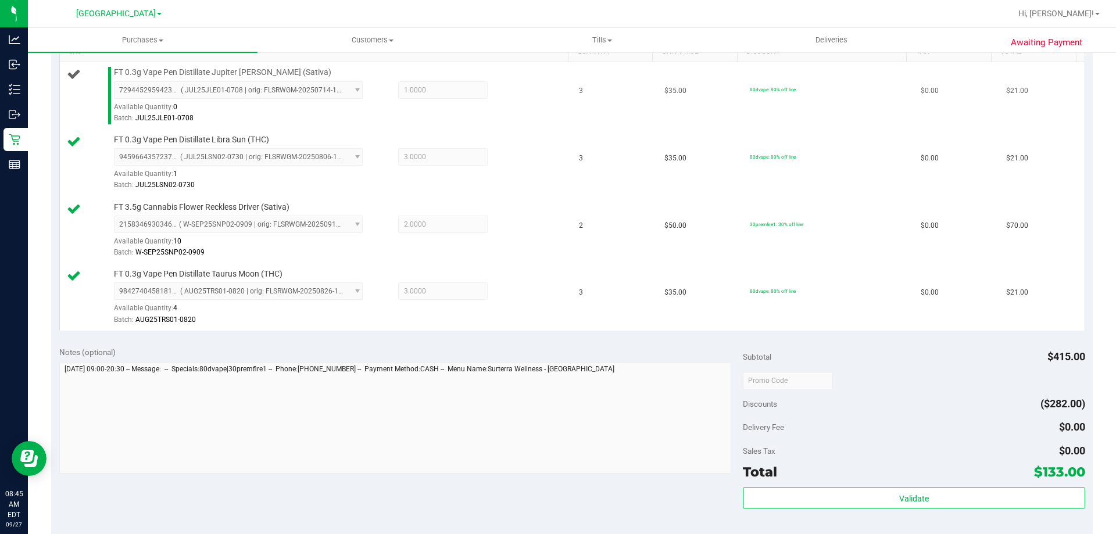
scroll to position [232, 0]
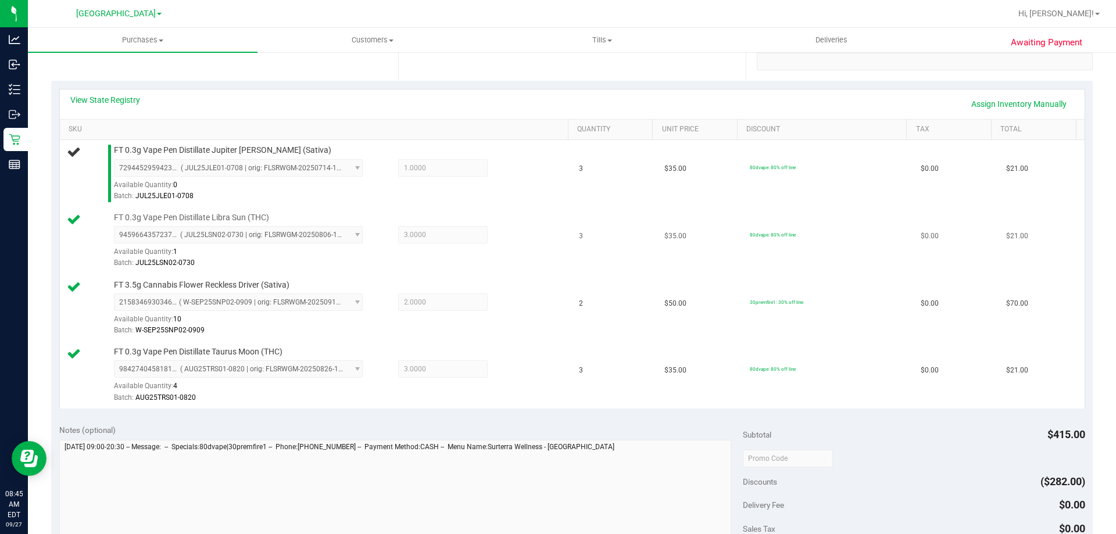
click at [657, 235] on td "$35.00" at bounding box center [699, 240] width 85 height 67
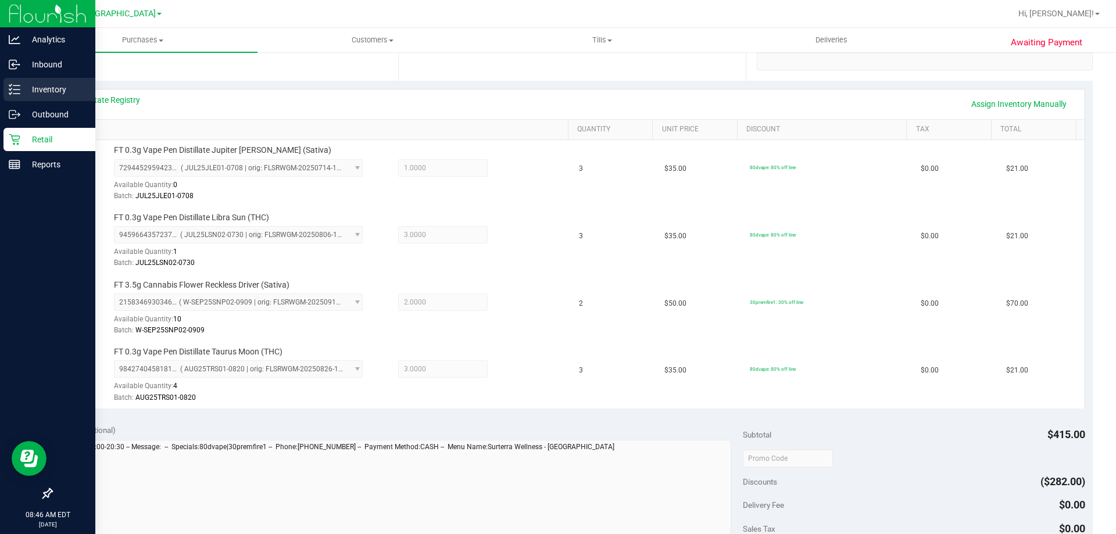
click at [46, 100] on div "Inventory" at bounding box center [49, 89] width 92 height 23
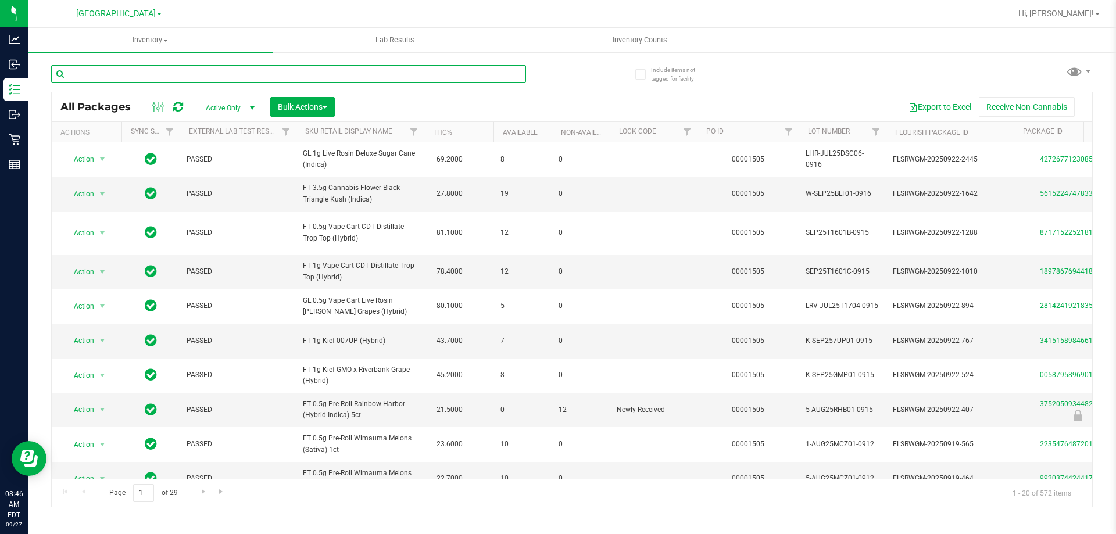
click at [129, 78] on input "text" at bounding box center [288, 73] width 475 height 17
type input "0459005217722648"
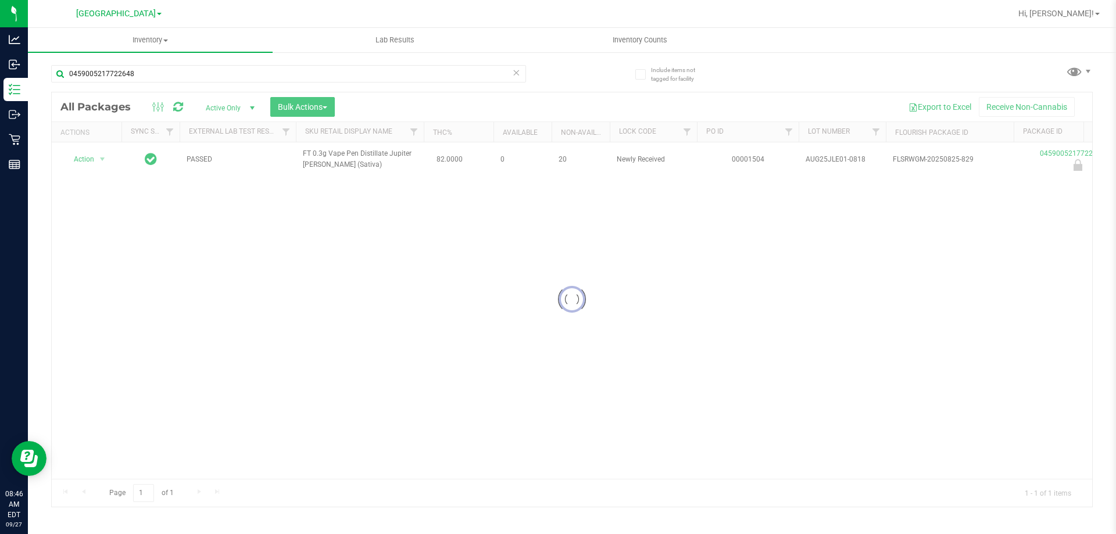
click at [84, 157] on div at bounding box center [572, 299] width 1040 height 414
click at [79, 164] on span "Action" at bounding box center [78, 159] width 31 height 16
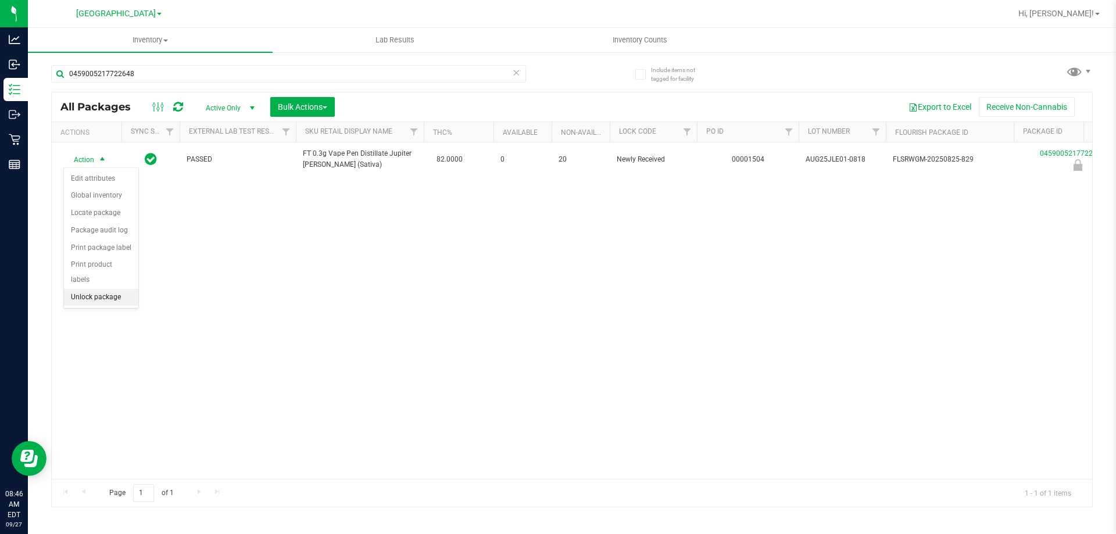
click at [99, 289] on li "Unlock package" at bounding box center [101, 297] width 74 height 17
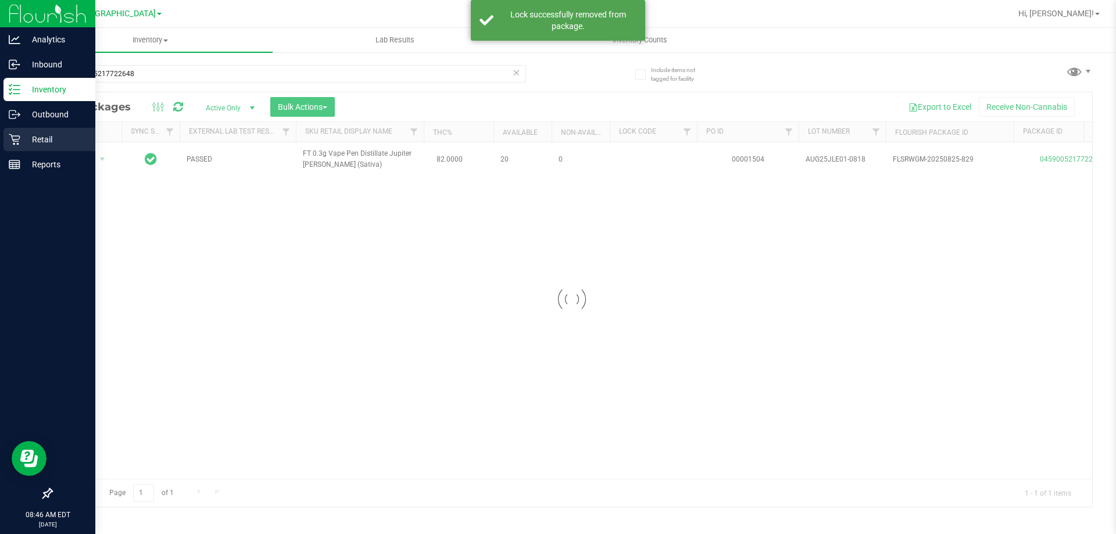
click at [26, 138] on p "Retail" at bounding box center [55, 139] width 70 height 14
click at [12, 128] on div "Retail" at bounding box center [49, 139] width 92 height 23
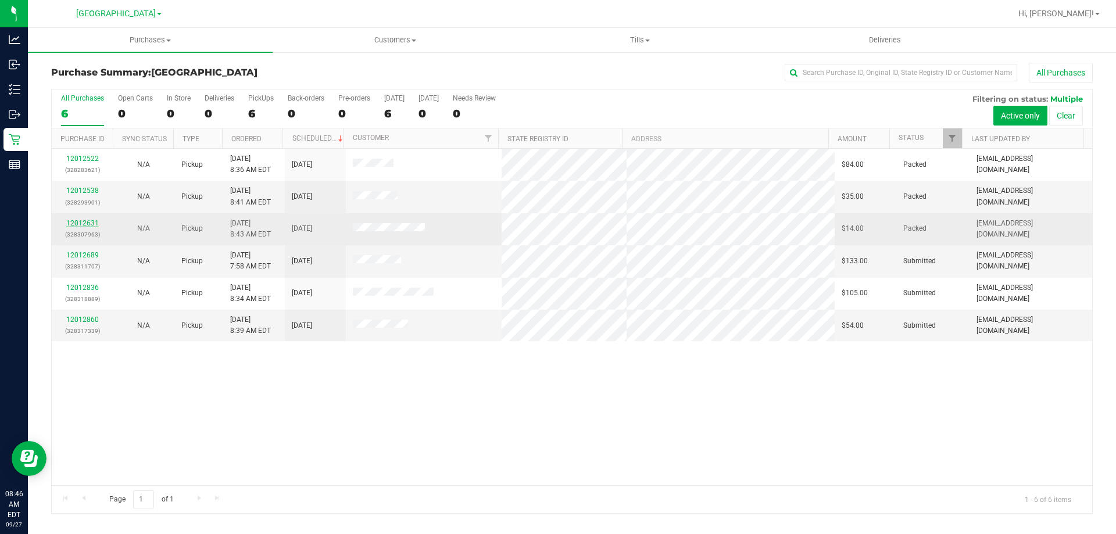
click at [91, 223] on link "12012631" at bounding box center [82, 223] width 33 height 8
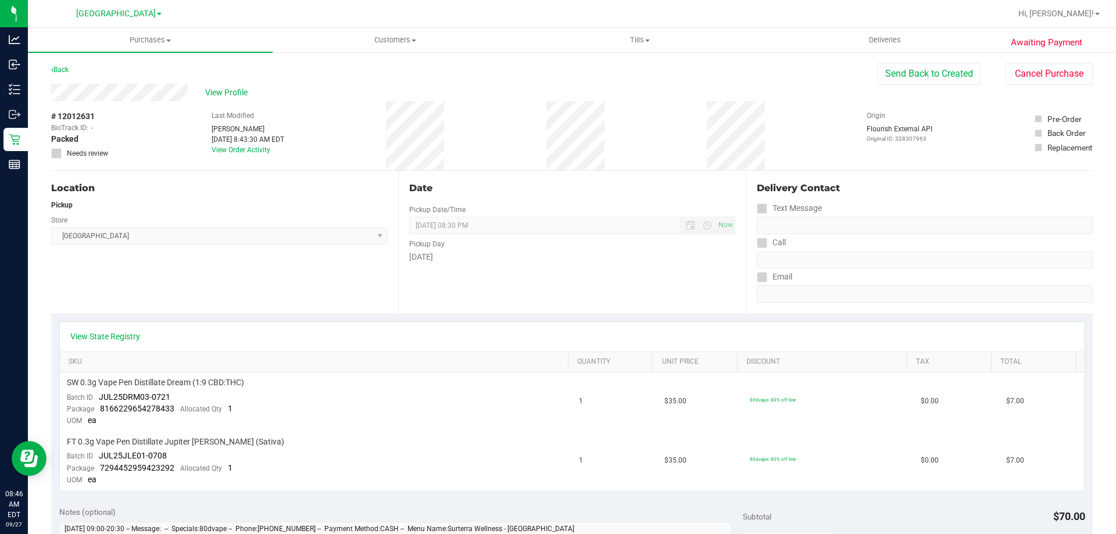
click at [38, 63] on div "Awaiting Payment Back Send Back to Created Cancel Purchase View Profile # 12012…" at bounding box center [572, 526] width 1088 height 950
click at [65, 80] on div "Back Send Back to Created Cancel Purchase" at bounding box center [571, 73] width 1041 height 21
click at [62, 73] on link "Back" at bounding box center [59, 70] width 17 height 8
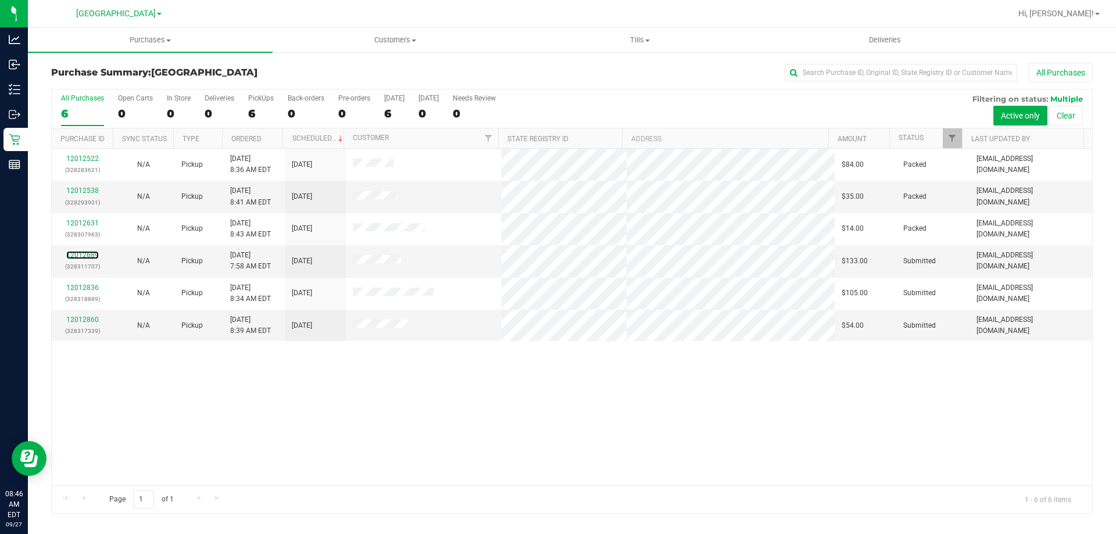
click at [87, 255] on link "12012689" at bounding box center [82, 255] width 33 height 8
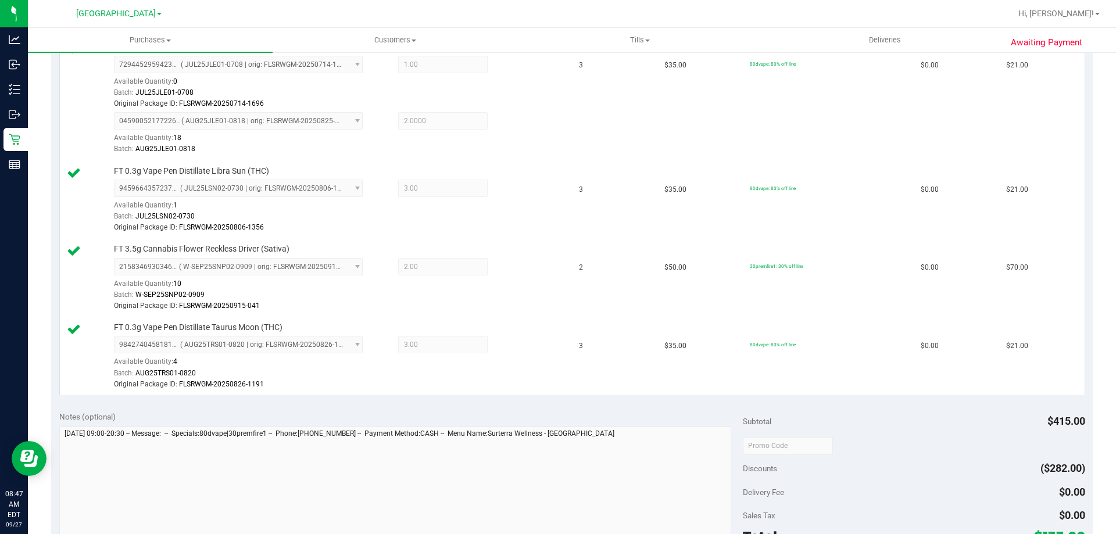
scroll to position [465, 0]
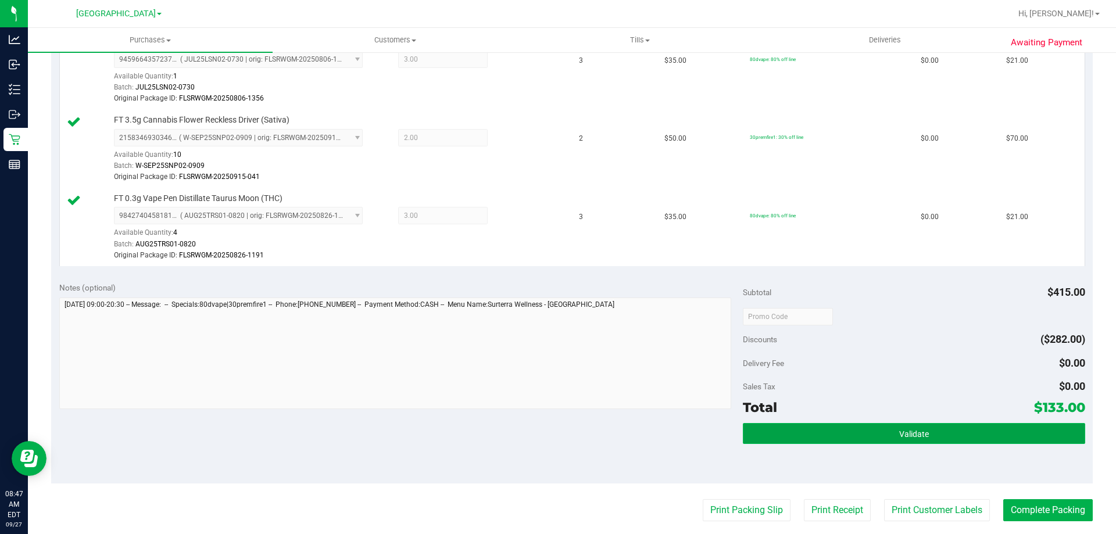
click at [919, 430] on span "Validate" at bounding box center [914, 433] width 30 height 9
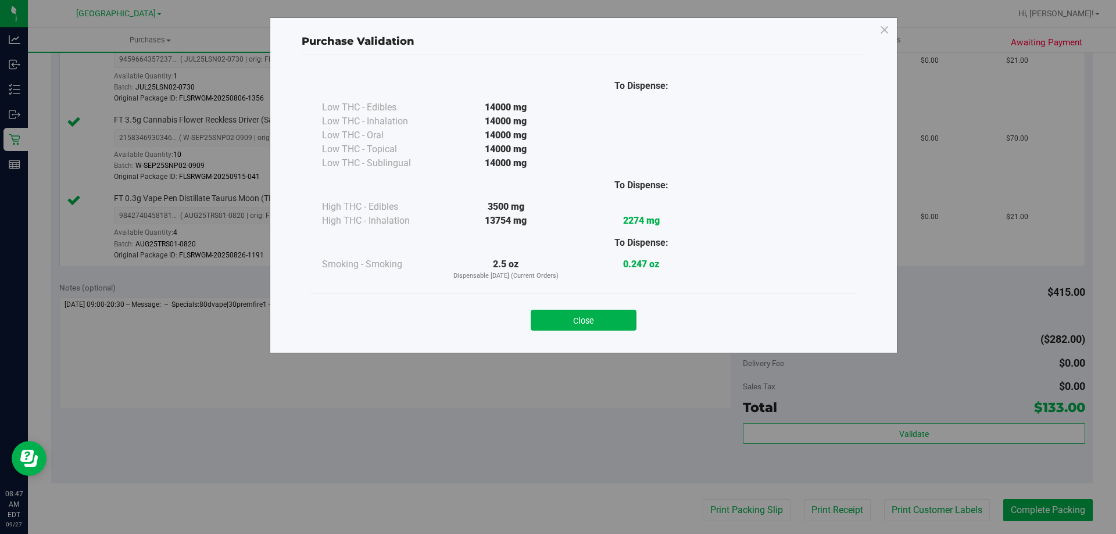
click at [619, 307] on div "Close" at bounding box center [583, 316] width 529 height 29
click at [617, 322] on button "Close" at bounding box center [584, 320] width 106 height 21
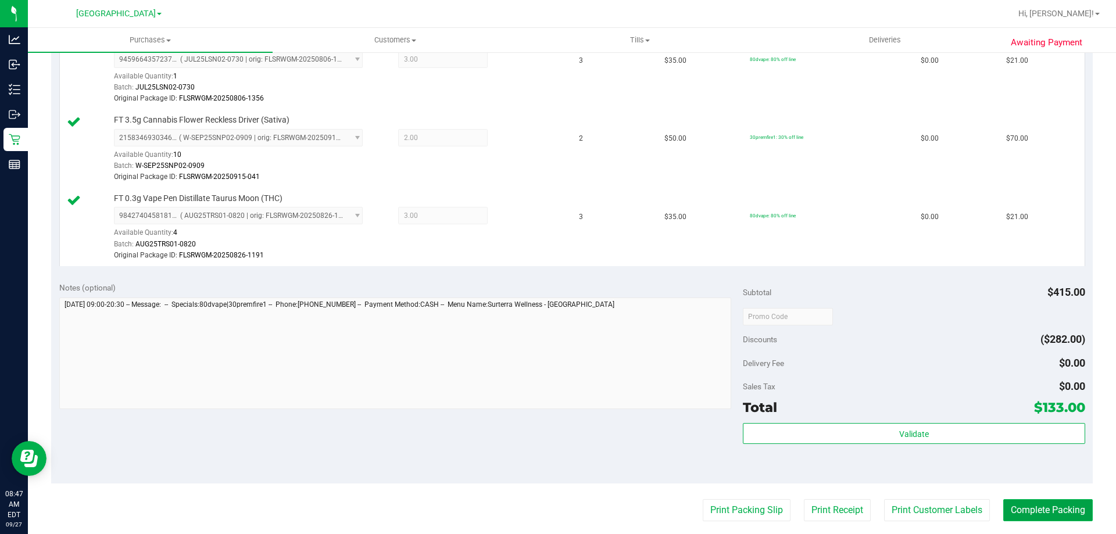
click at [1015, 509] on button "Complete Packing" at bounding box center [1047, 510] width 89 height 22
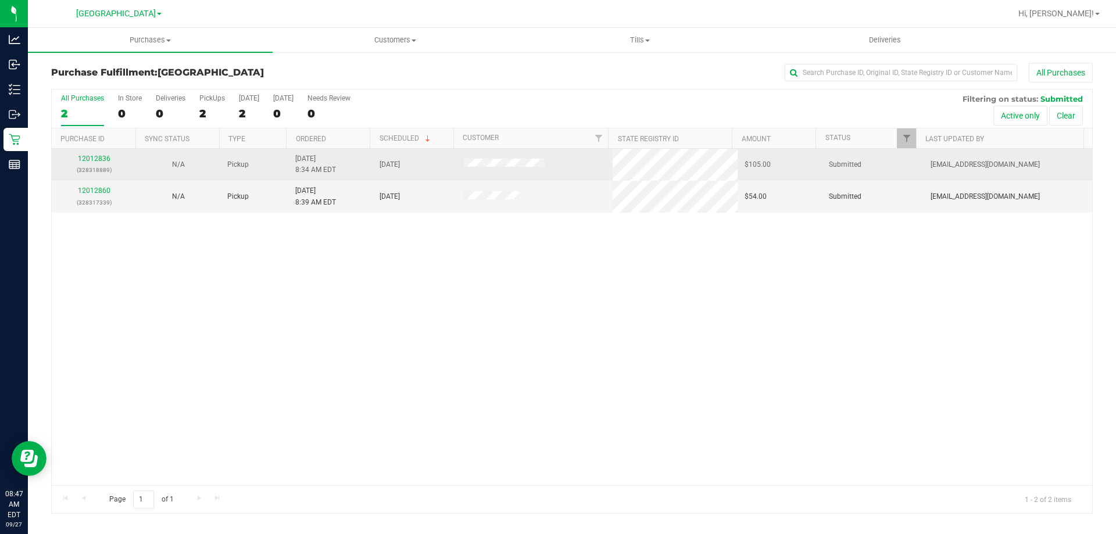
click at [89, 166] on p "(328318889)" at bounding box center [94, 169] width 70 height 11
click at [92, 159] on link "12012836" at bounding box center [94, 159] width 33 height 8
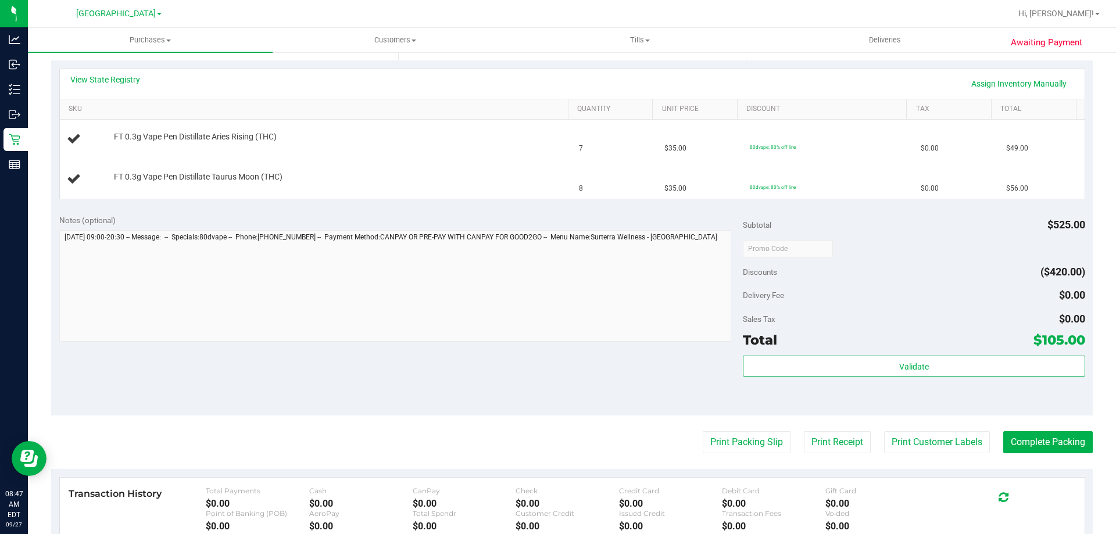
scroll to position [232, 0]
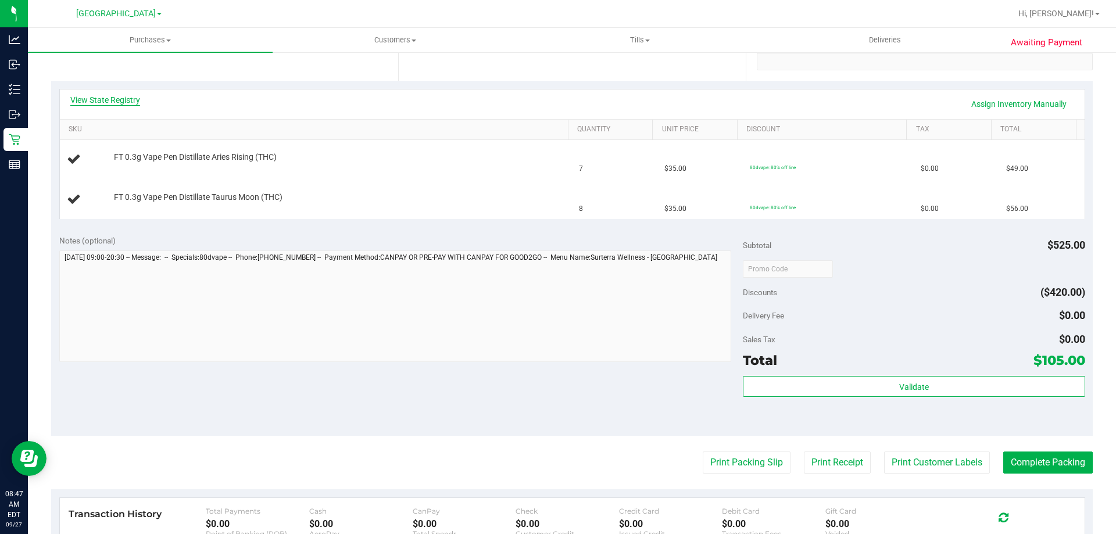
click at [114, 98] on link "View State Registry" at bounding box center [105, 100] width 70 height 12
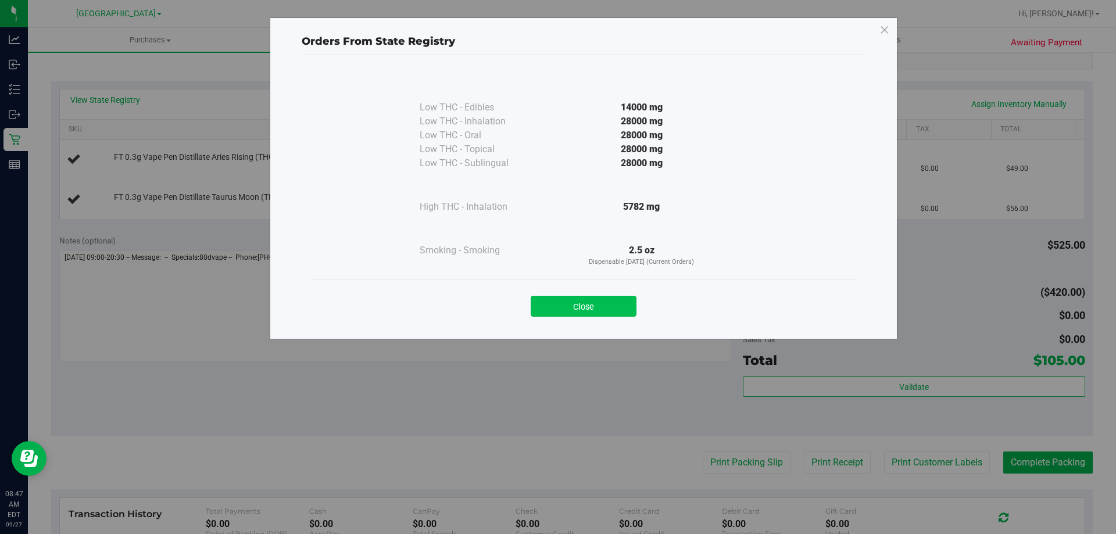
click at [580, 304] on button "Close" at bounding box center [584, 306] width 106 height 21
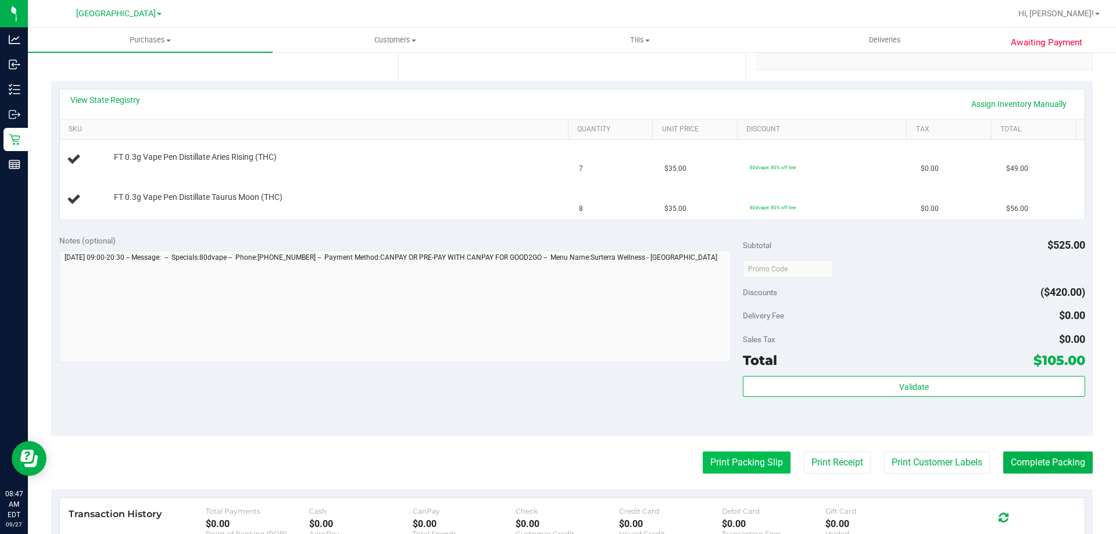
click at [728, 456] on button "Print Packing Slip" at bounding box center [747, 462] width 88 height 22
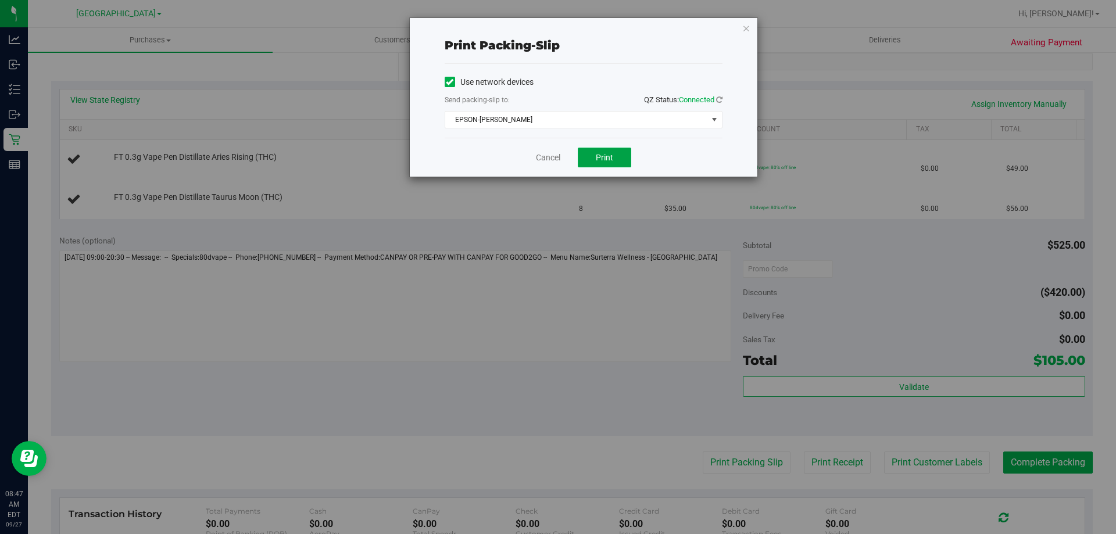
click at [609, 154] on span "Print" at bounding box center [604, 157] width 17 height 9
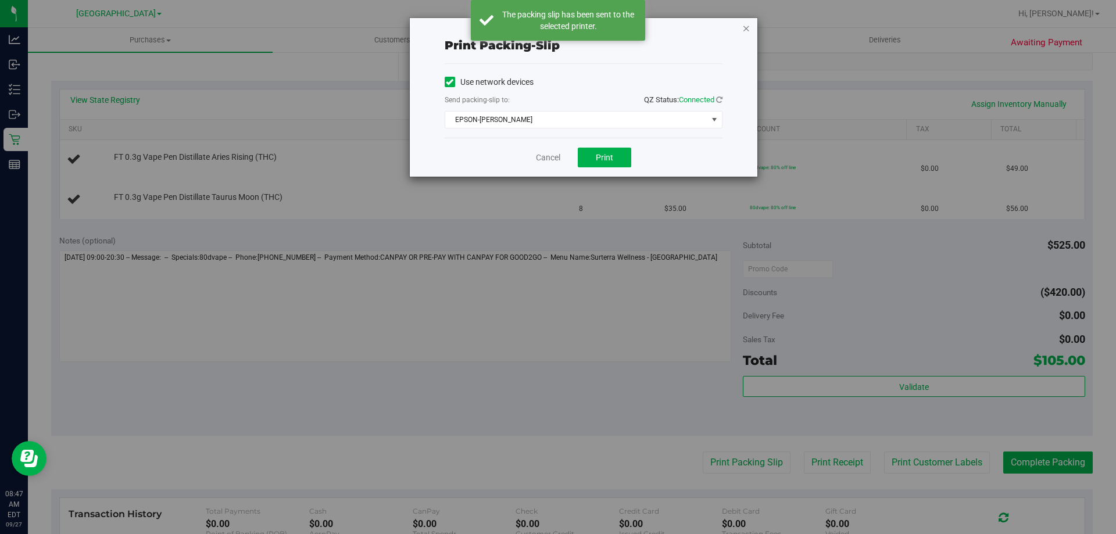
click at [747, 30] on icon "button" at bounding box center [746, 28] width 8 height 14
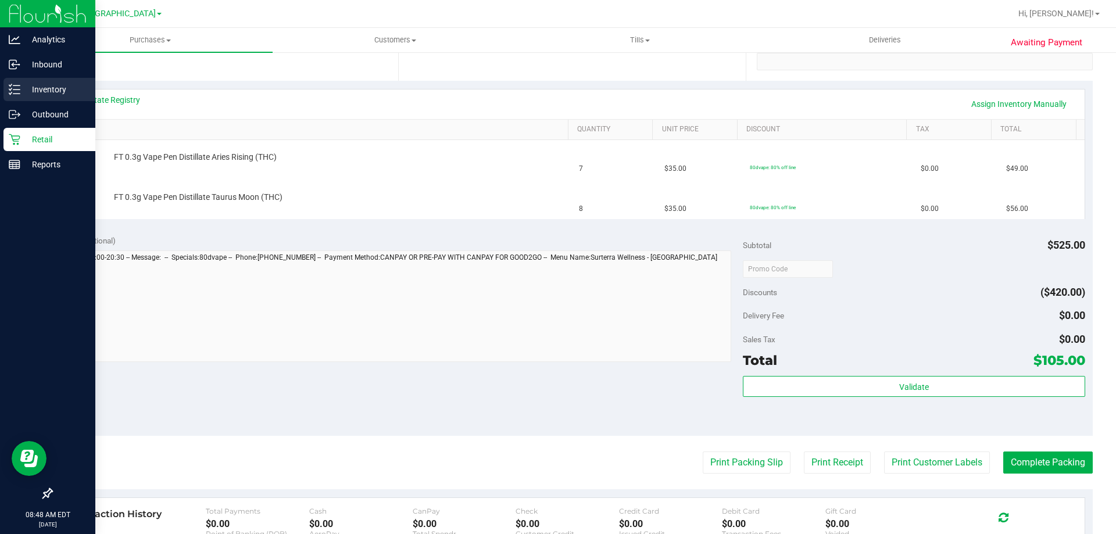
click at [28, 88] on p "Inventory" at bounding box center [55, 90] width 70 height 14
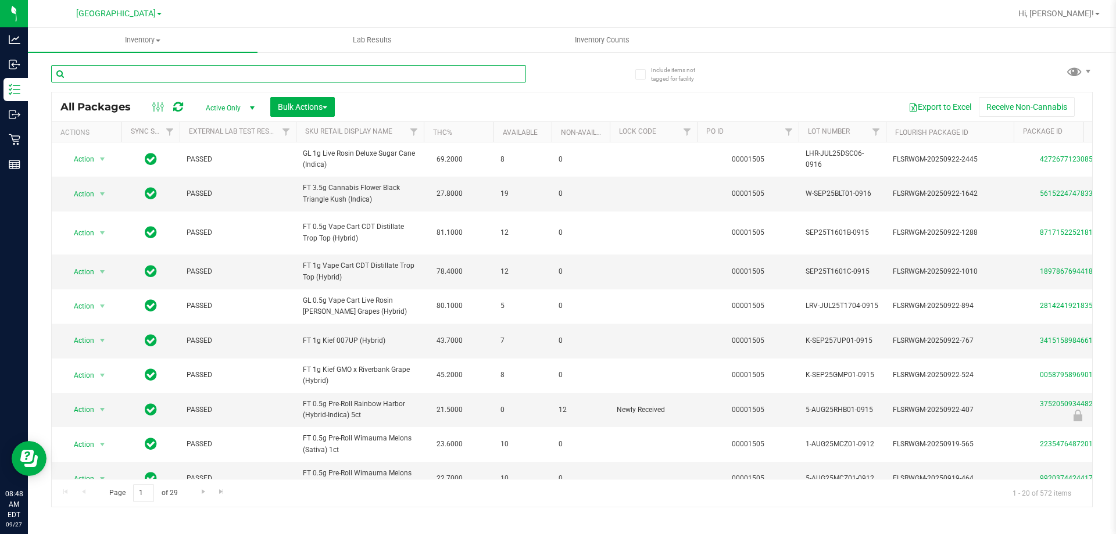
click at [135, 78] on input "text" at bounding box center [288, 73] width 475 height 17
type input "0149838959160996"
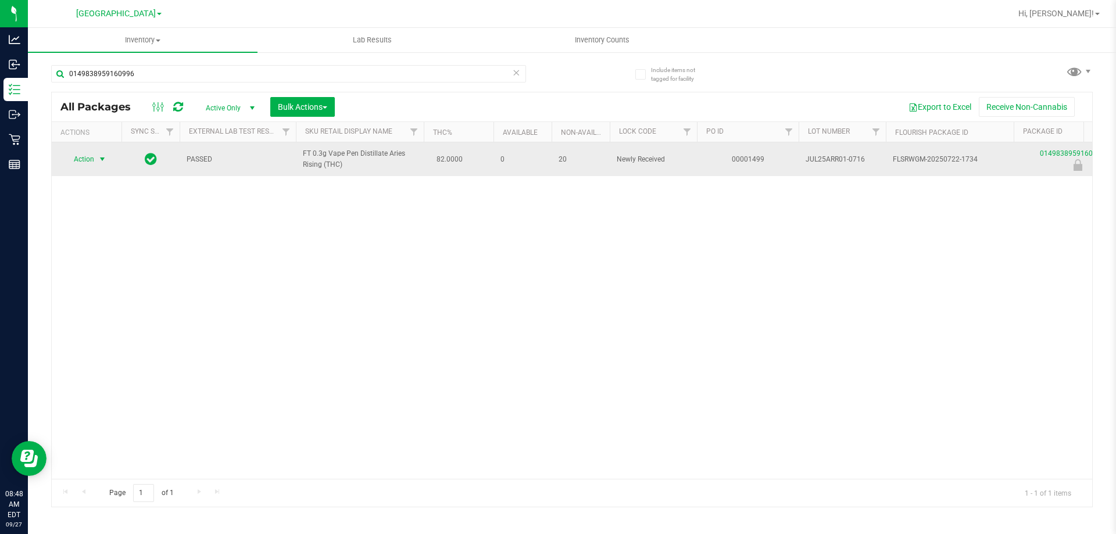
click at [88, 158] on span "Action" at bounding box center [78, 159] width 31 height 16
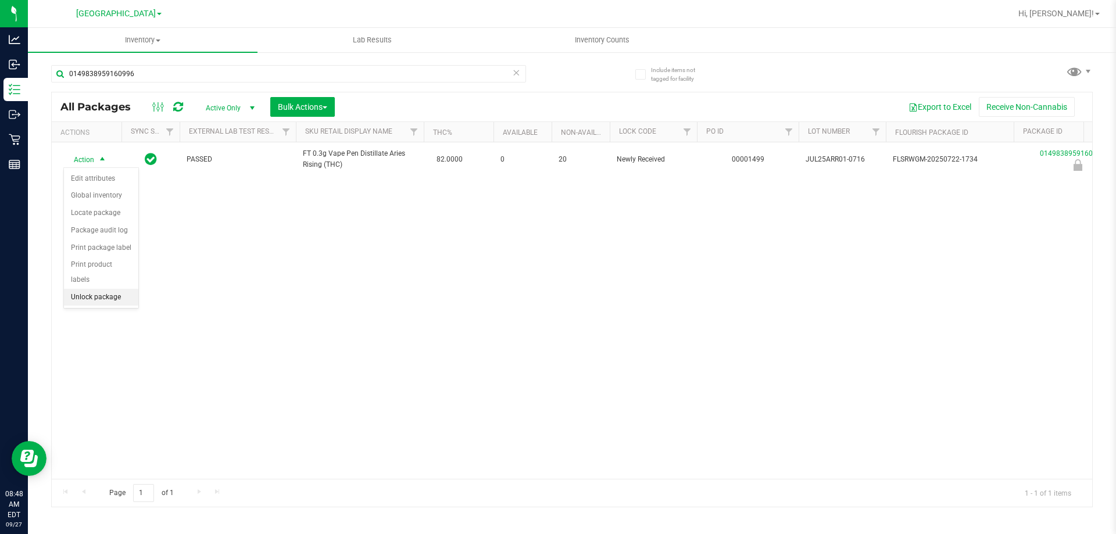
click at [88, 289] on li "Unlock package" at bounding box center [101, 297] width 74 height 17
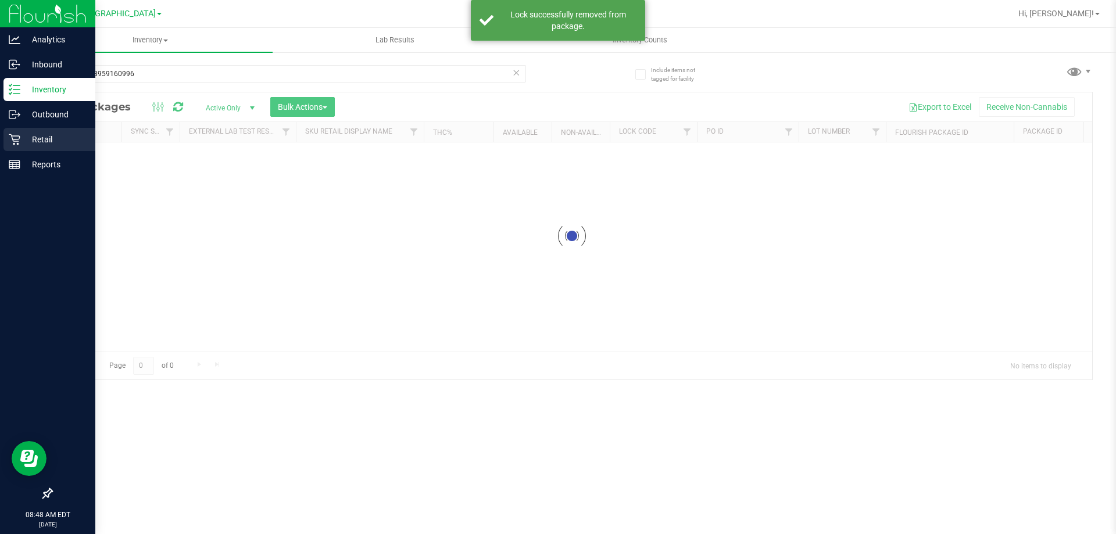
click at [14, 136] on icon at bounding box center [14, 139] width 11 height 11
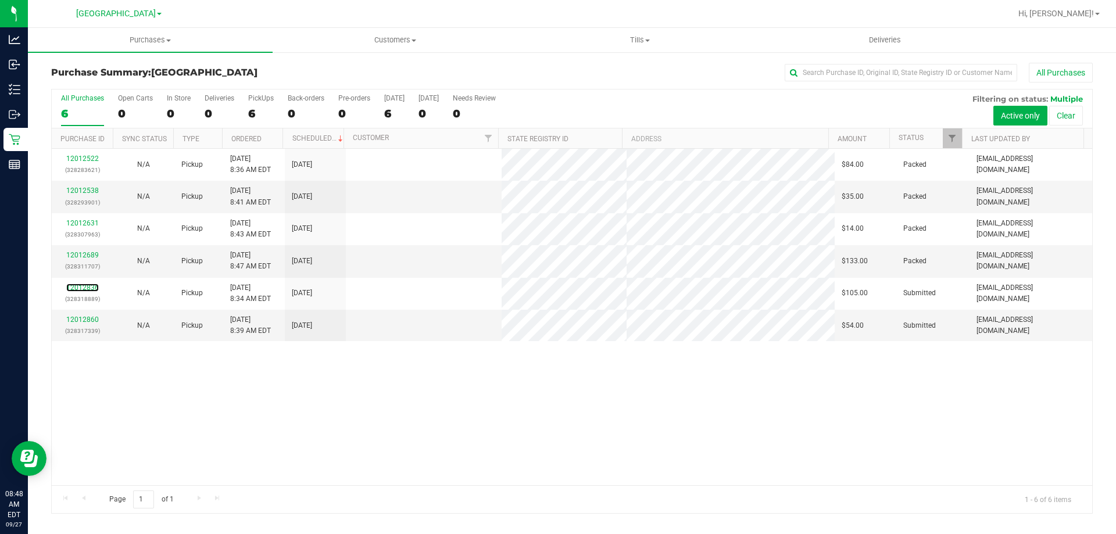
click at [76, 289] on link "12012836" at bounding box center [82, 288] width 33 height 8
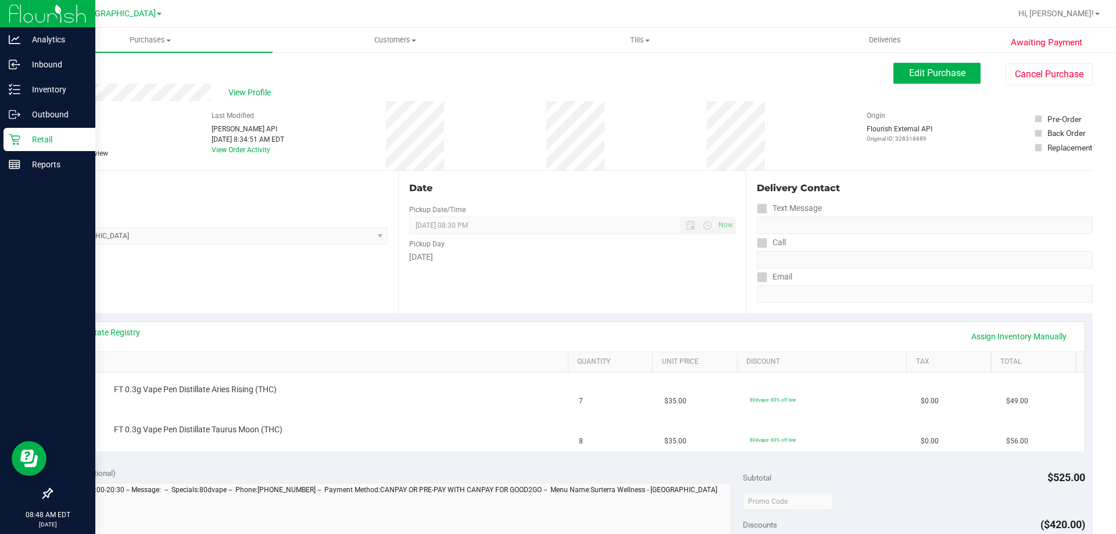
click at [51, 144] on p "Retail" at bounding box center [55, 139] width 70 height 14
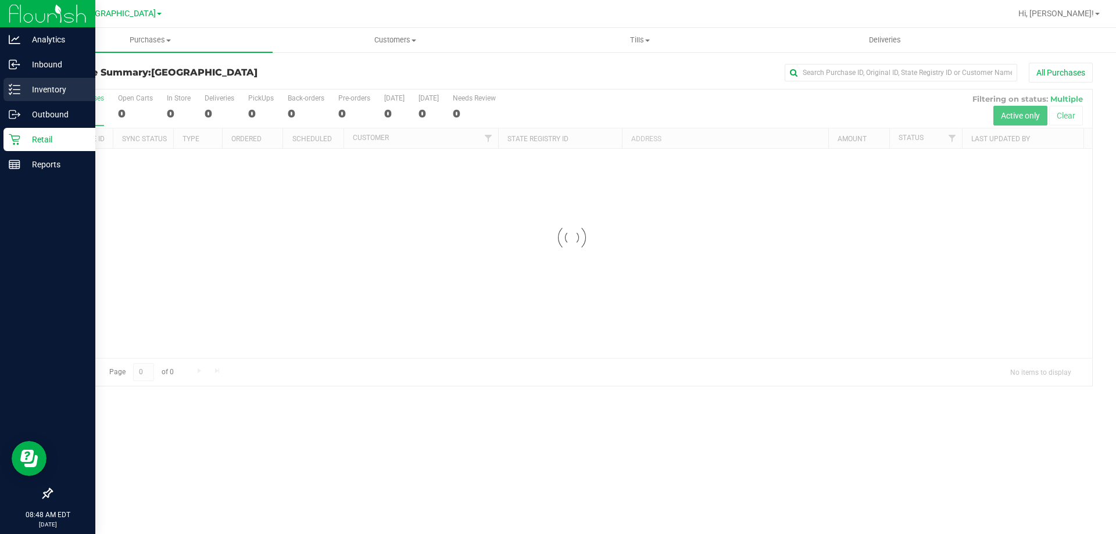
click at [6, 88] on div "Inventory" at bounding box center [49, 89] width 92 height 23
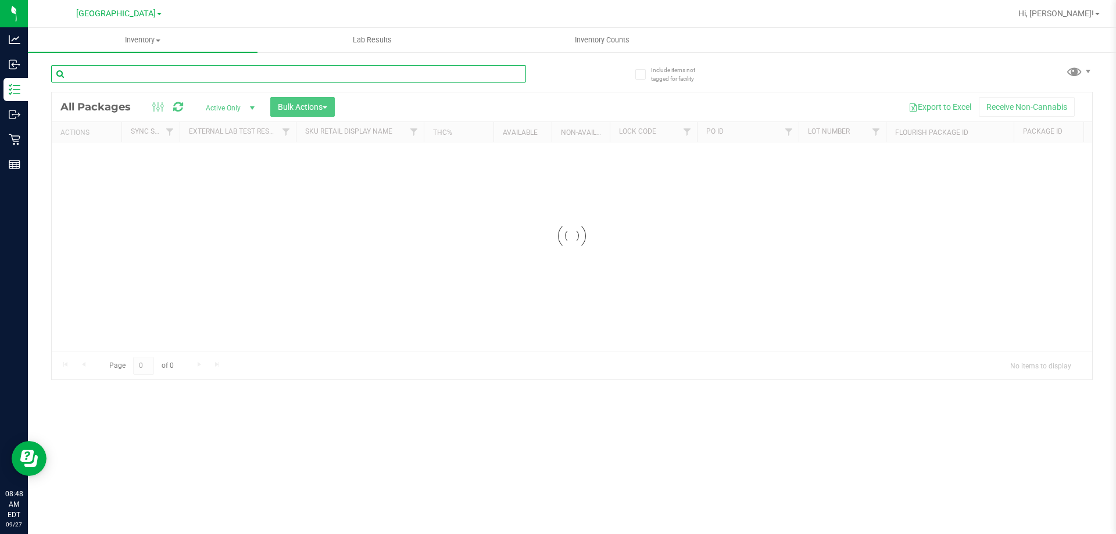
click at [139, 77] on input "text" at bounding box center [288, 73] width 475 height 17
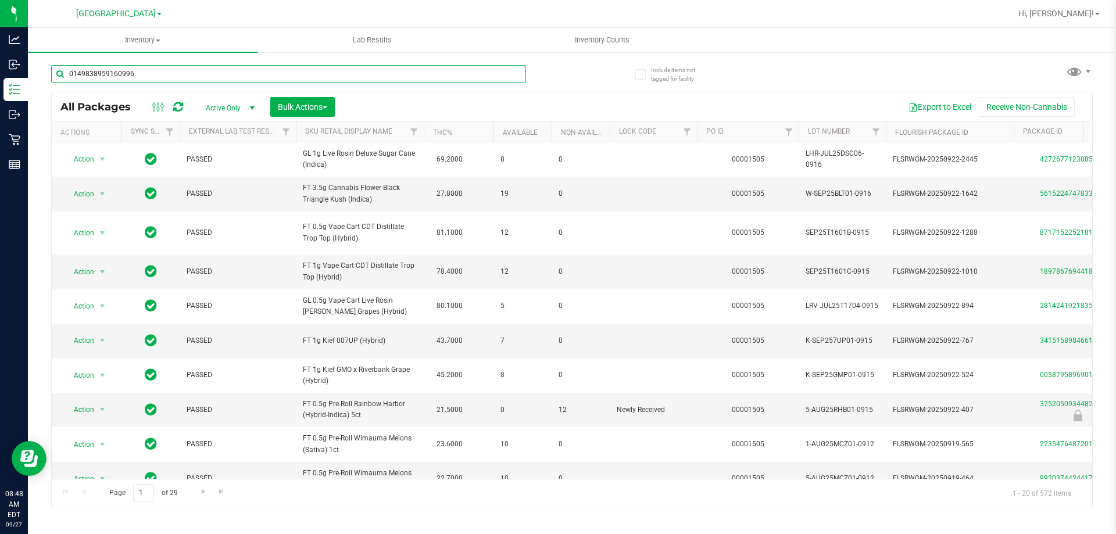
type input "0149838959160996"
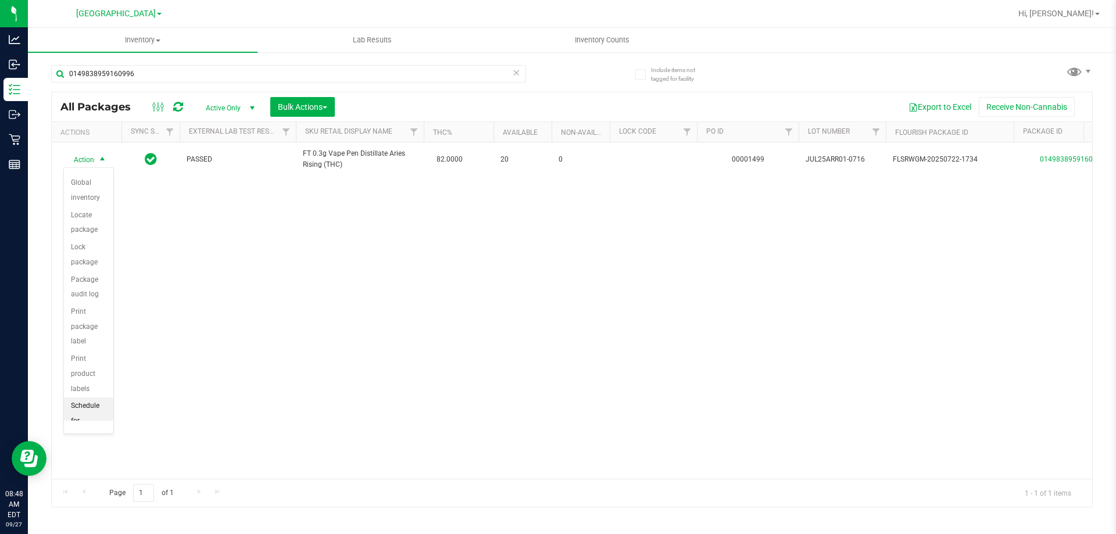
scroll to position [101, 0]
click at [79, 224] on li "Lock package" at bounding box center [88, 231] width 49 height 32
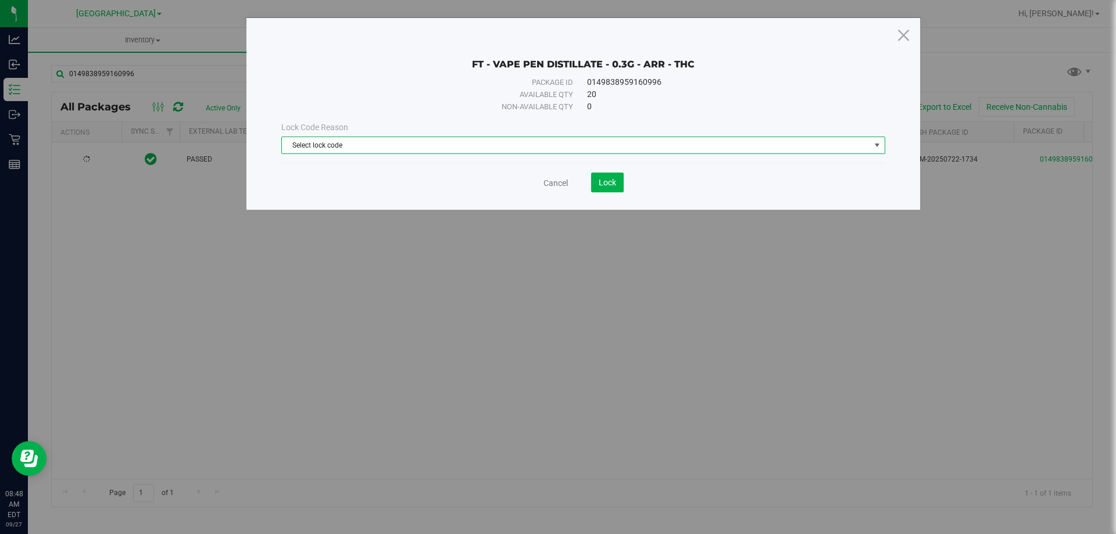
click at [396, 138] on span "Select lock code" at bounding box center [576, 145] width 588 height 16
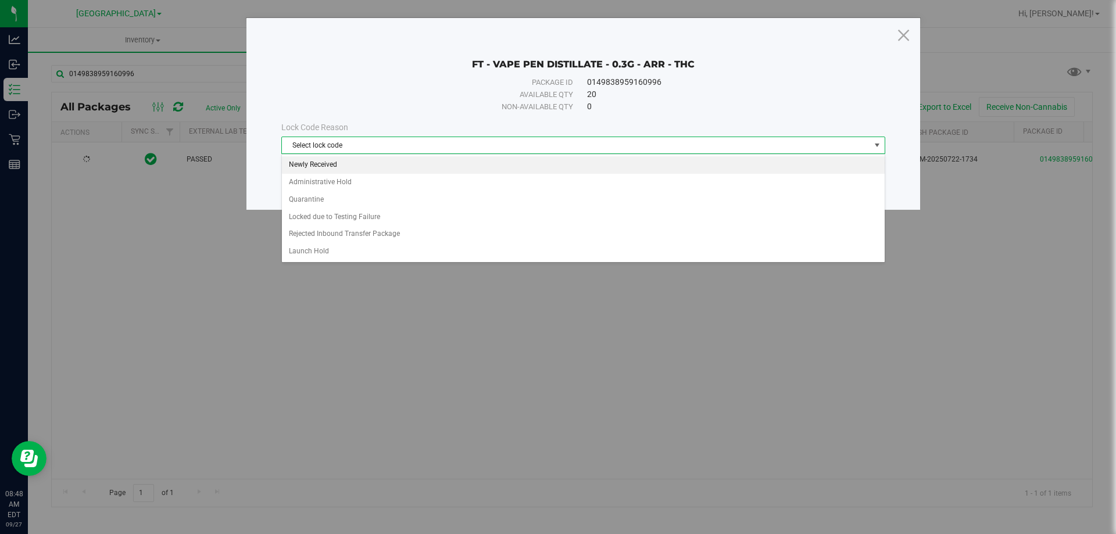
click at [360, 163] on li "Newly Received" at bounding box center [583, 164] width 603 height 17
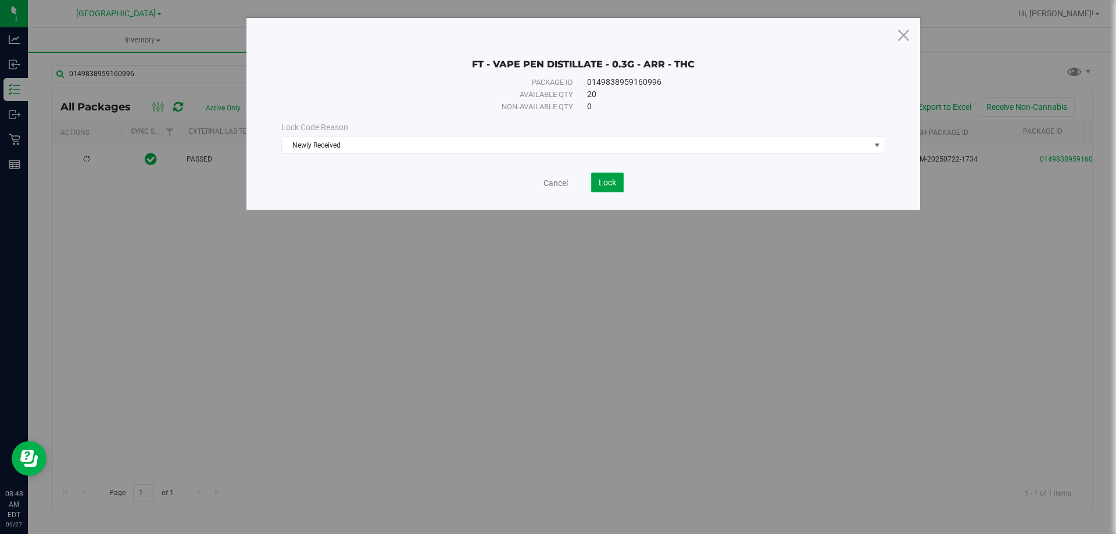
click at [605, 182] on span "Lock" at bounding box center [607, 182] width 17 height 9
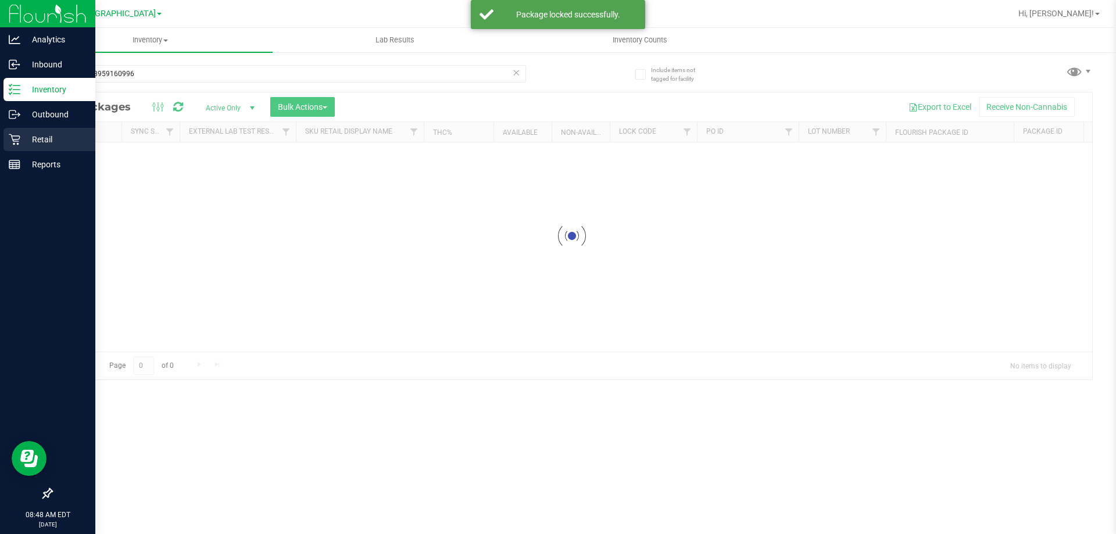
click at [25, 145] on p "Retail" at bounding box center [55, 139] width 70 height 14
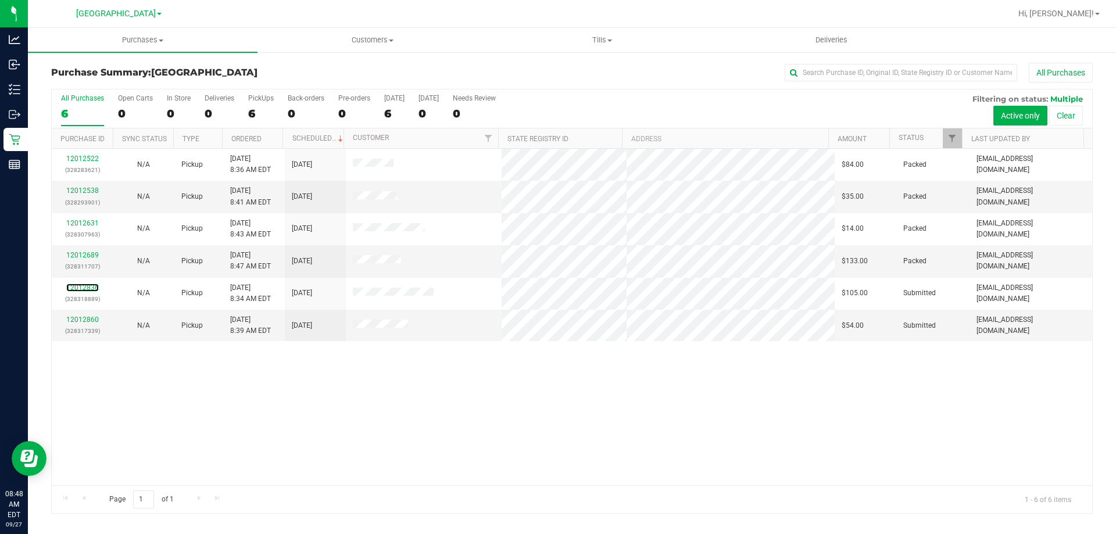
click at [76, 290] on link "12012836" at bounding box center [82, 288] width 33 height 8
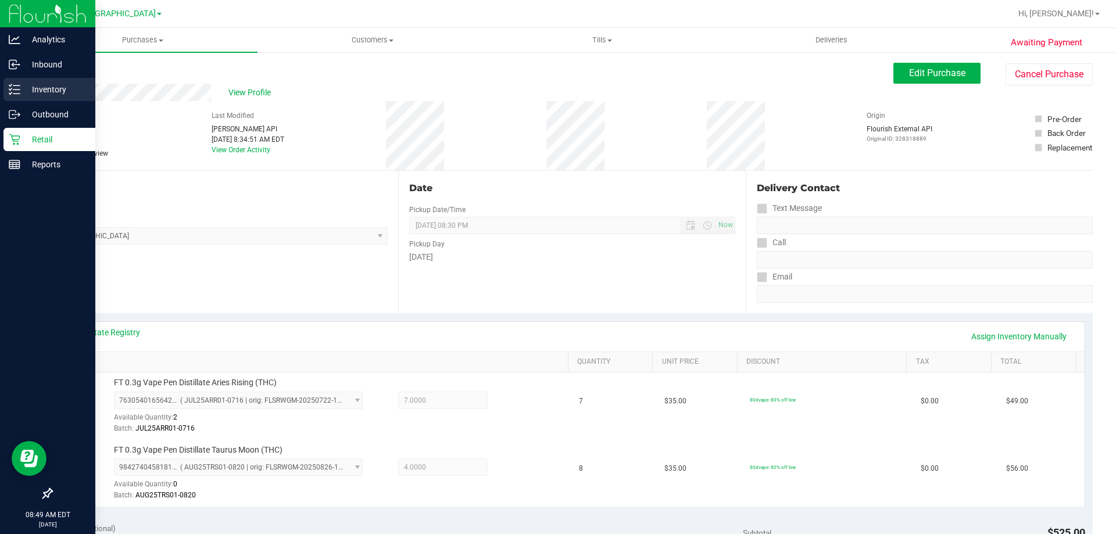
click at [17, 95] on icon at bounding box center [15, 90] width 12 height 12
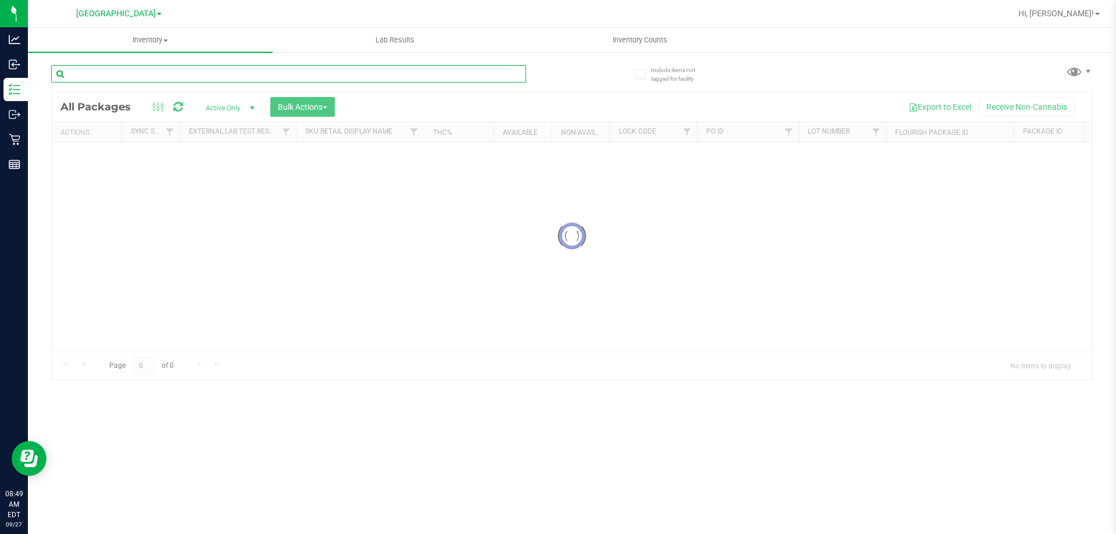
drag, startPoint x: 200, startPoint y: 40, endPoint x: 157, endPoint y: 80, distance: 58.8
click at [157, 80] on input "text" at bounding box center [288, 73] width 475 height 17
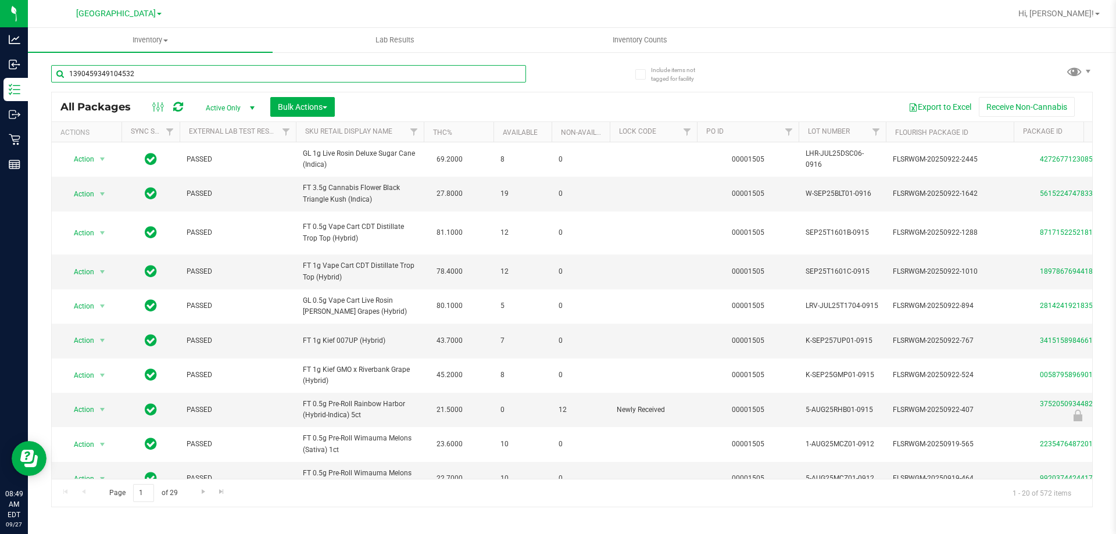
type input "1390459349104532"
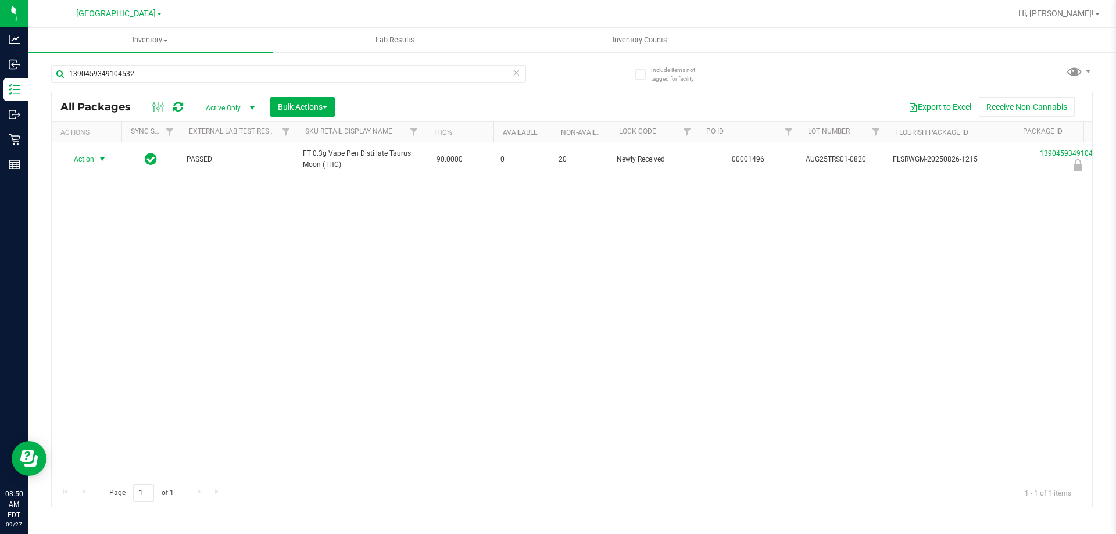
click at [83, 155] on span "Action" at bounding box center [78, 159] width 31 height 16
click at [88, 289] on li "Unlock package" at bounding box center [101, 297] width 74 height 17
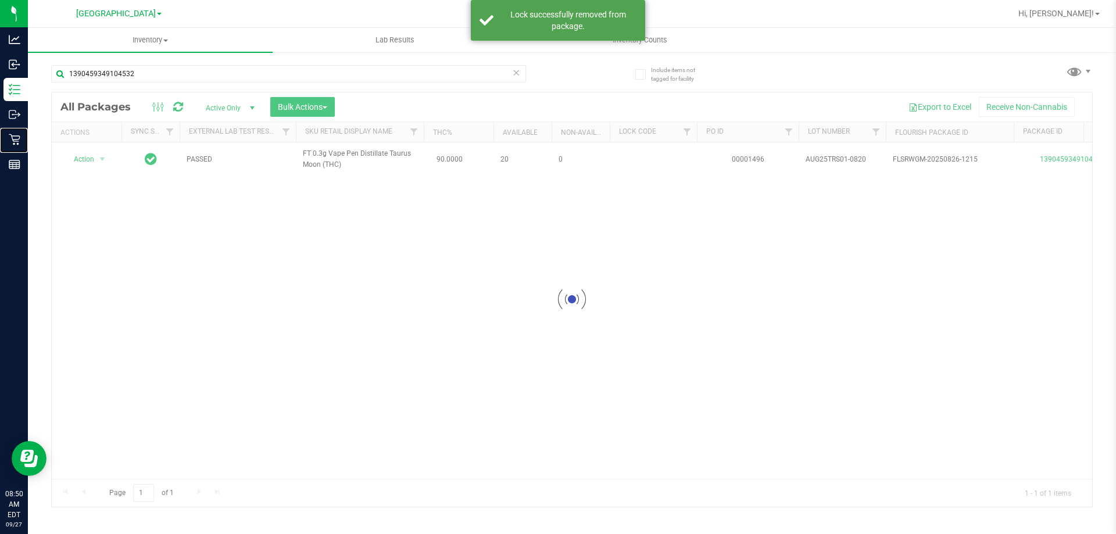
click at [5, 139] on div "Retail" at bounding box center [15, 139] width 24 height 23
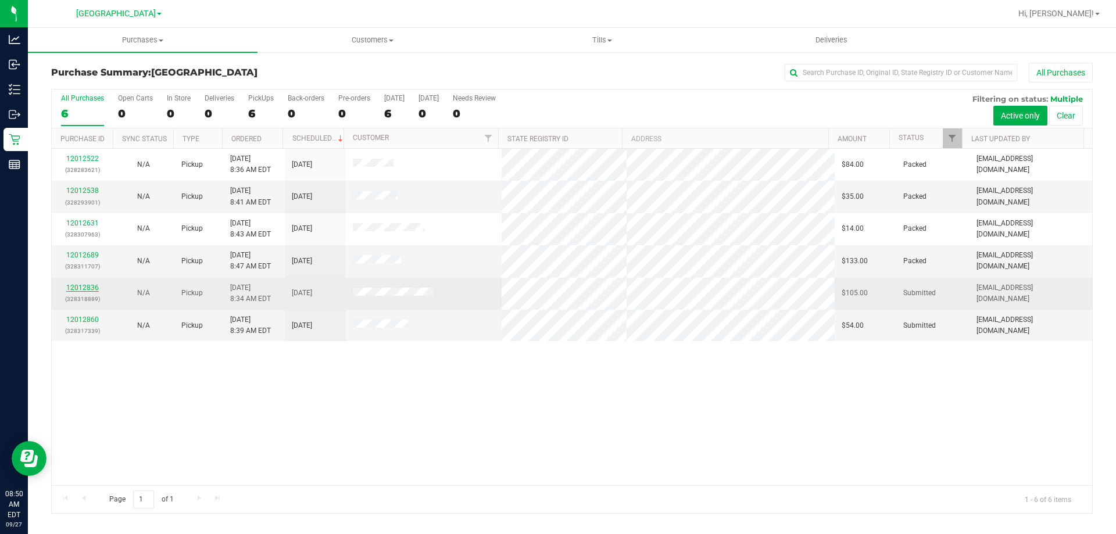
click at [95, 288] on link "12012836" at bounding box center [82, 288] width 33 height 8
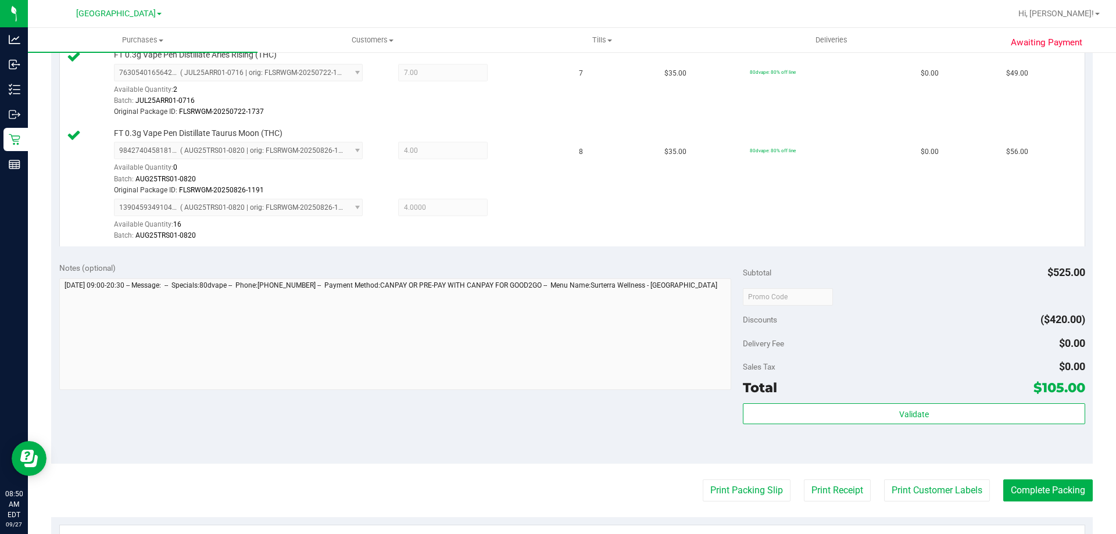
scroll to position [349, 0]
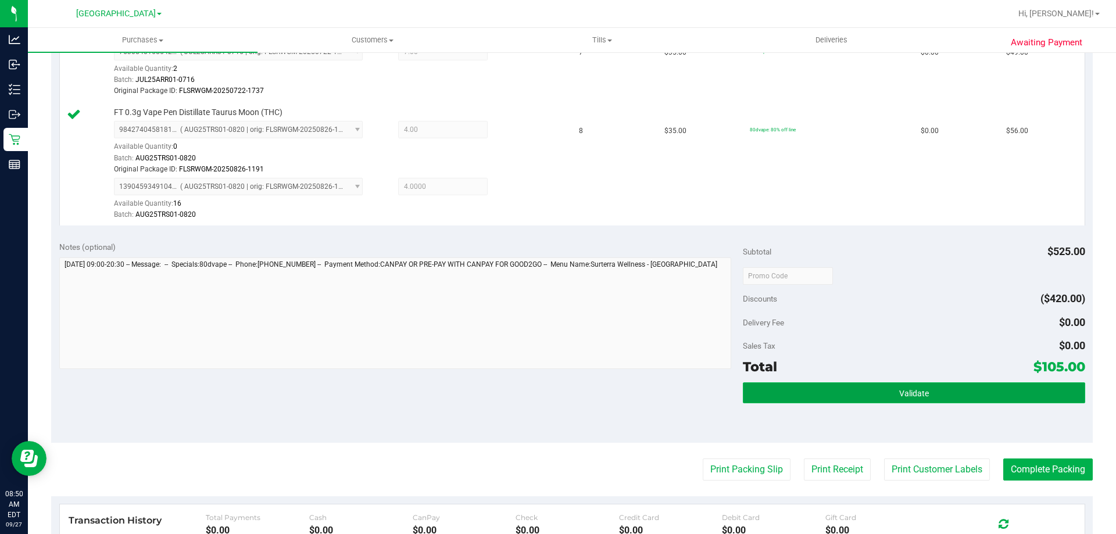
click at [837, 388] on button "Validate" at bounding box center [914, 392] width 342 height 21
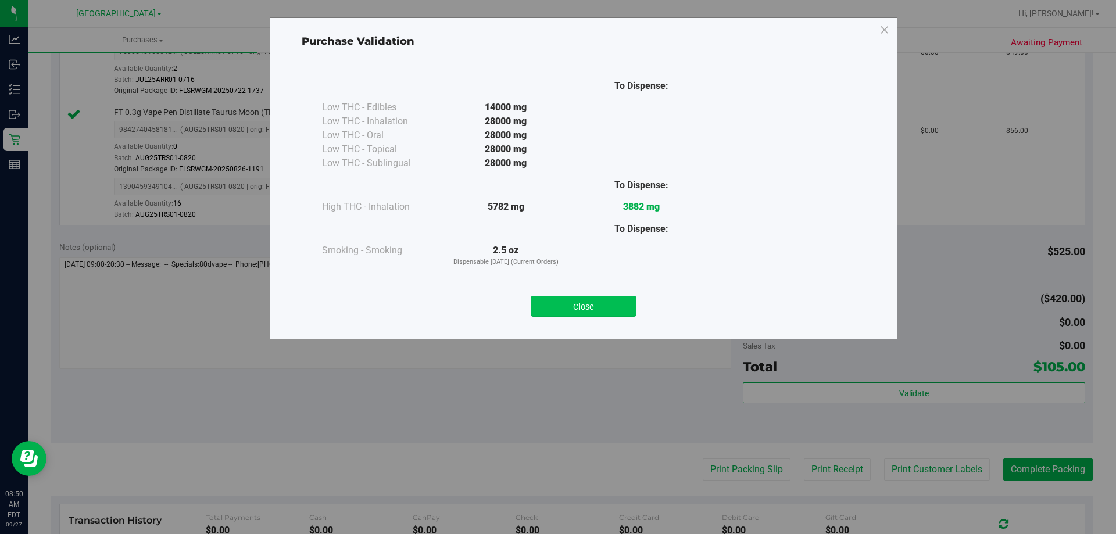
click at [616, 310] on button "Close" at bounding box center [584, 306] width 106 height 21
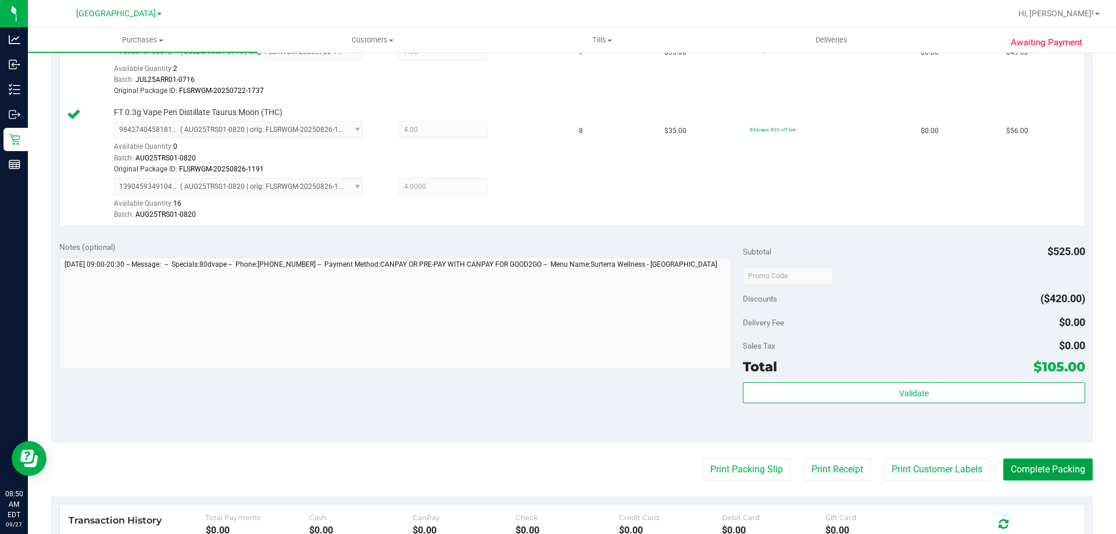
click at [1052, 463] on button "Complete Packing" at bounding box center [1047, 469] width 89 height 22
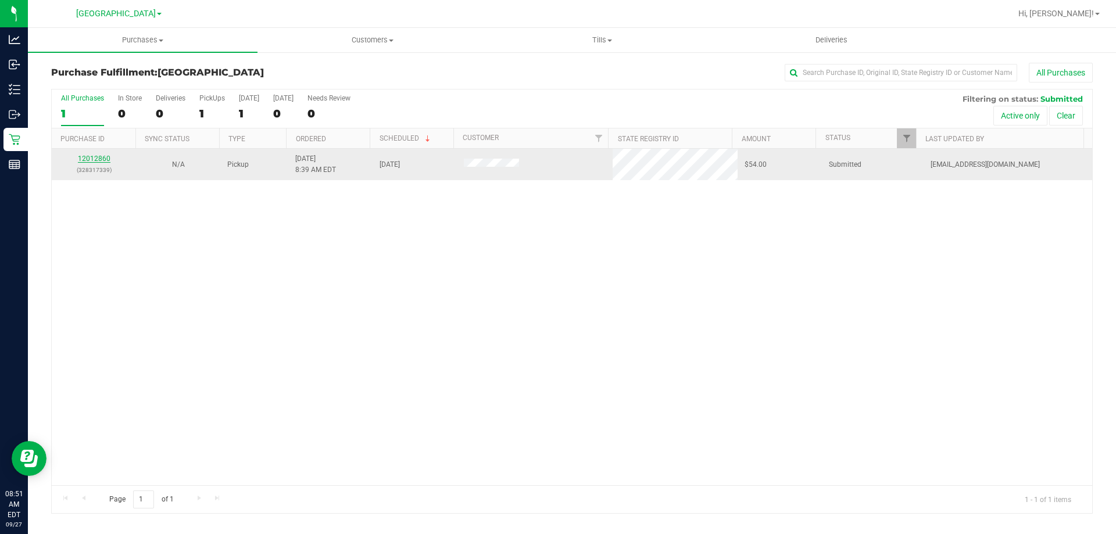
click at [89, 159] on link "12012860" at bounding box center [94, 159] width 33 height 8
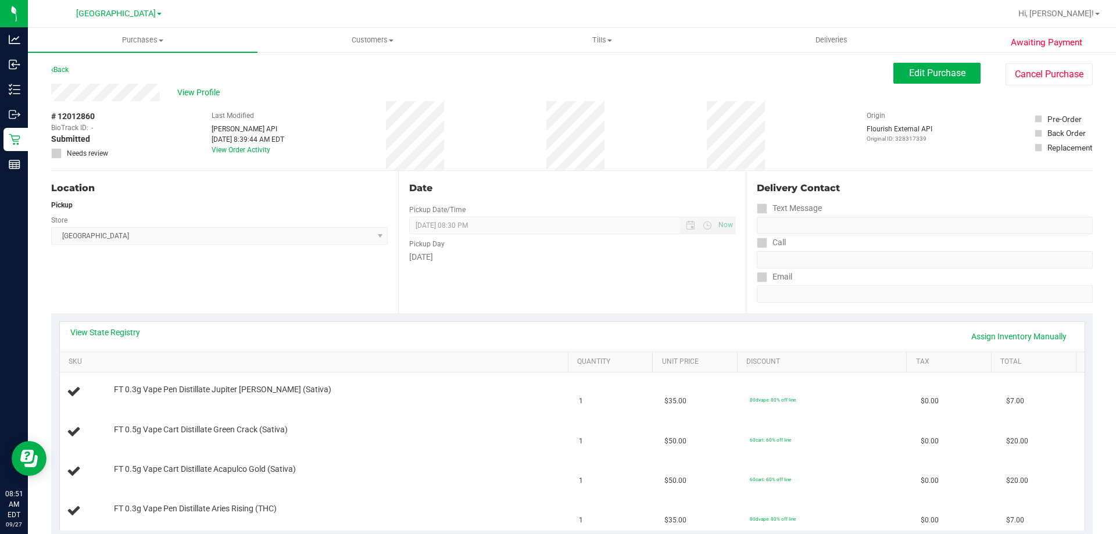
scroll to position [349, 0]
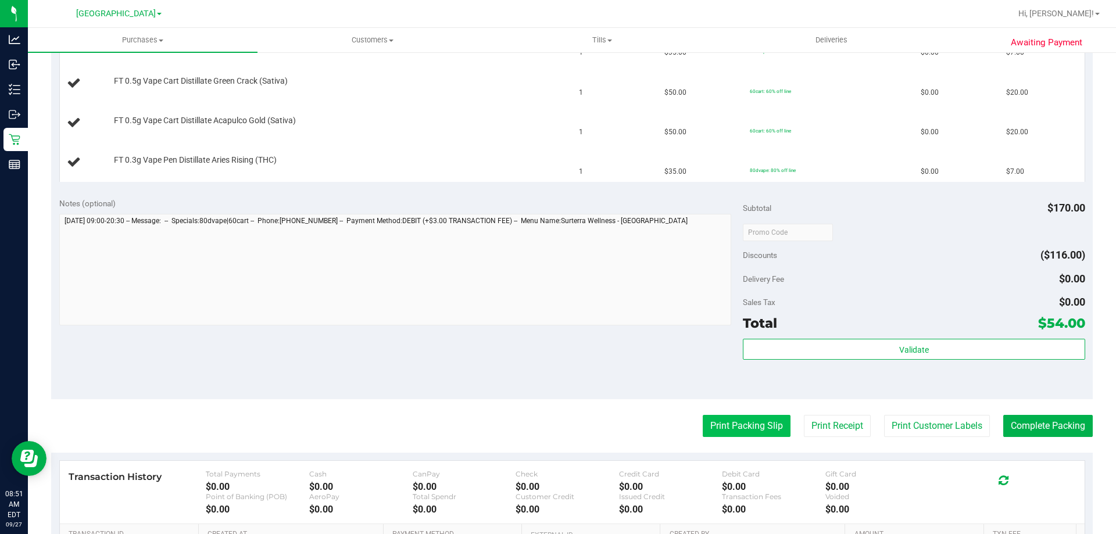
click at [721, 417] on button "Print Packing Slip" at bounding box center [747, 426] width 88 height 22
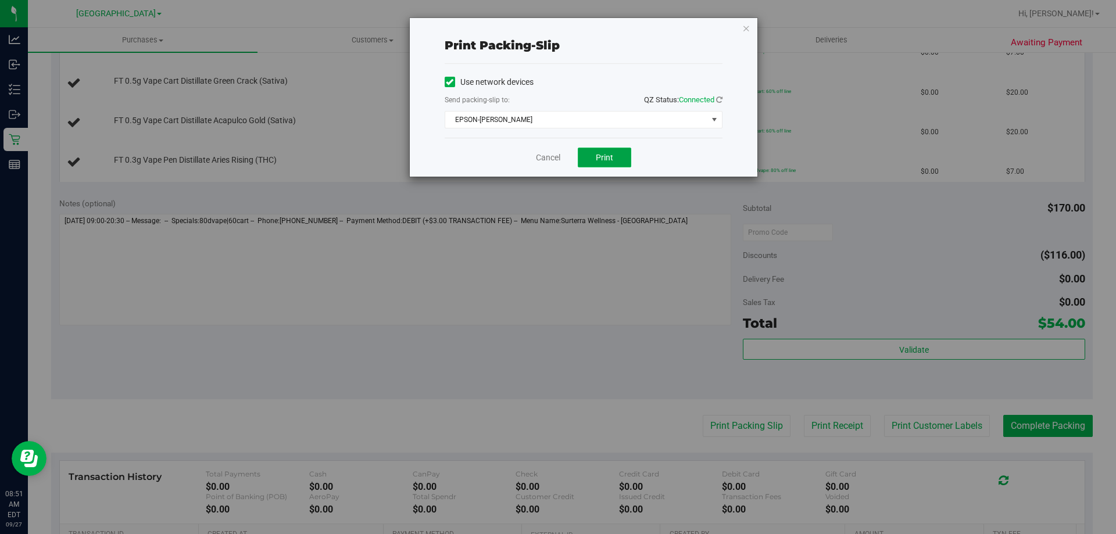
click at [599, 153] on span "Print" at bounding box center [604, 157] width 17 height 9
click at [554, 158] on link "Cancel" at bounding box center [548, 158] width 24 height 12
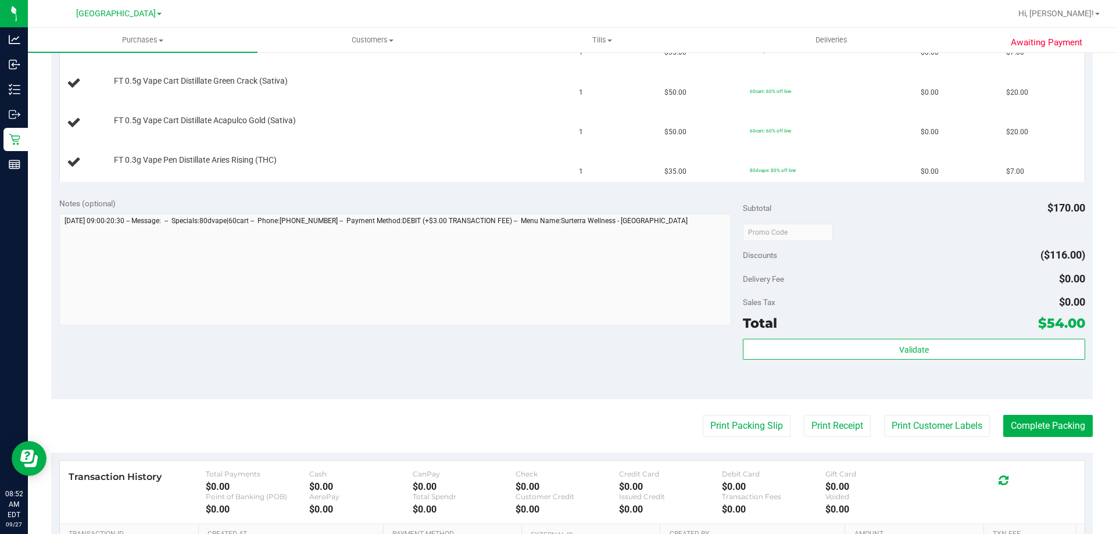
click at [703, 415] on button "Print Packing Slip" at bounding box center [747, 426] width 88 height 22
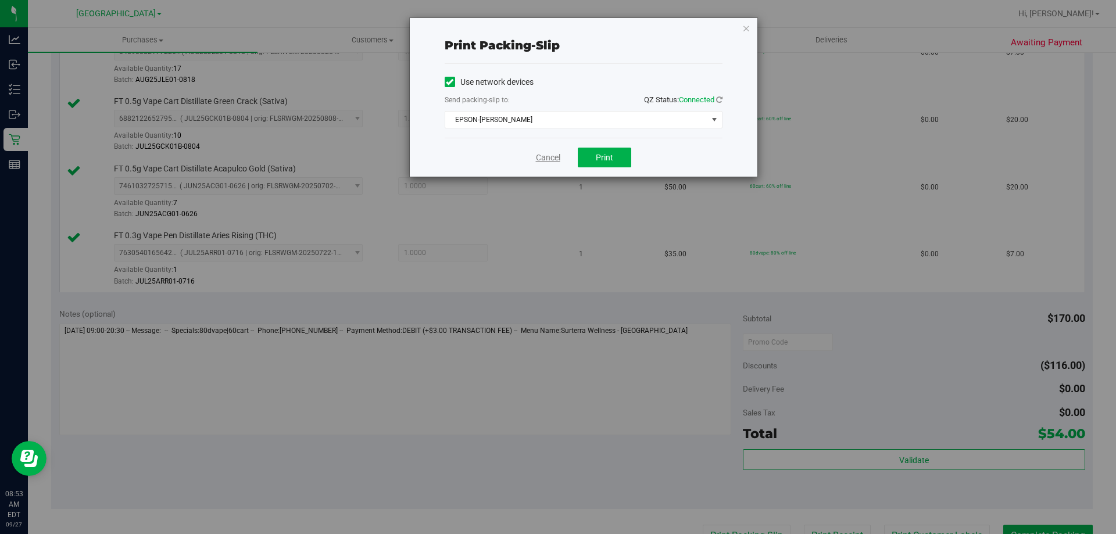
click at [550, 161] on link "Cancel" at bounding box center [548, 158] width 24 height 12
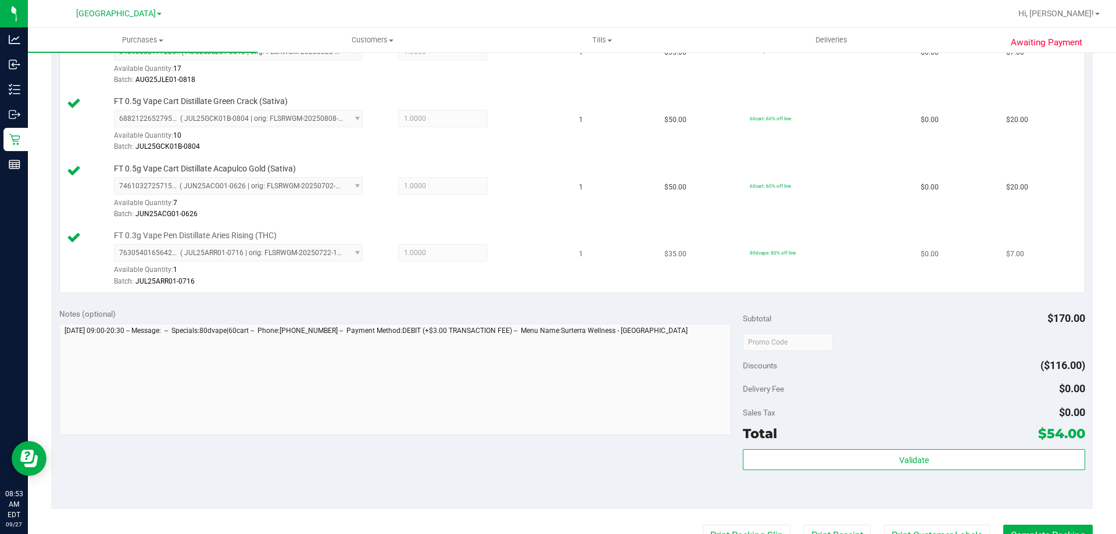
scroll to position [361, 0]
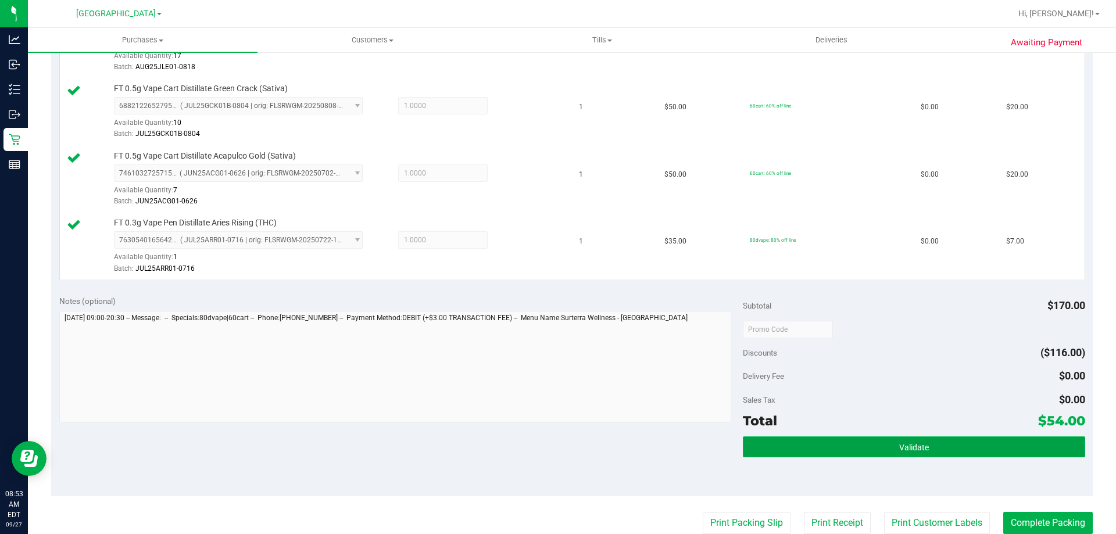
click at [918, 444] on span "Validate" at bounding box center [914, 447] width 30 height 9
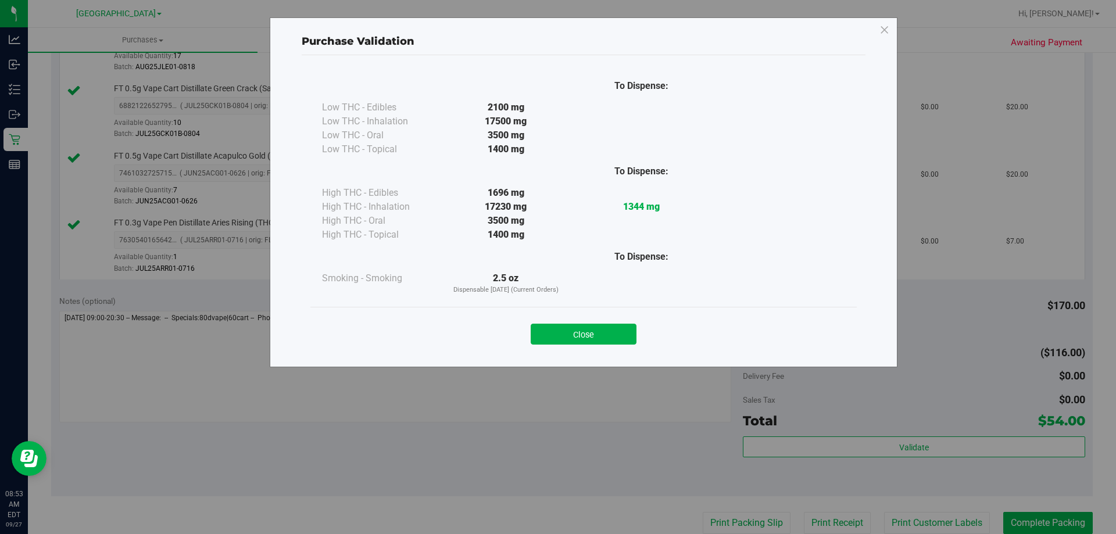
click at [579, 323] on div "Close" at bounding box center [583, 330] width 529 height 29
click at [578, 329] on button "Close" at bounding box center [584, 334] width 106 height 21
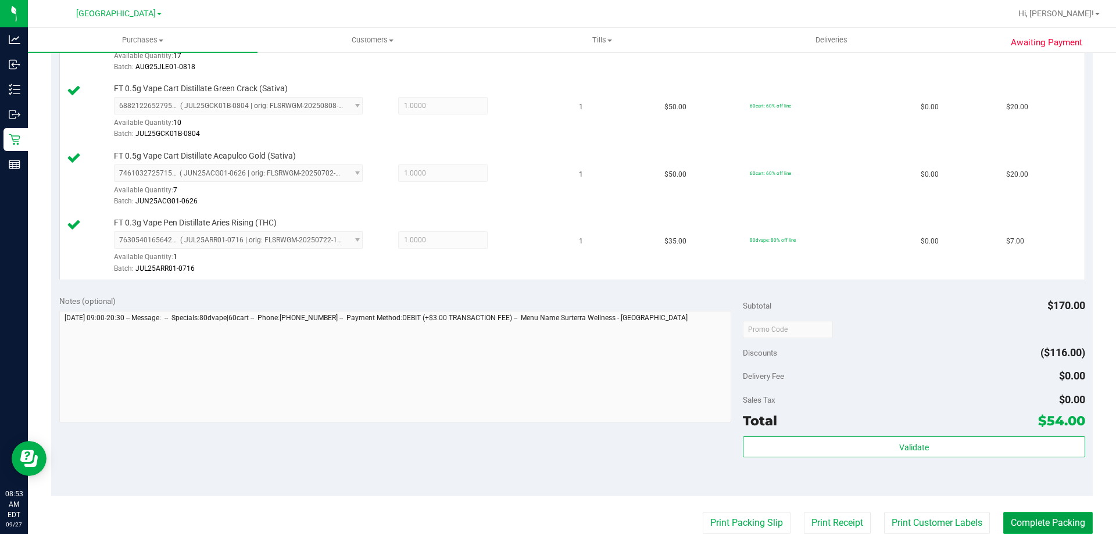
click at [1048, 522] on button "Complete Packing" at bounding box center [1047, 523] width 89 height 22
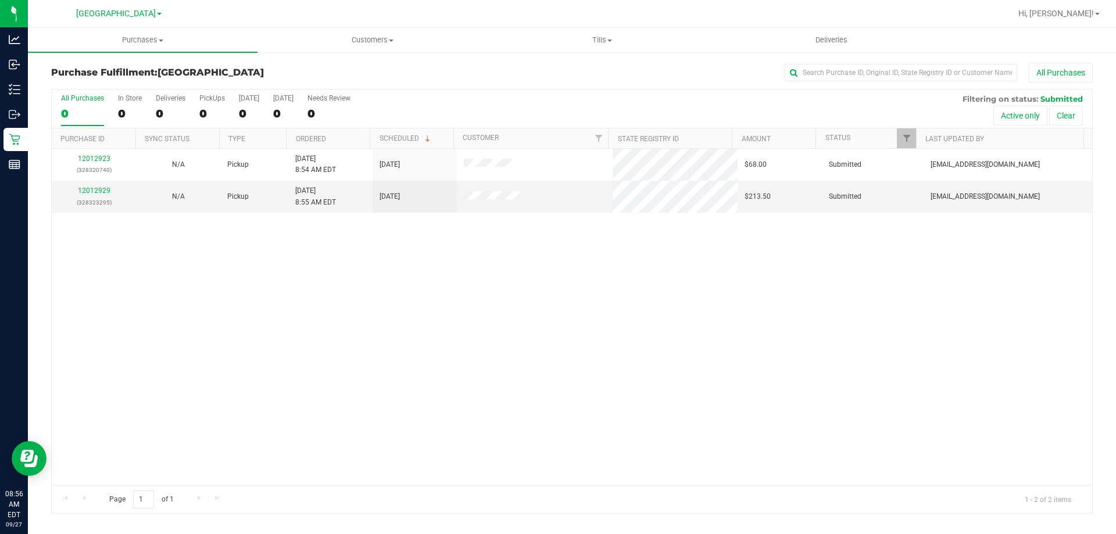
click at [551, 318] on div "12012923 (328320740) N/A Pickup [DATE] 8:54 AM EDT 9/27/2025 $68.00 Submitted […" at bounding box center [572, 317] width 1040 height 336
